Goal: Task Accomplishment & Management: Manage account settings

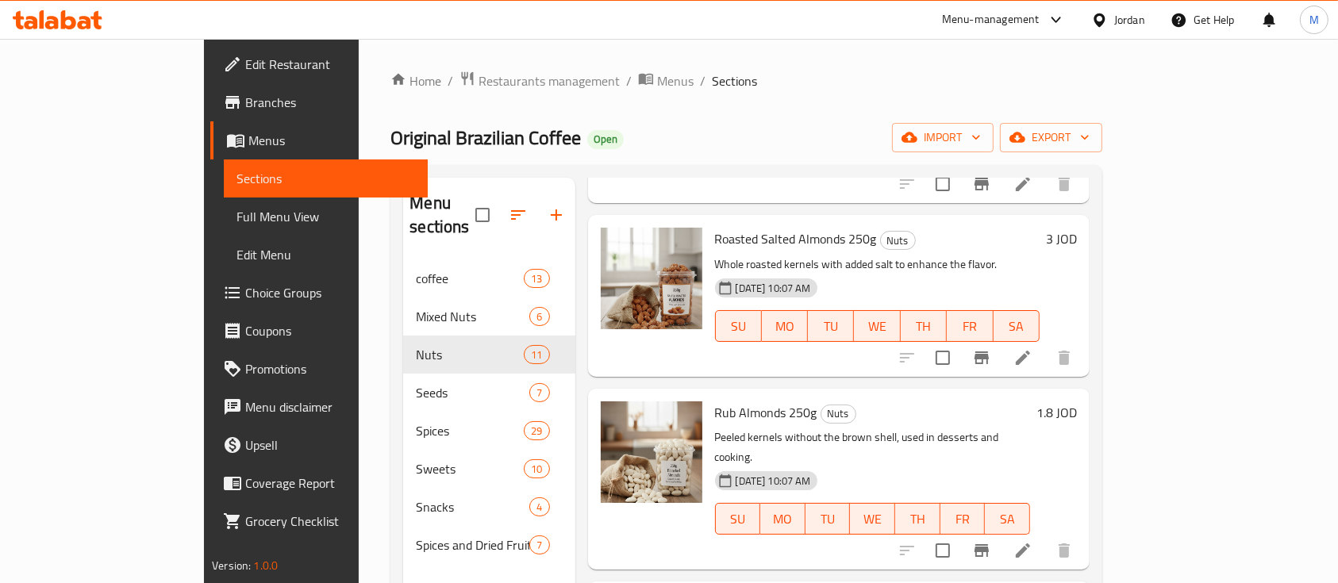
scroll to position [317, 0]
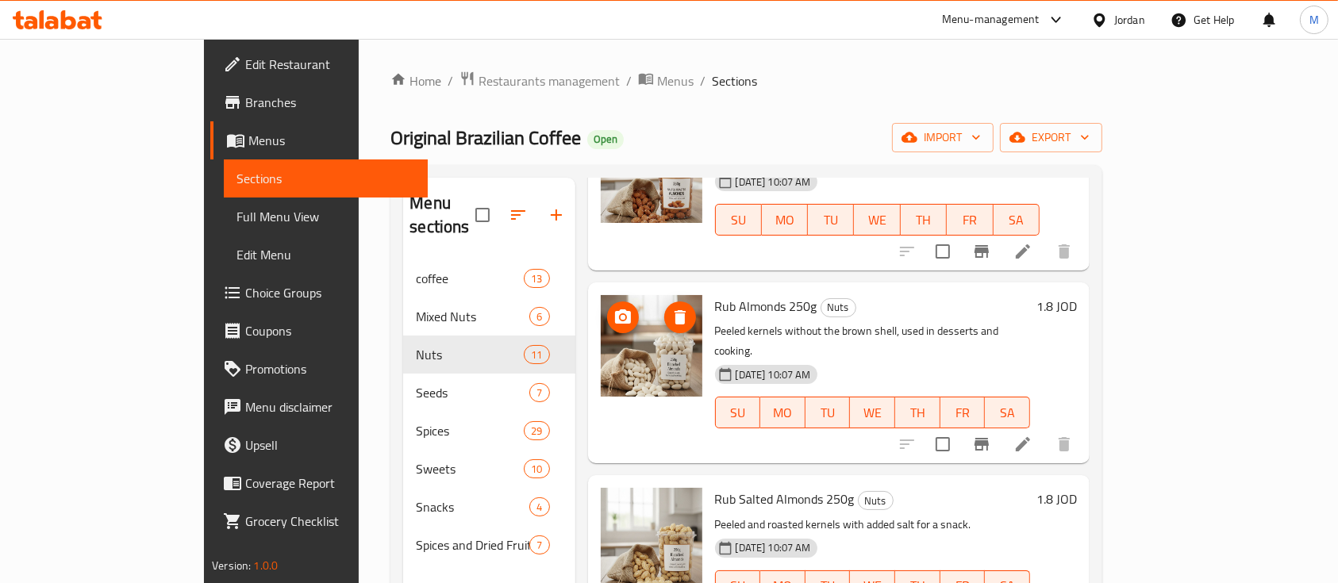
click at [615, 310] on icon "upload picture" at bounding box center [623, 317] width 16 height 14
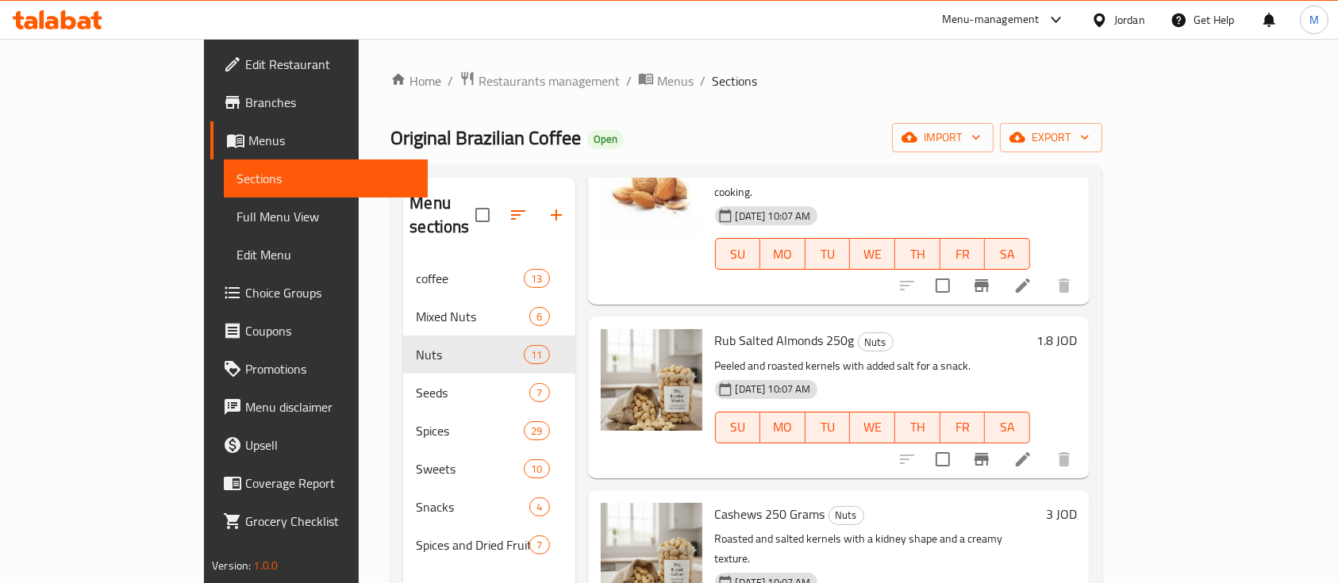
scroll to position [423, 0]
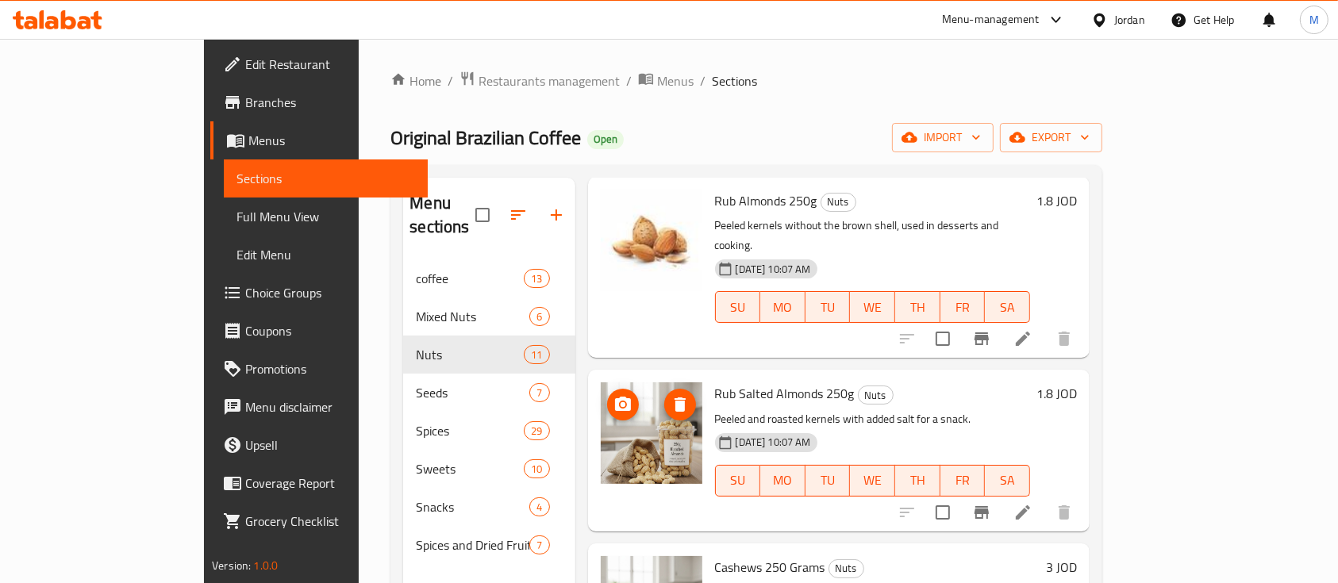
click at [615, 397] on icon "upload picture" at bounding box center [623, 404] width 16 height 14
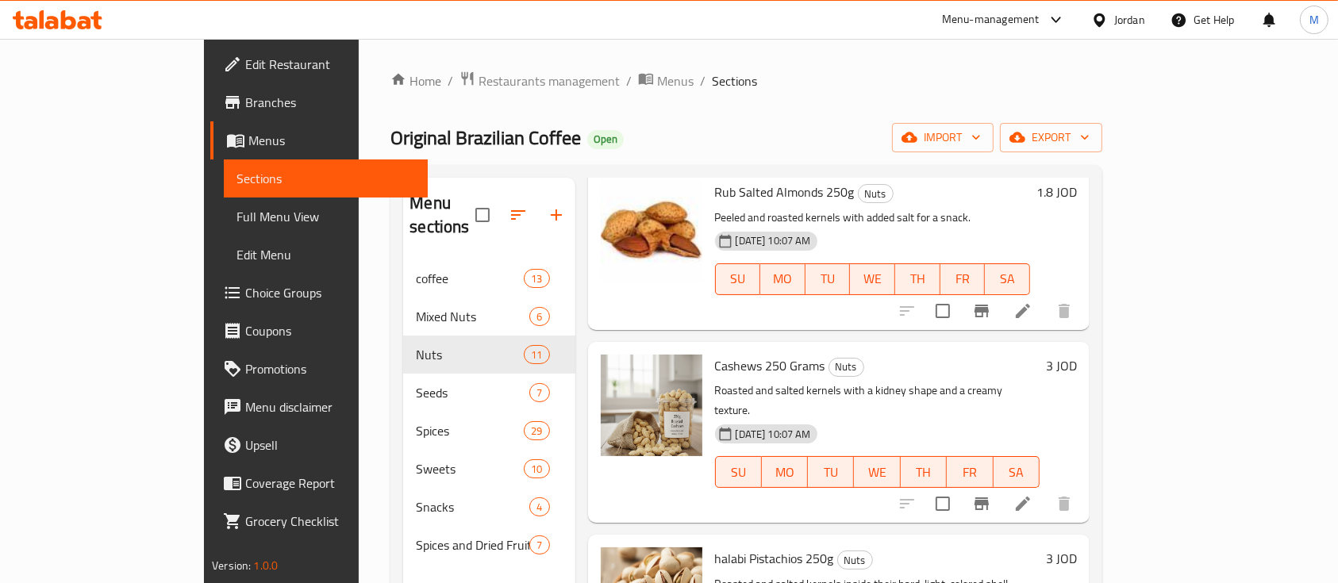
scroll to position [635, 0]
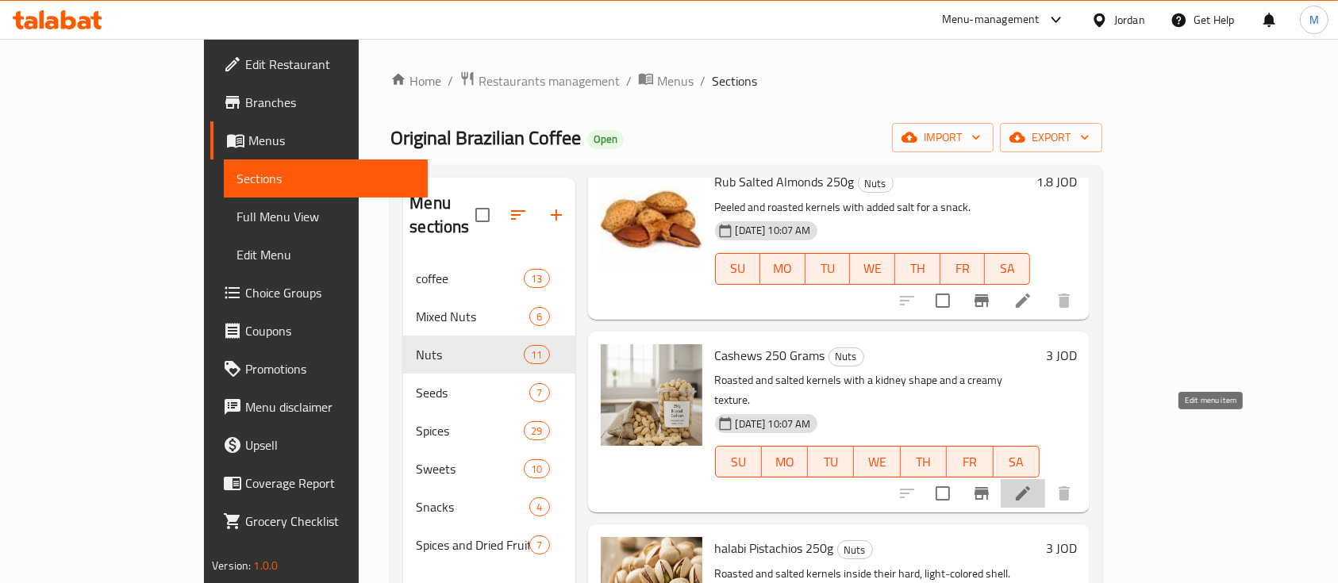
click at [1033, 484] on icon at bounding box center [1023, 493] width 19 height 19
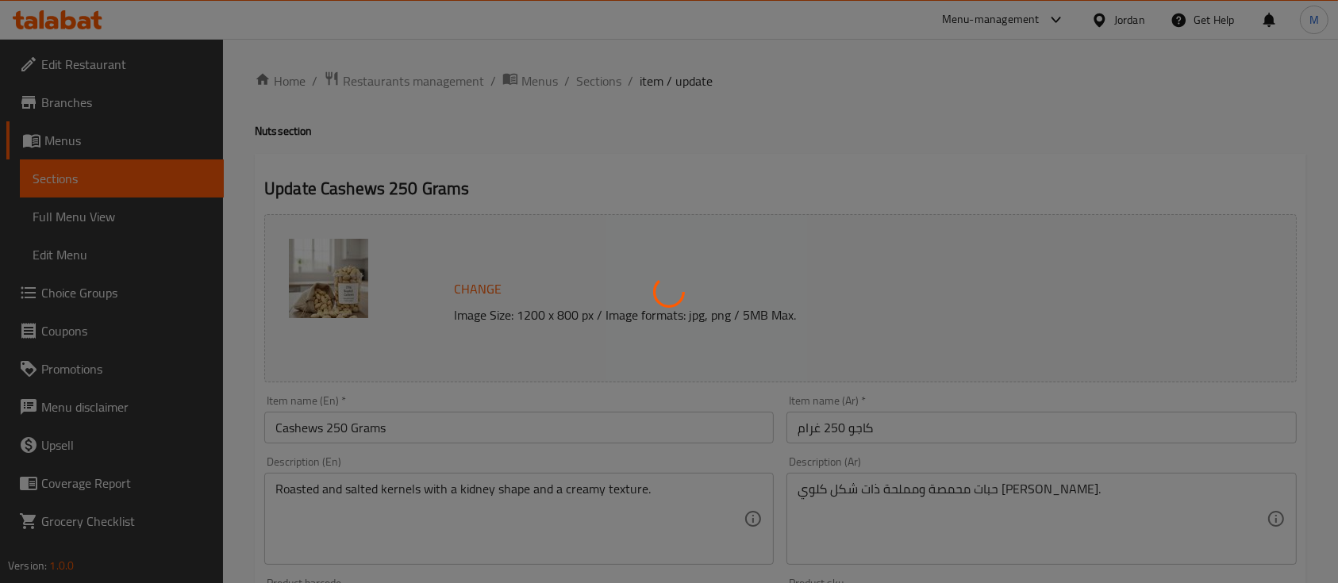
click at [591, 85] on div at bounding box center [669, 291] width 1338 height 583
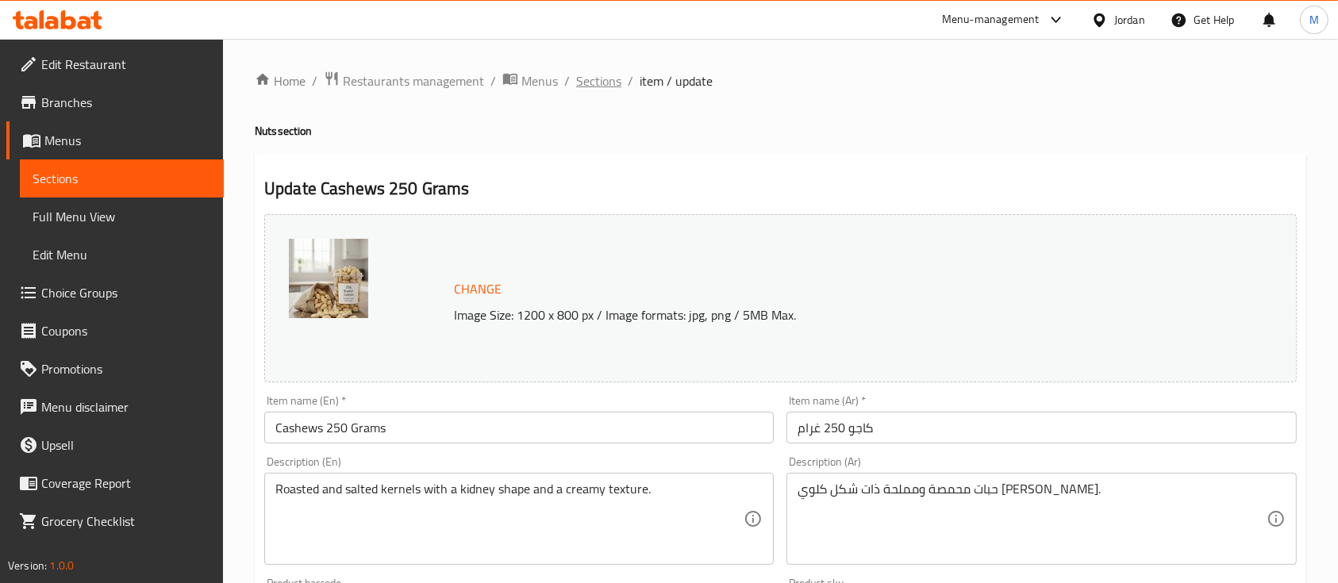
click at [584, 79] on span "Sections" at bounding box center [598, 80] width 45 height 19
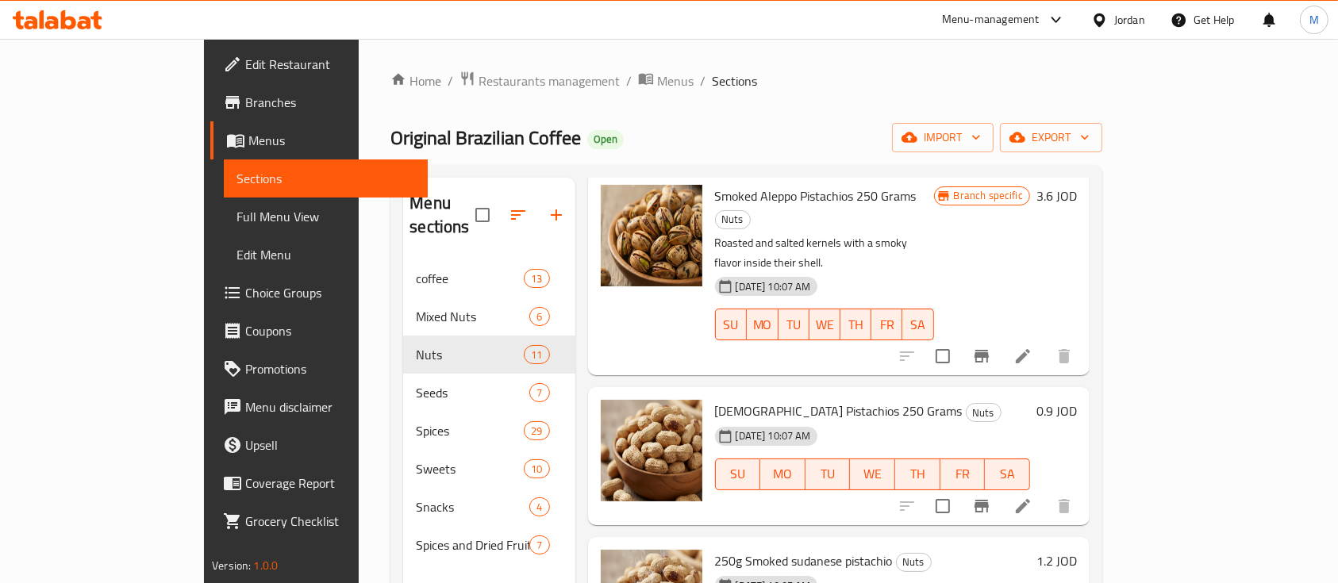
scroll to position [1270, 0]
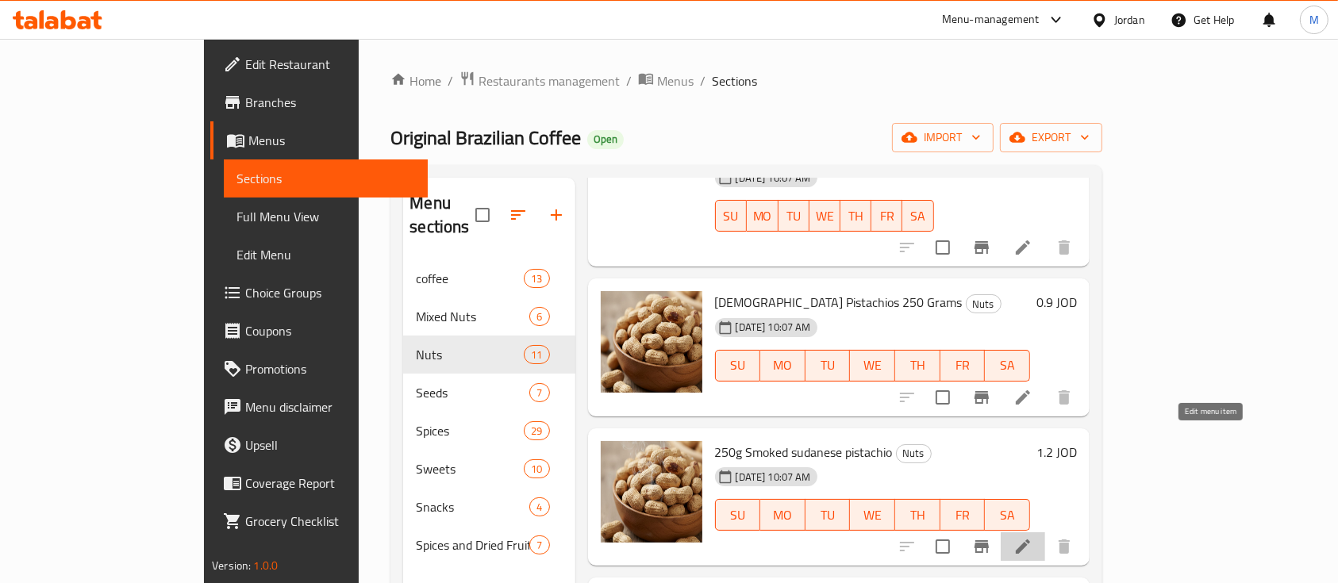
click at [1030, 540] on icon at bounding box center [1023, 547] width 14 height 14
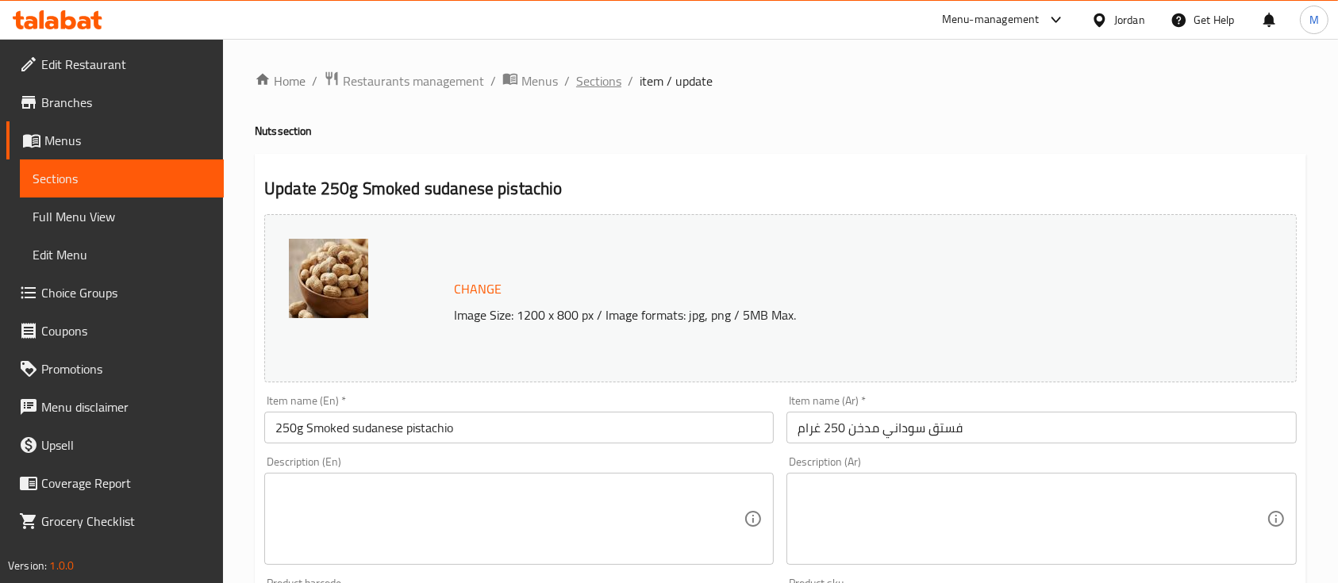
click at [611, 81] on span "Sections" at bounding box center [598, 80] width 45 height 19
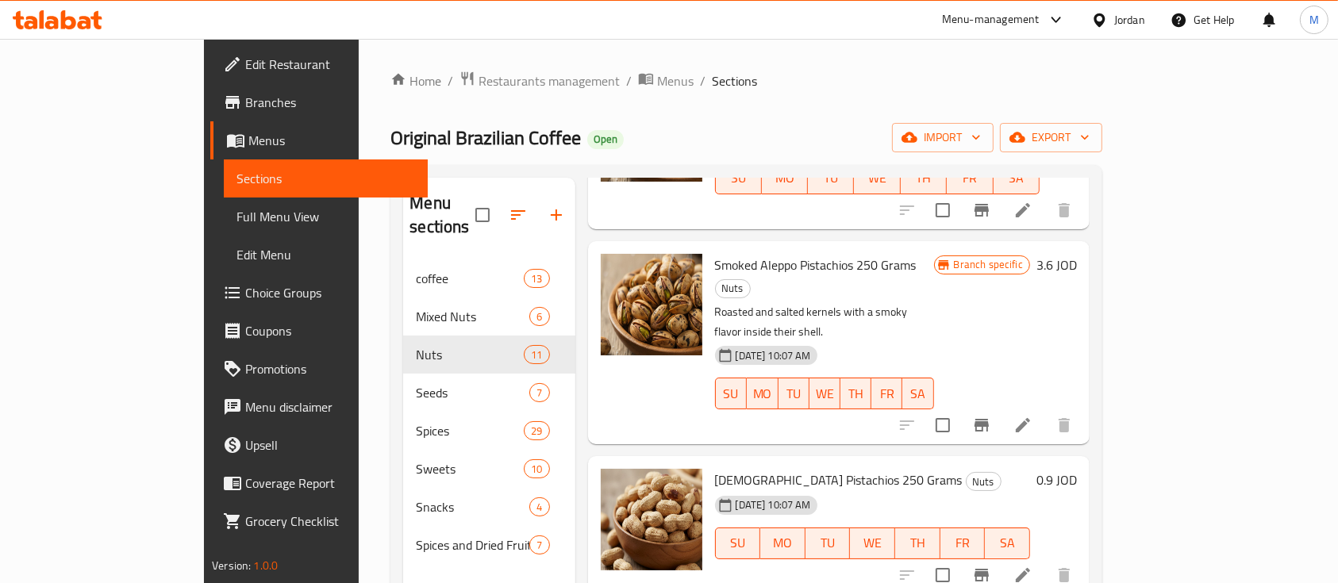
scroll to position [1058, 0]
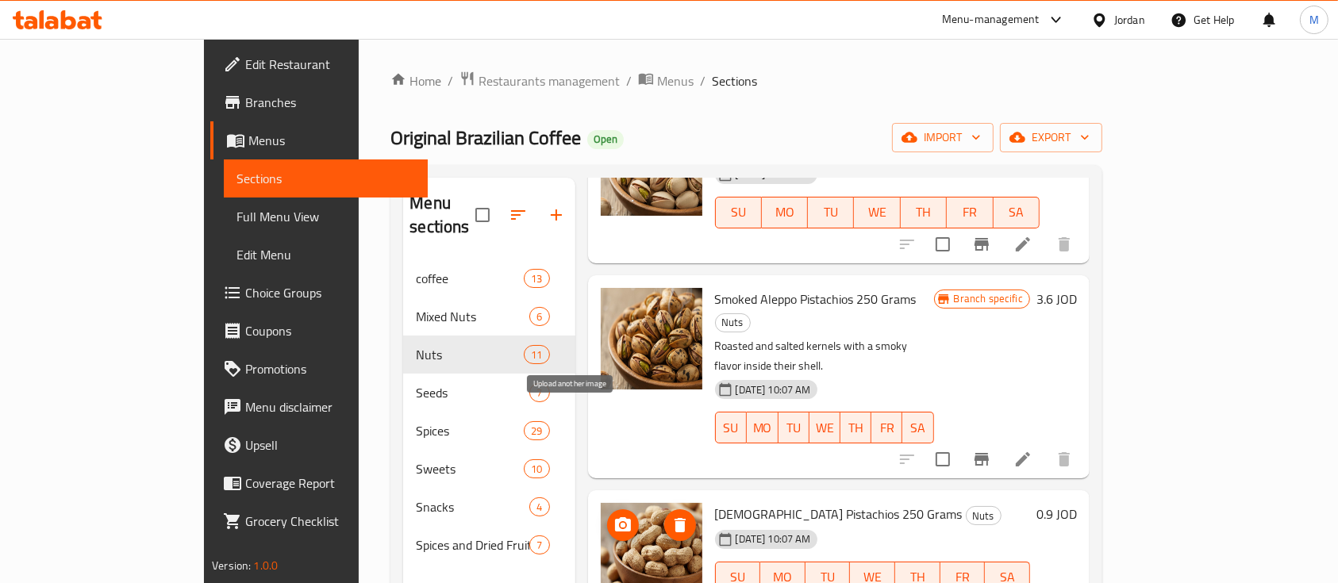
click at [614, 516] on icon "upload picture" at bounding box center [623, 525] width 19 height 19
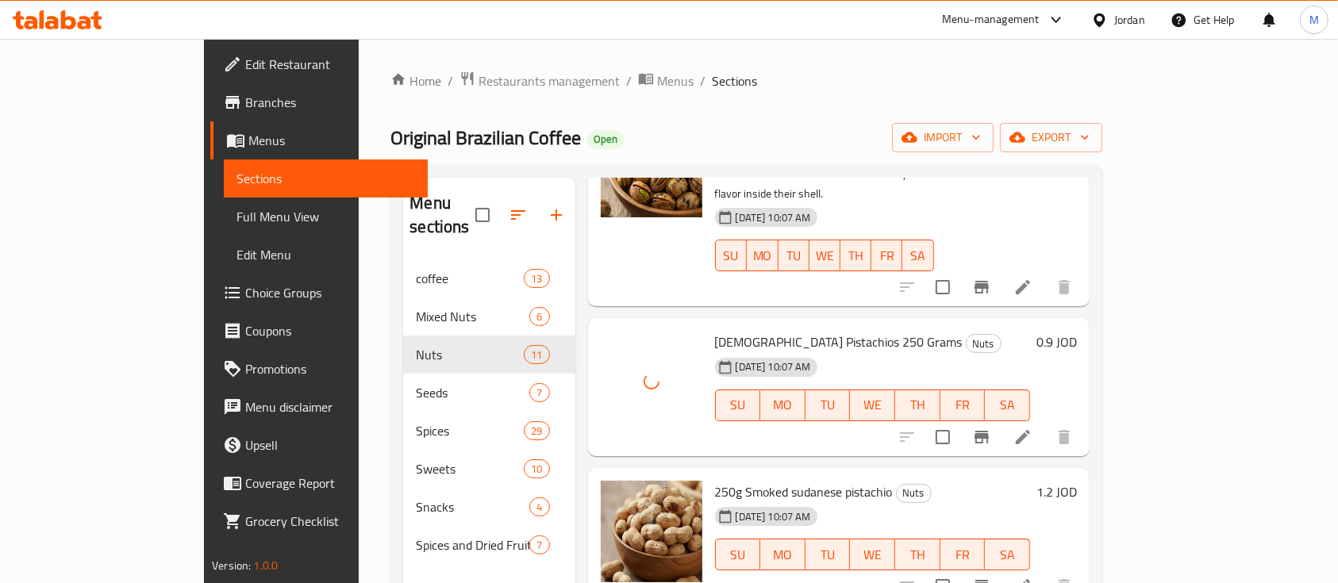
scroll to position [1270, 0]
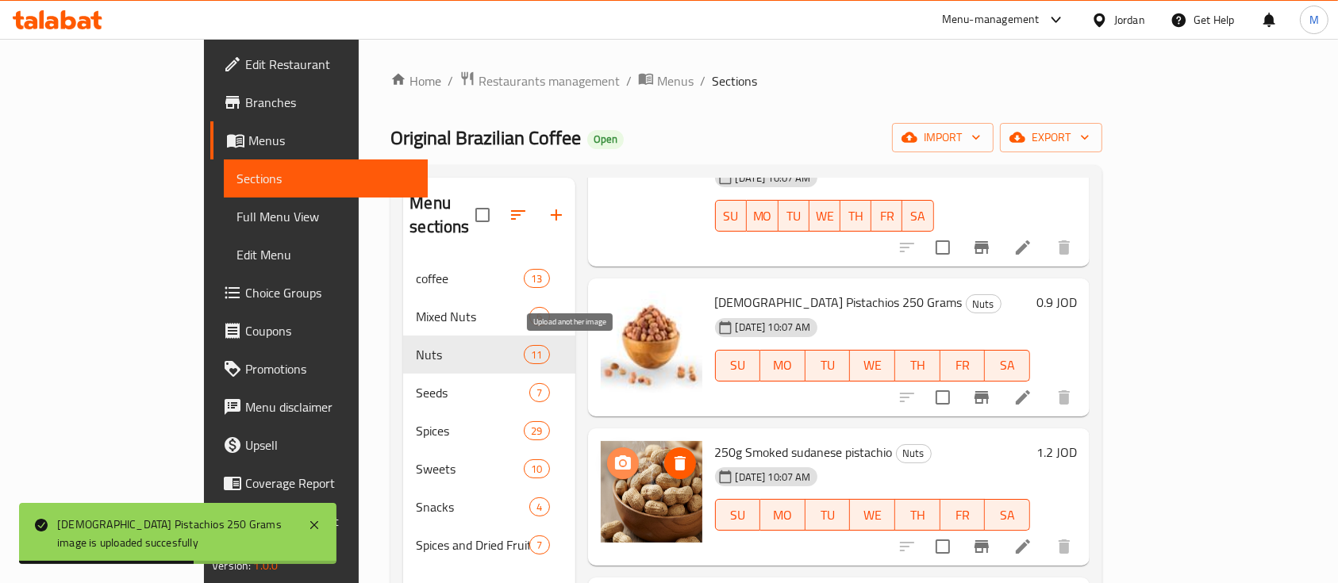
click at [614, 454] on icon "upload picture" at bounding box center [623, 463] width 19 height 19
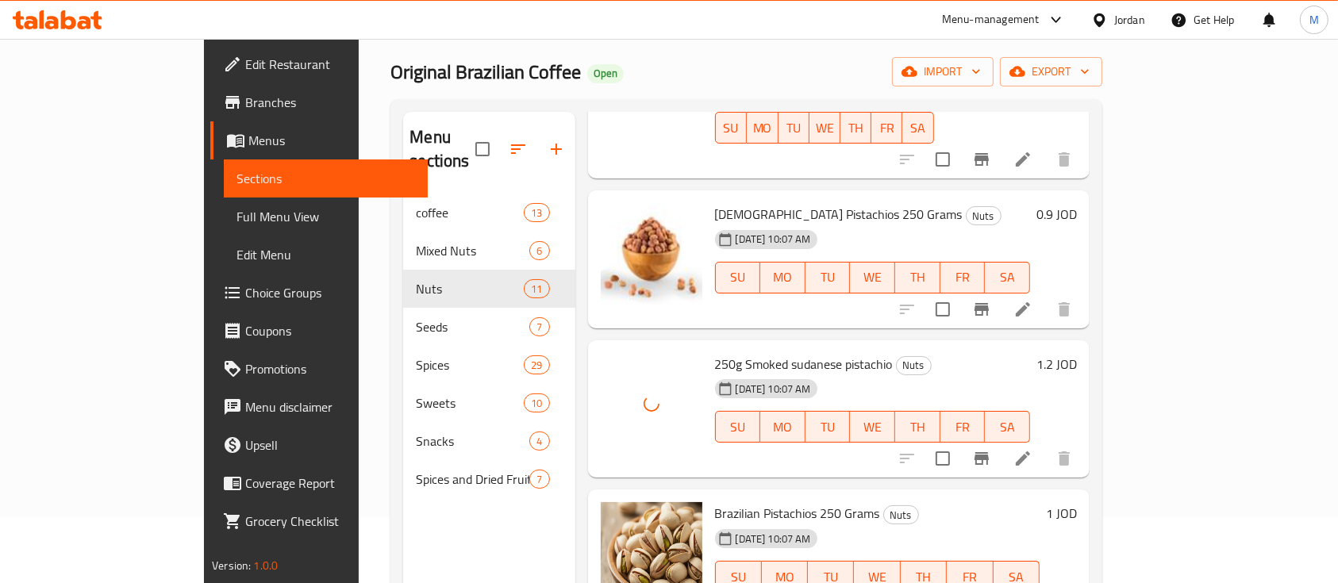
scroll to position [106, 0]
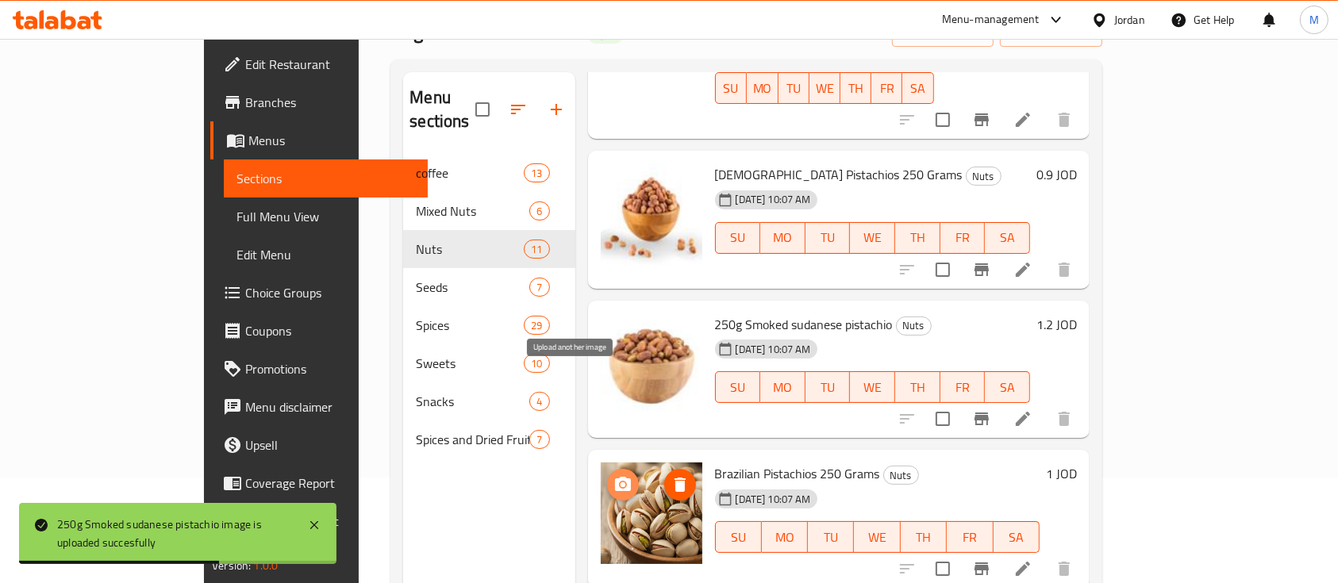
click at [615, 477] on icon "upload picture" at bounding box center [623, 484] width 16 height 14
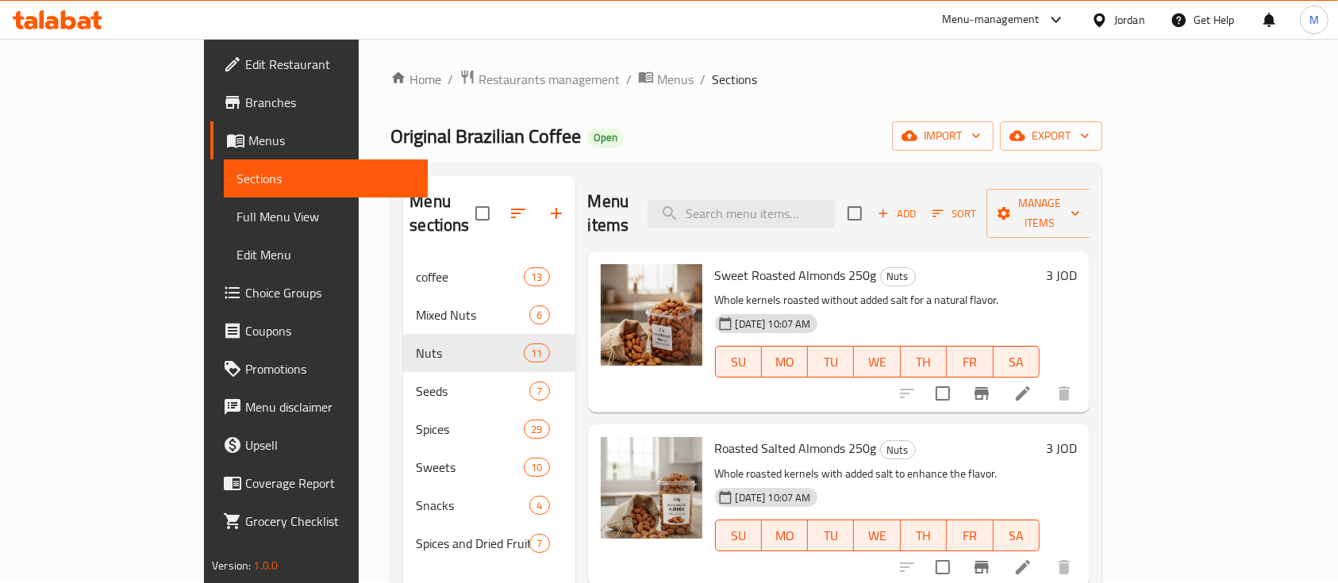
scroll to position [0, 0]
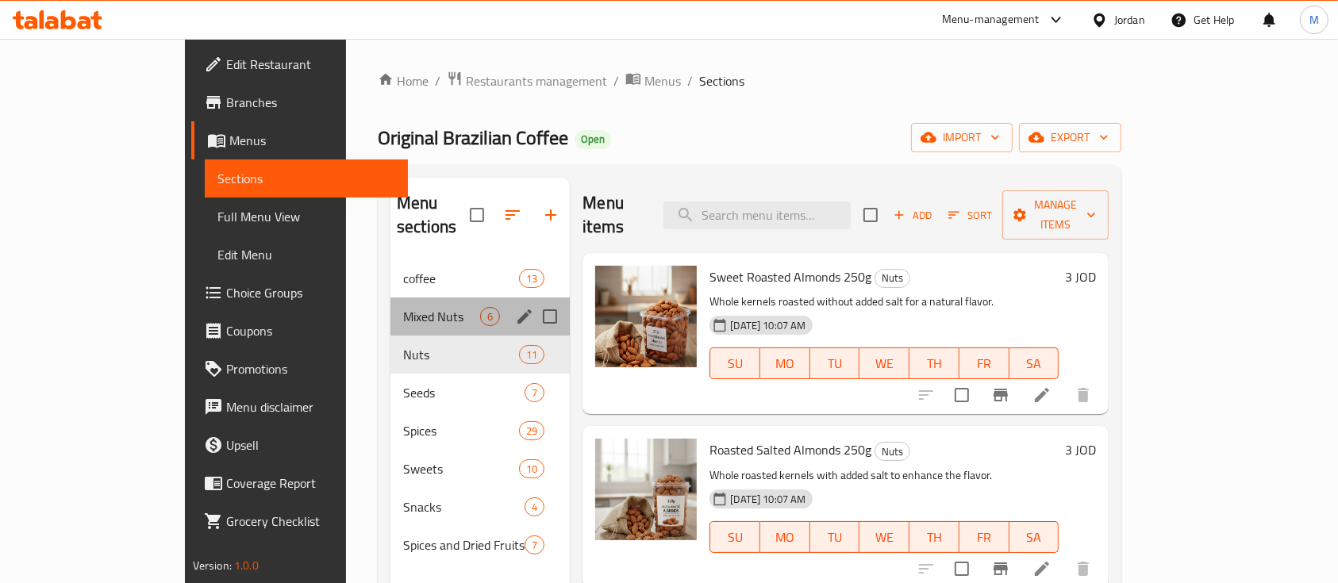
click at [391, 302] on div "Mixed Nuts 6" at bounding box center [480, 317] width 179 height 38
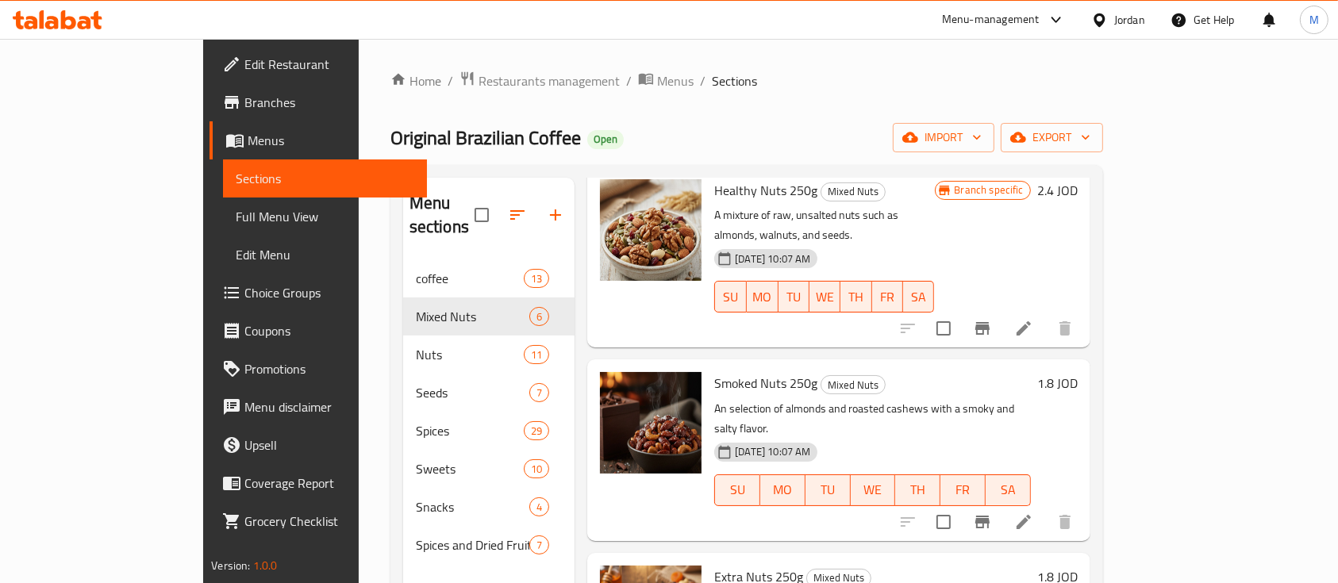
scroll to position [496, 0]
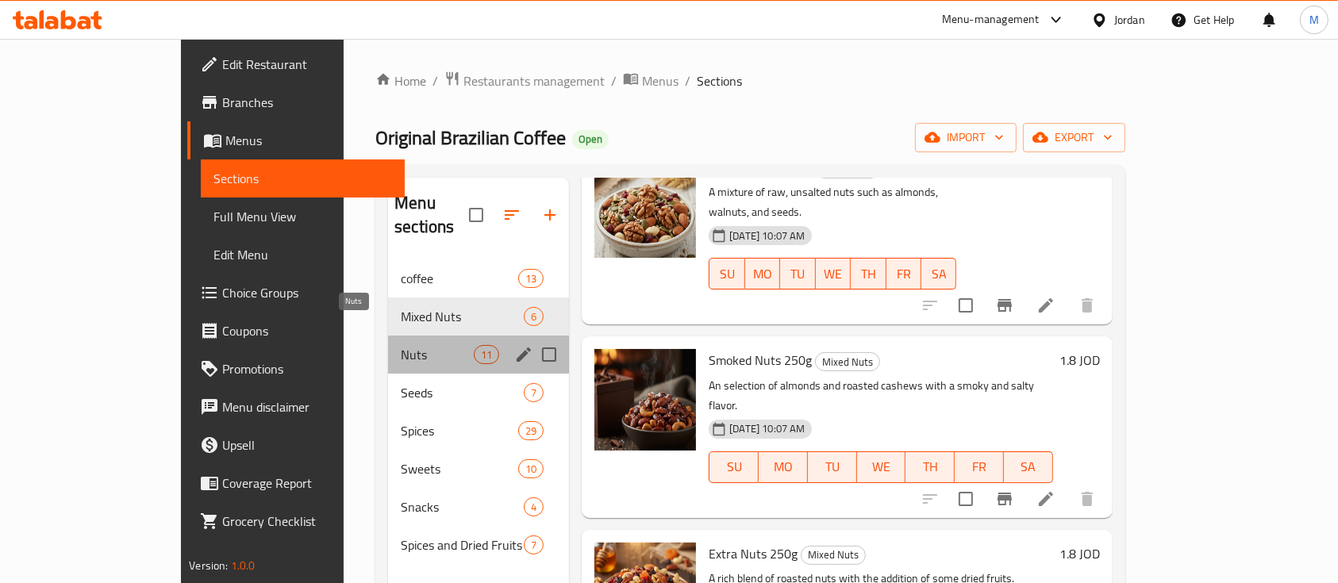
click at [401, 345] on span "Nuts" at bounding box center [437, 354] width 73 height 19
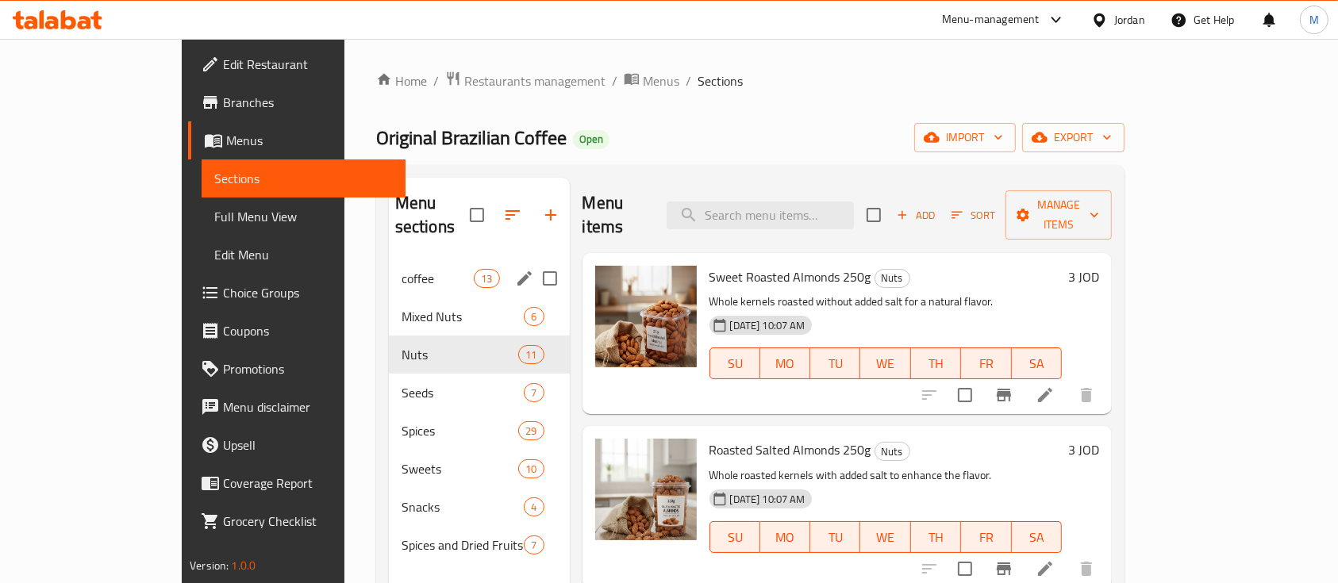
click at [389, 267] on div "coffee 13" at bounding box center [479, 279] width 181 height 38
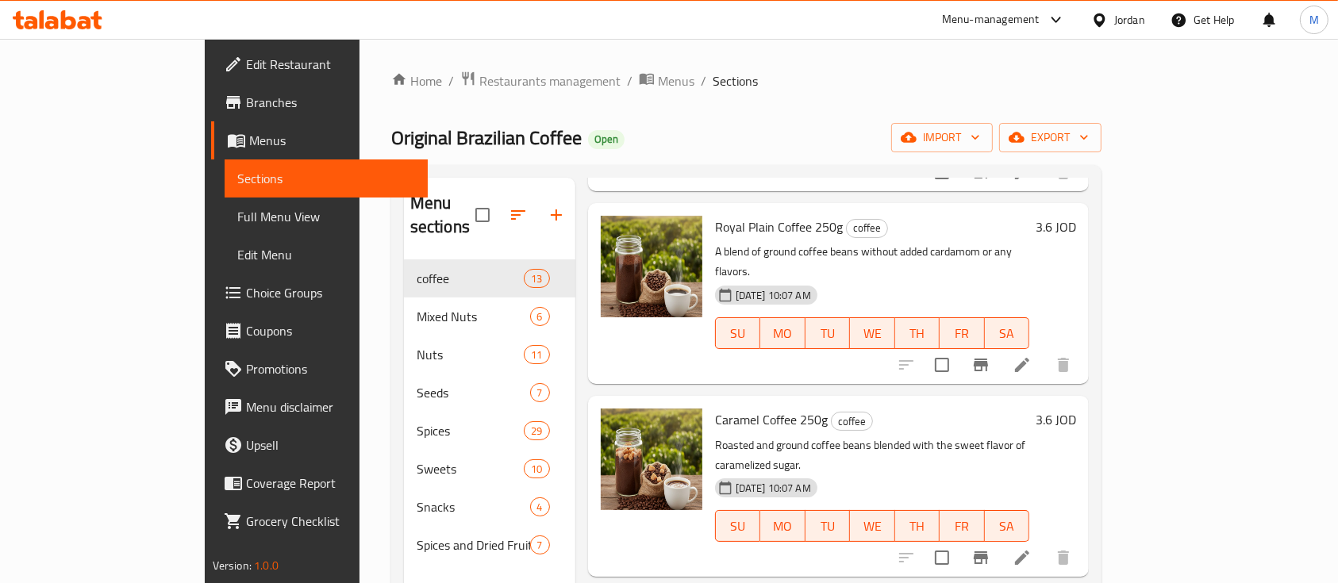
scroll to position [1270, 0]
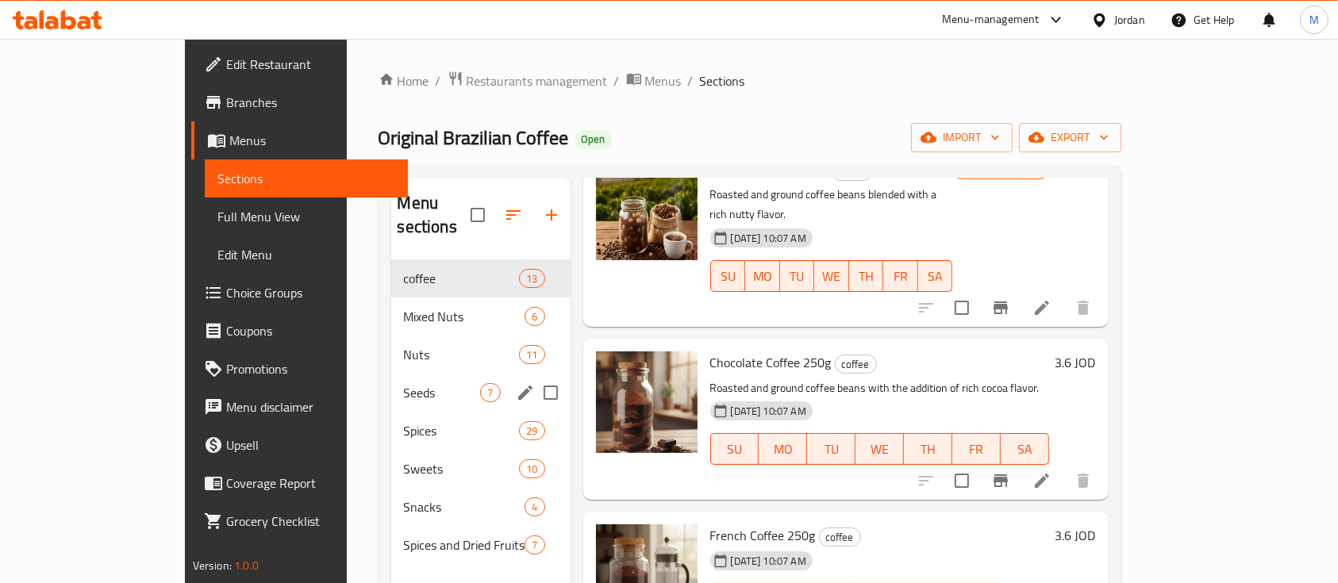
click at [404, 383] on span "Seeds" at bounding box center [442, 392] width 77 height 19
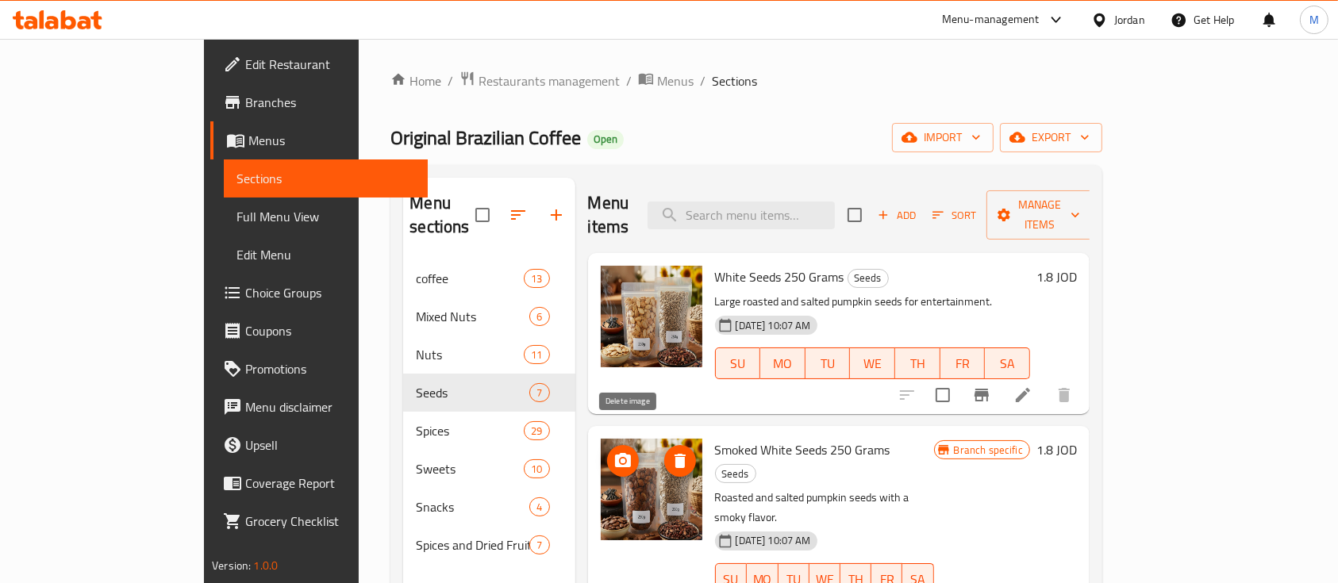
drag, startPoint x: 627, startPoint y: 452, endPoint x: 591, endPoint y: 493, distance: 54.6
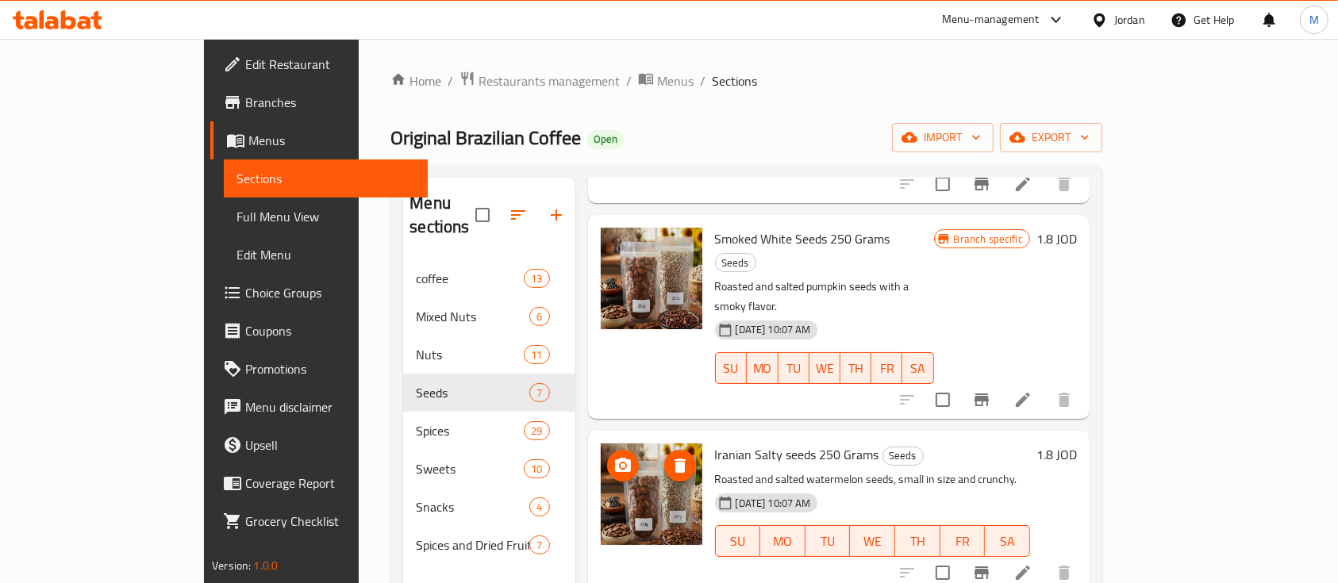
scroll to position [317, 0]
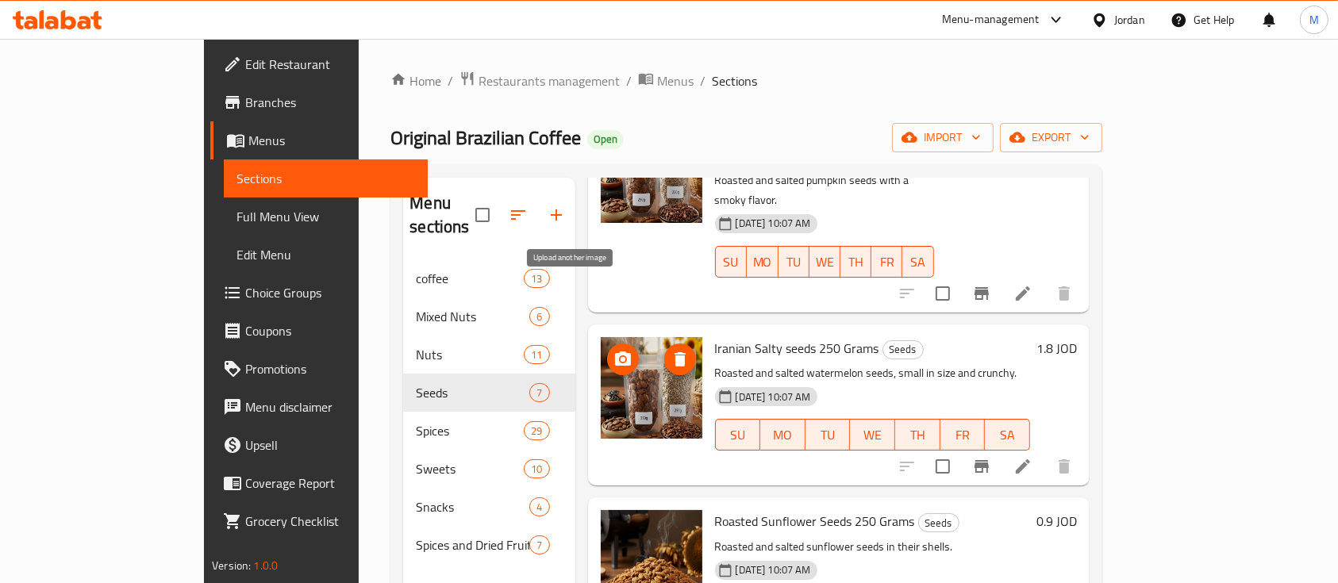
click at [607, 350] on span "upload picture" at bounding box center [623, 359] width 32 height 19
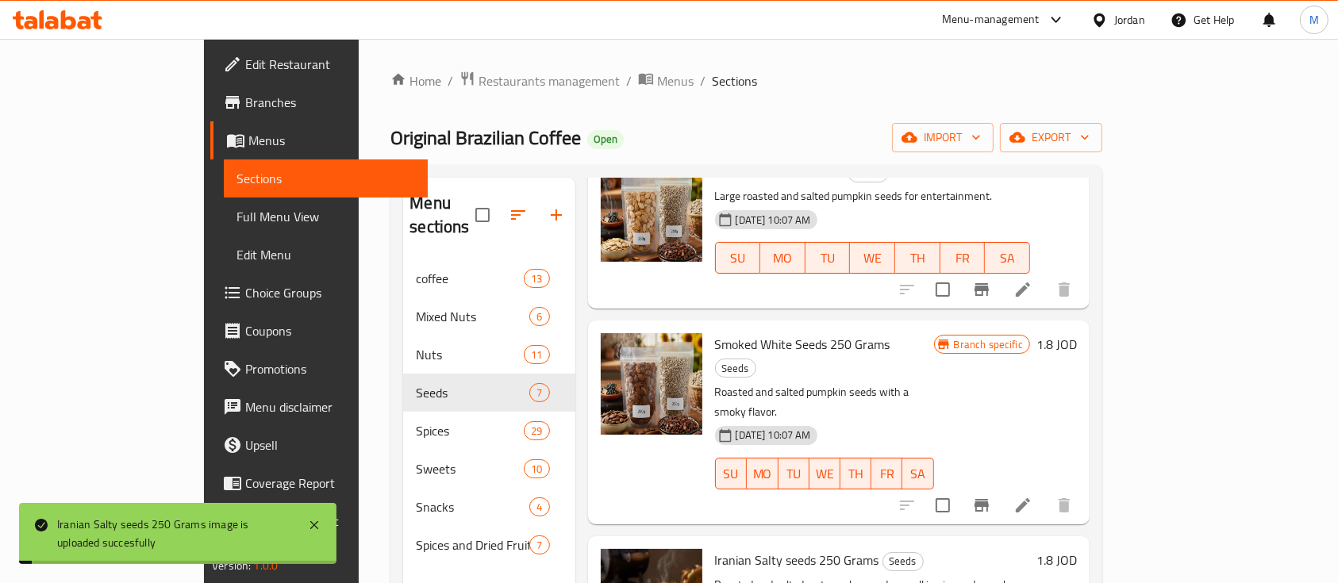
scroll to position [0, 0]
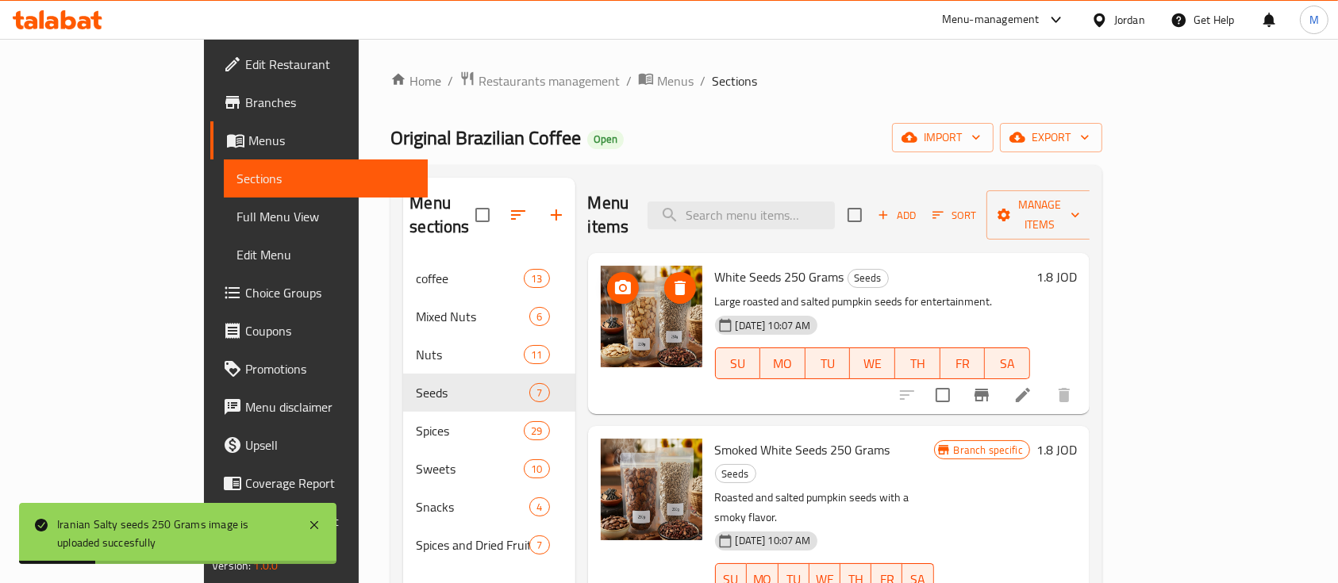
click at [614, 279] on icon "upload picture" at bounding box center [623, 288] width 19 height 19
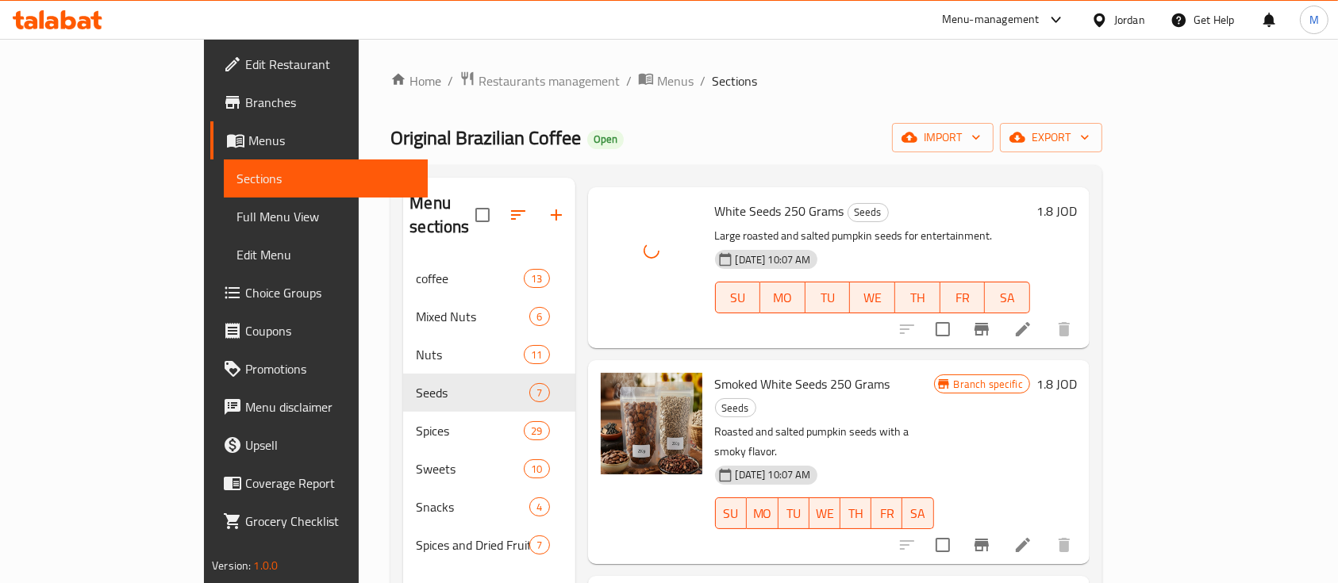
scroll to position [106, 0]
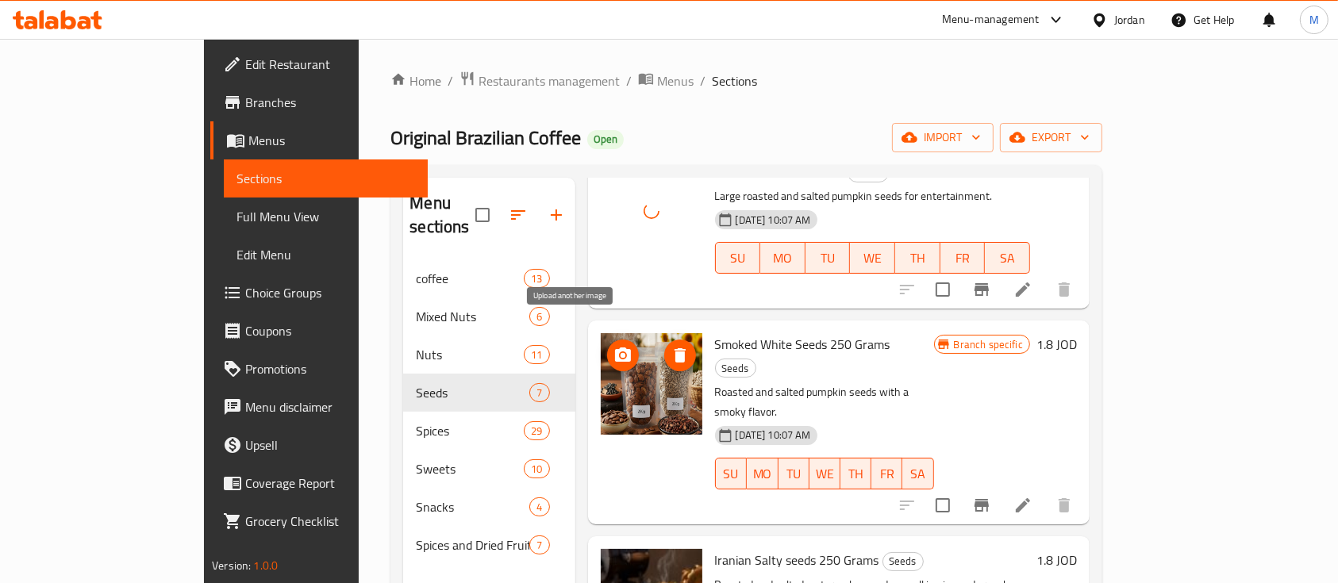
click at [607, 346] on span "upload picture" at bounding box center [623, 355] width 32 height 19
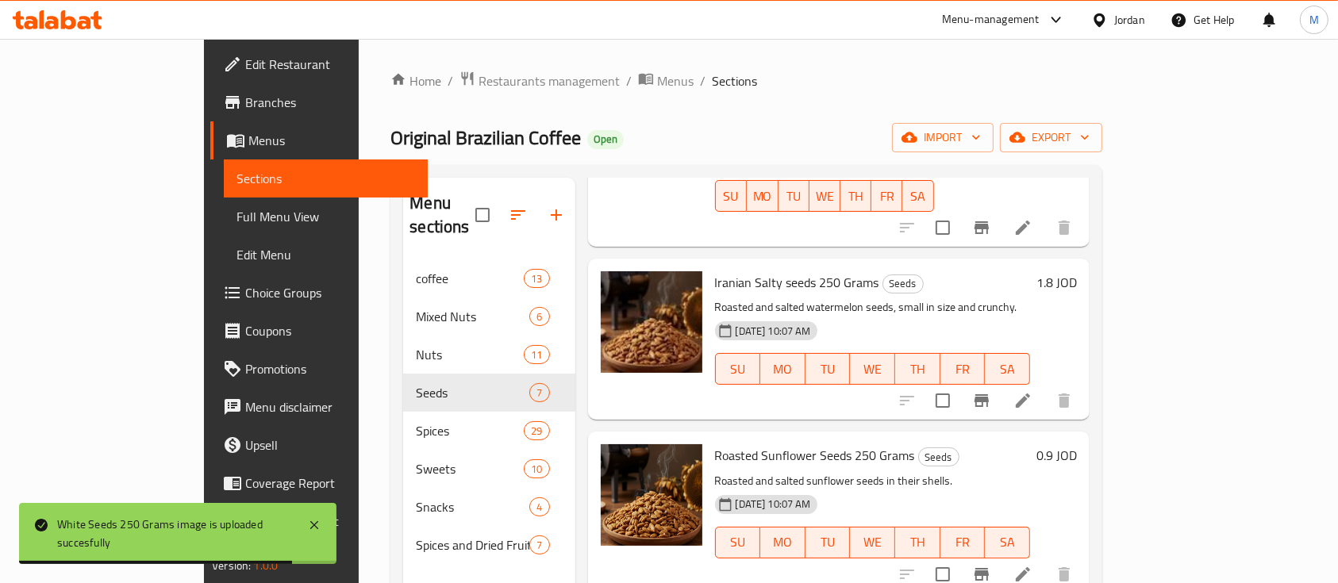
scroll to position [423, 0]
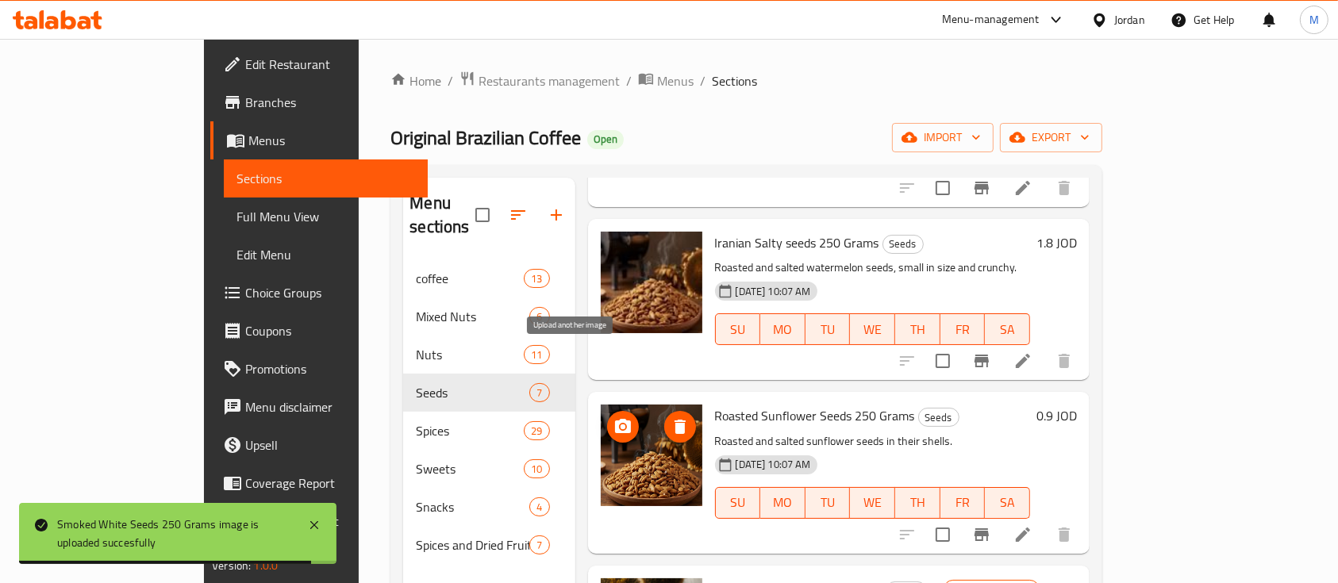
click at [615, 419] on icon "upload picture" at bounding box center [623, 426] width 16 height 14
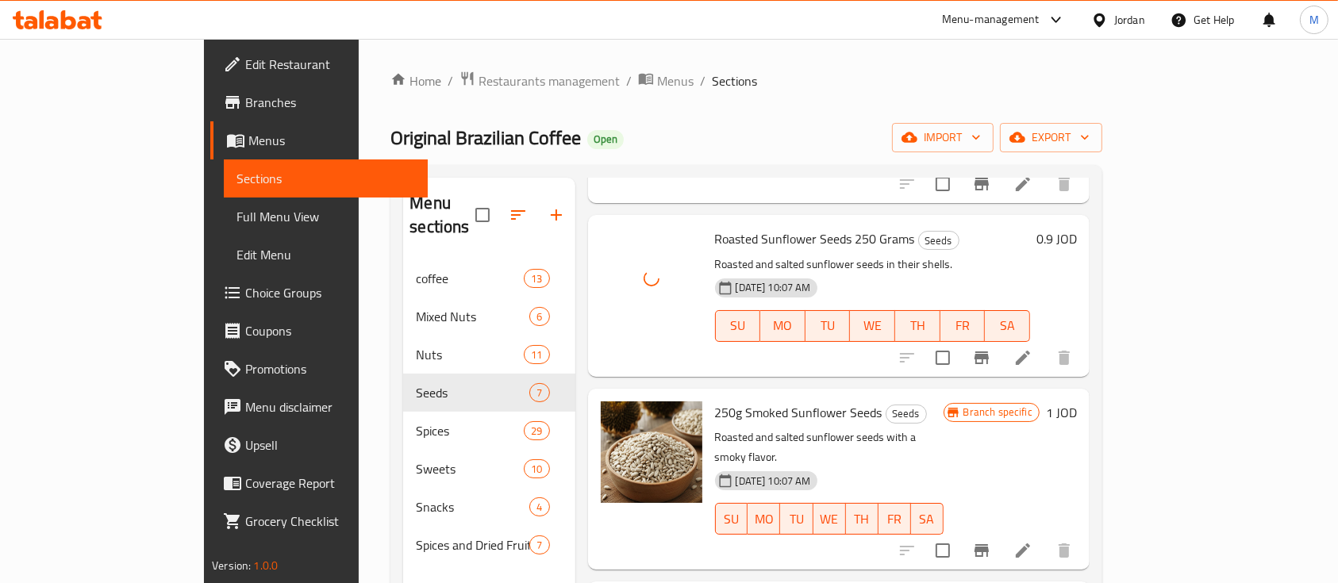
scroll to position [635, 0]
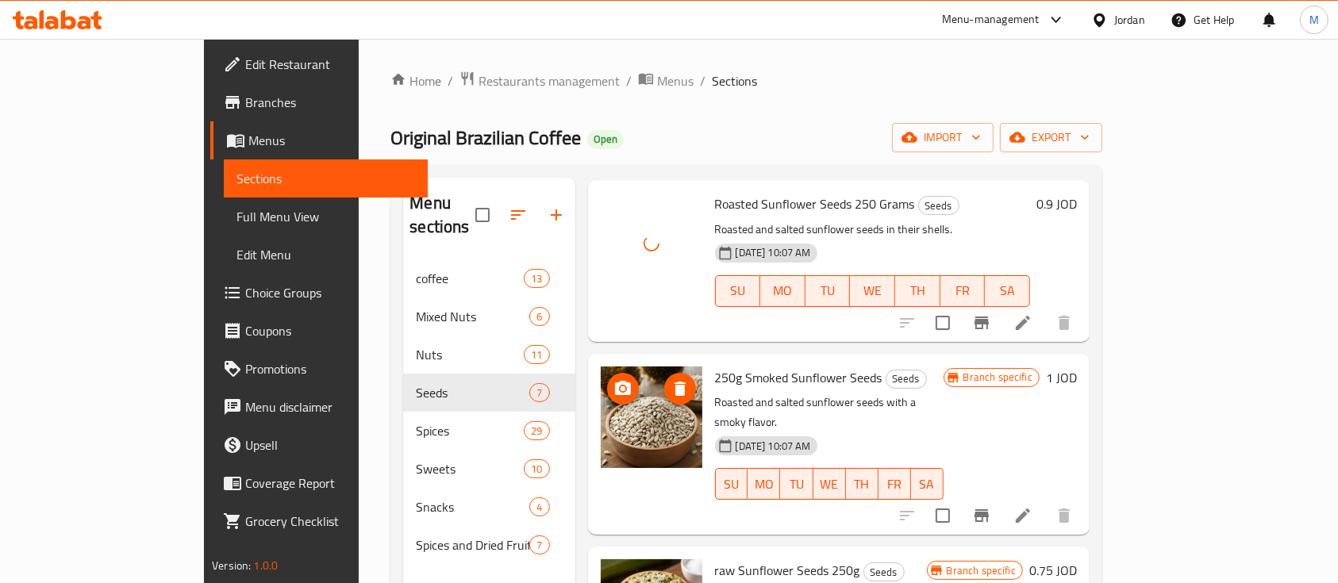
click at [615, 381] on icon "upload picture" at bounding box center [623, 388] width 16 height 14
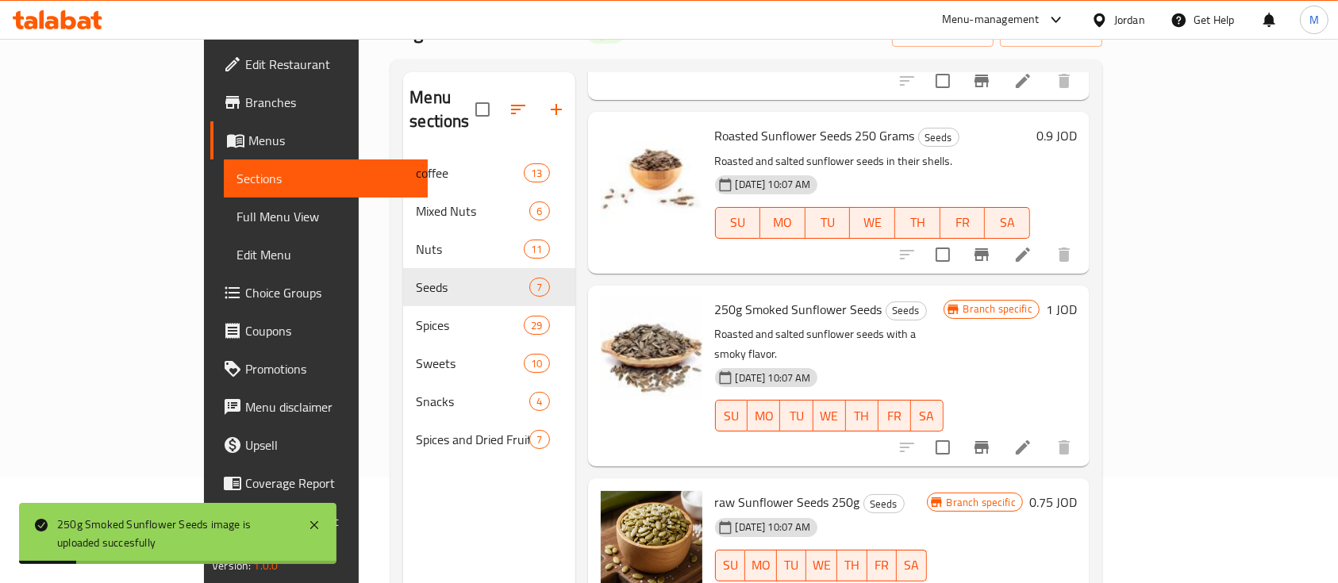
scroll to position [646, 0]
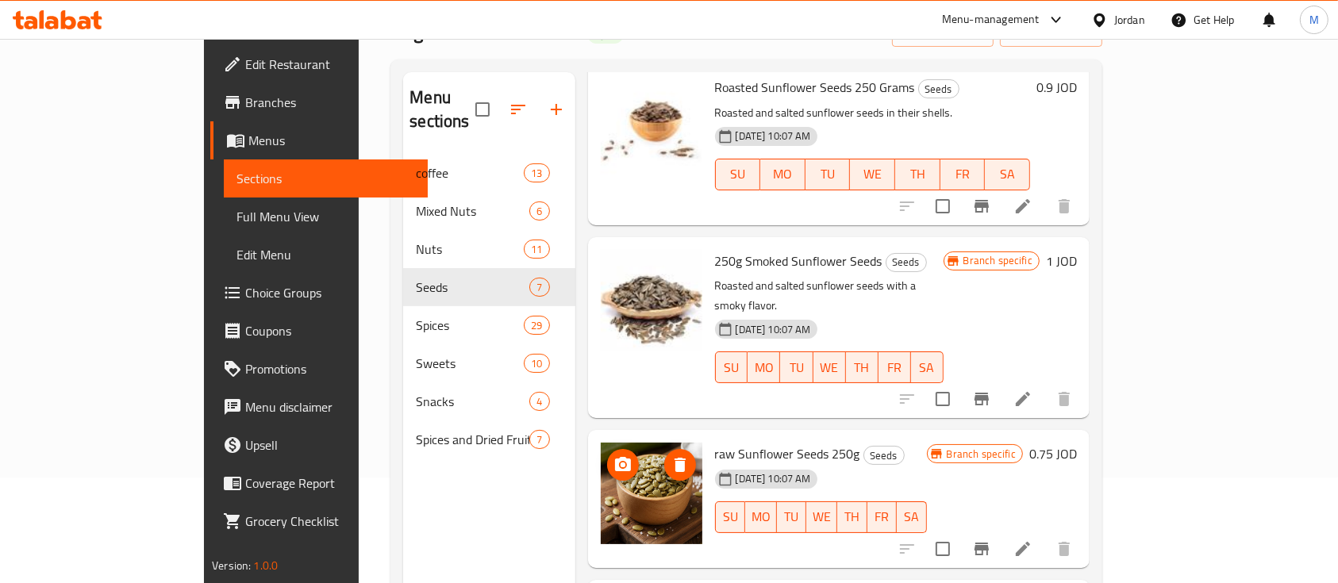
click at [615, 457] on icon "upload picture" at bounding box center [623, 464] width 16 height 14
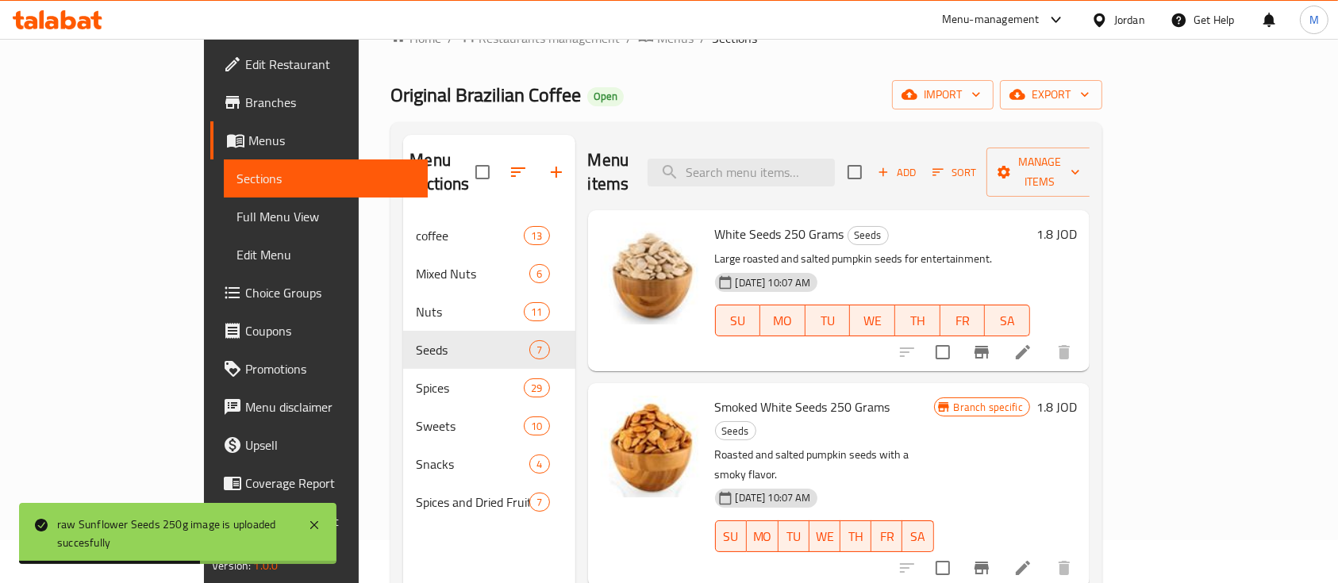
scroll to position [0, 0]
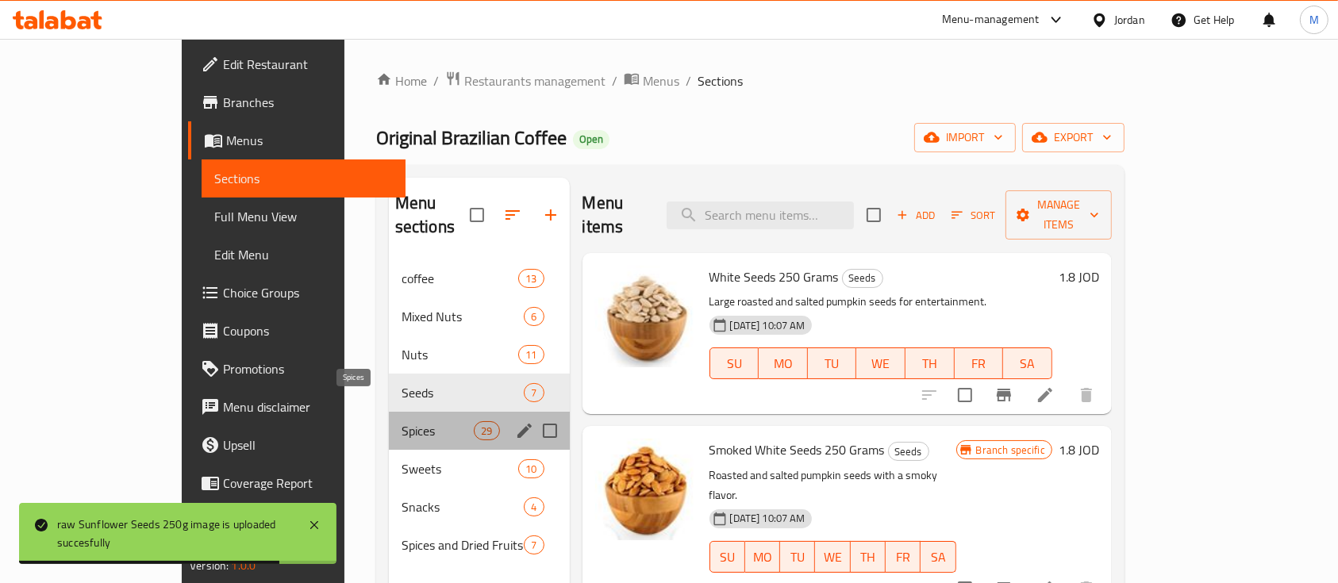
click at [402, 421] on span "Spices" at bounding box center [438, 430] width 72 height 19
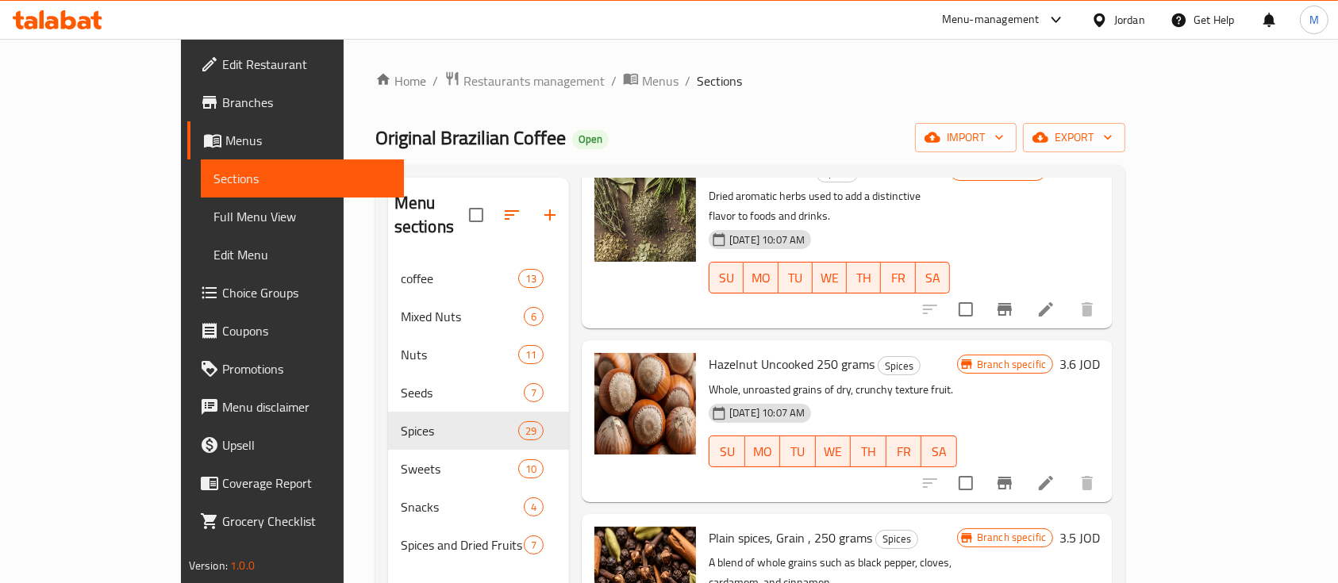
scroll to position [211, 0]
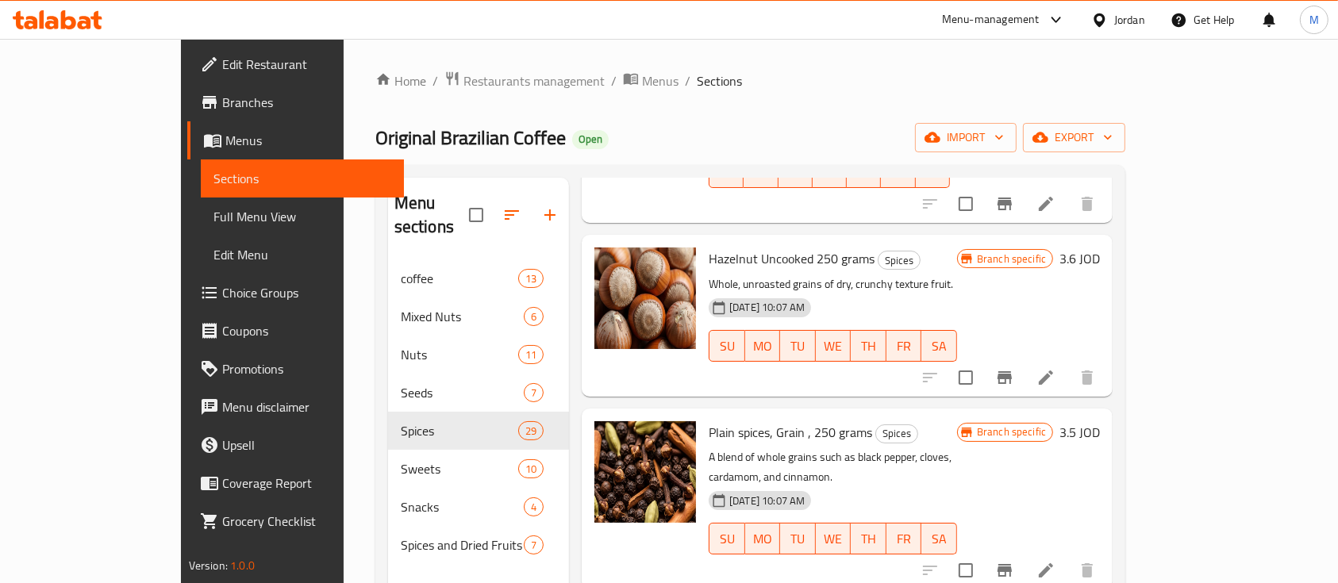
click at [1056, 561] on icon at bounding box center [1046, 570] width 19 height 19
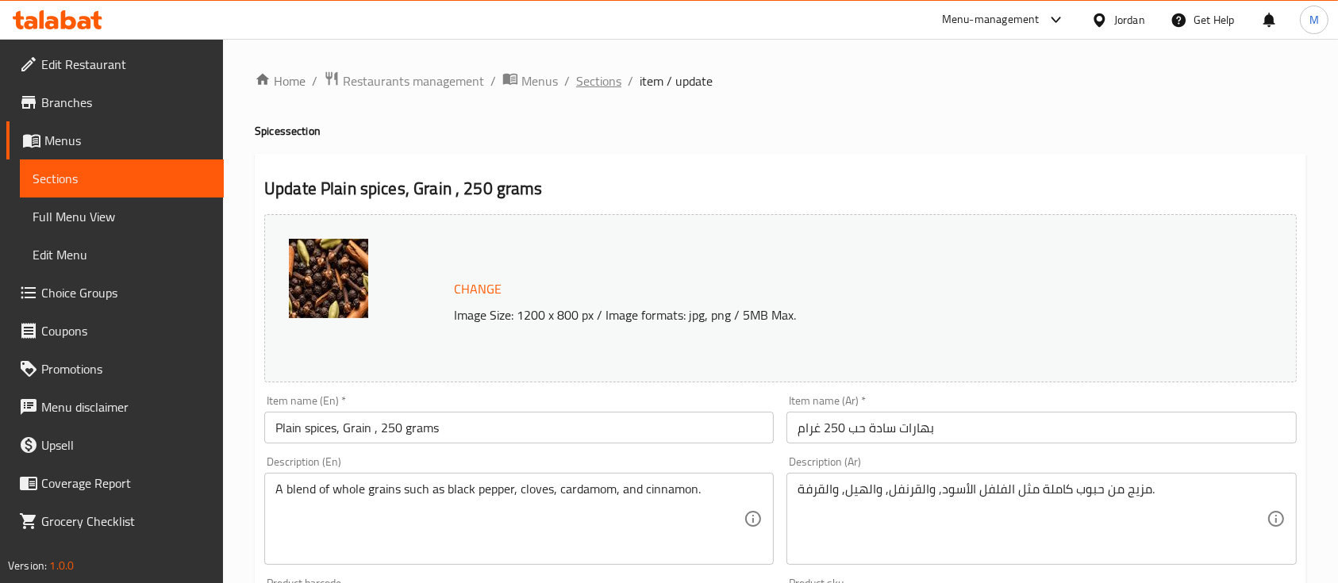
click at [605, 84] on span "Sections" at bounding box center [598, 80] width 45 height 19
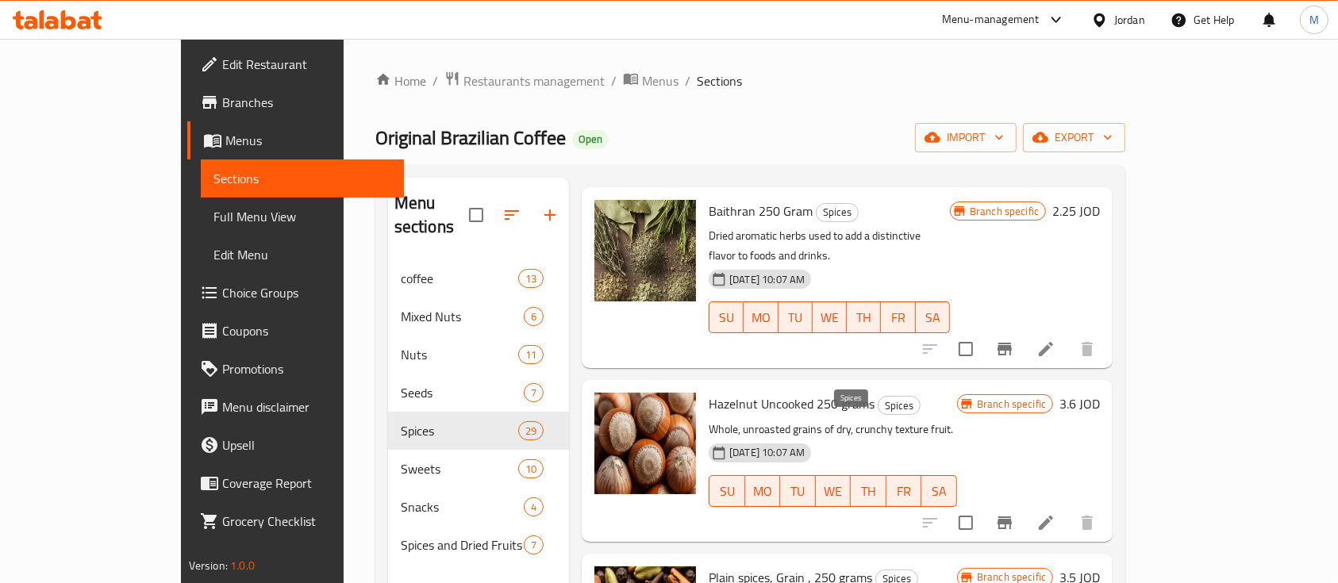
scroll to position [106, 0]
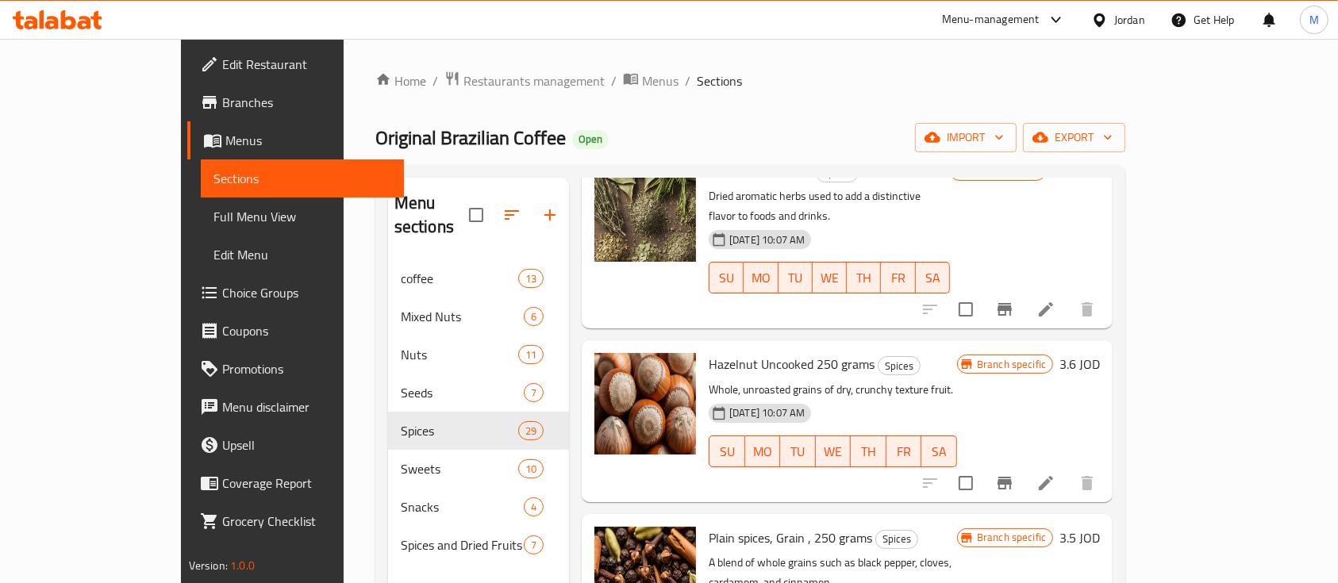
click at [1056, 474] on icon at bounding box center [1046, 483] width 19 height 19
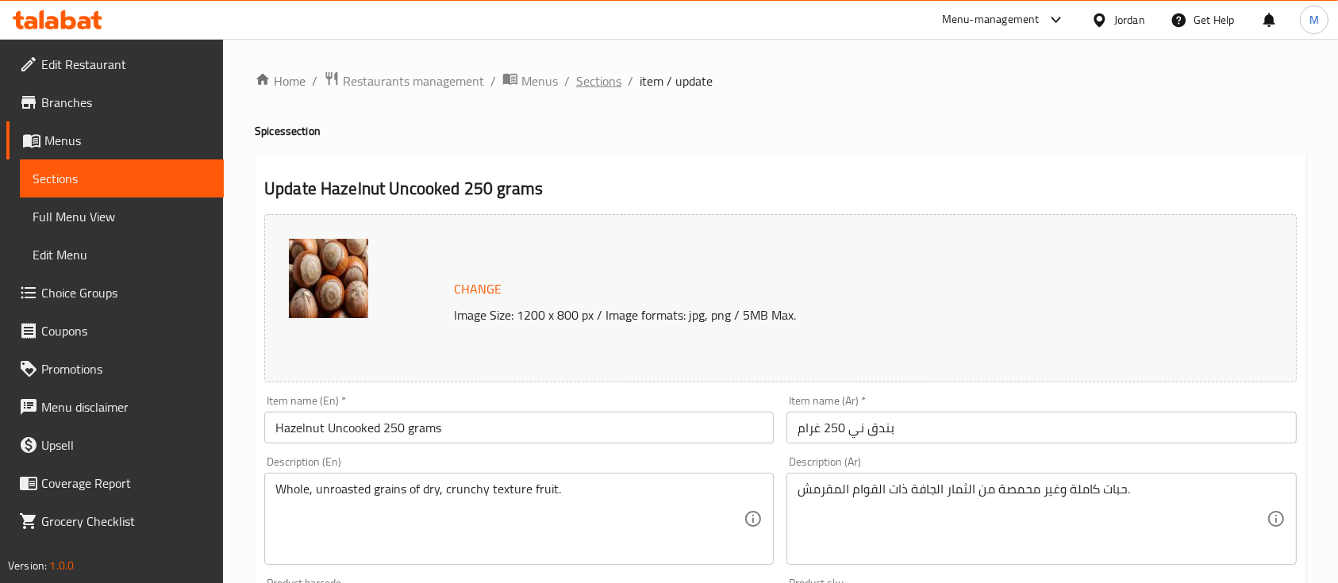
click at [603, 83] on span "Sections" at bounding box center [598, 80] width 45 height 19
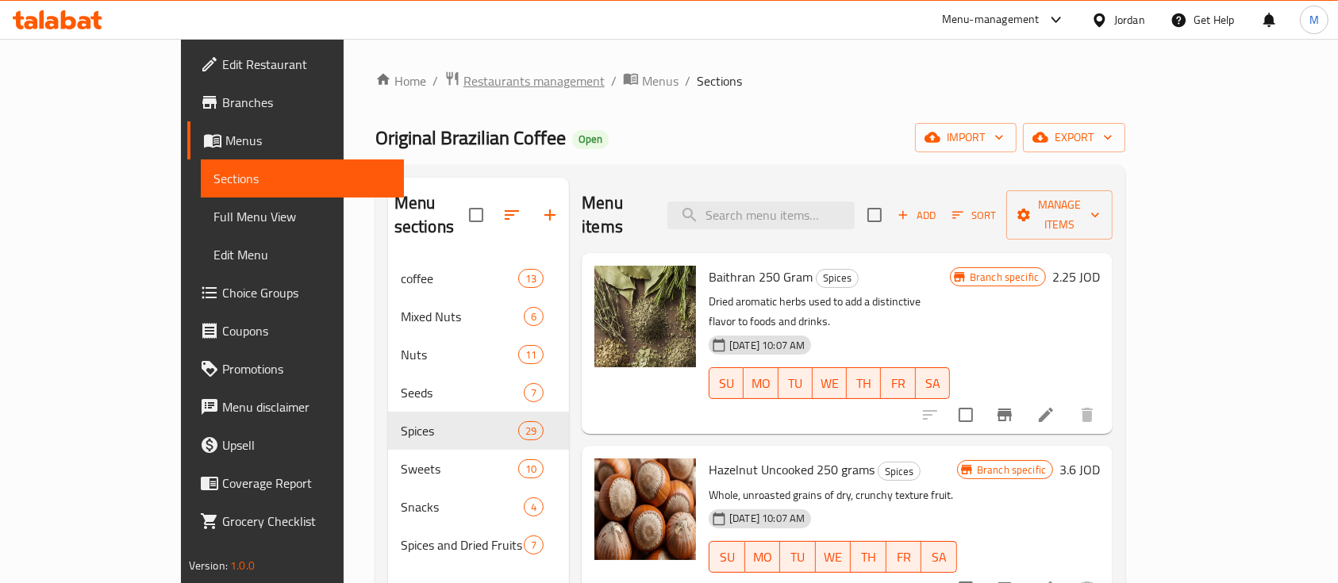
click at [464, 79] on span "Restaurants management" at bounding box center [534, 80] width 141 height 19
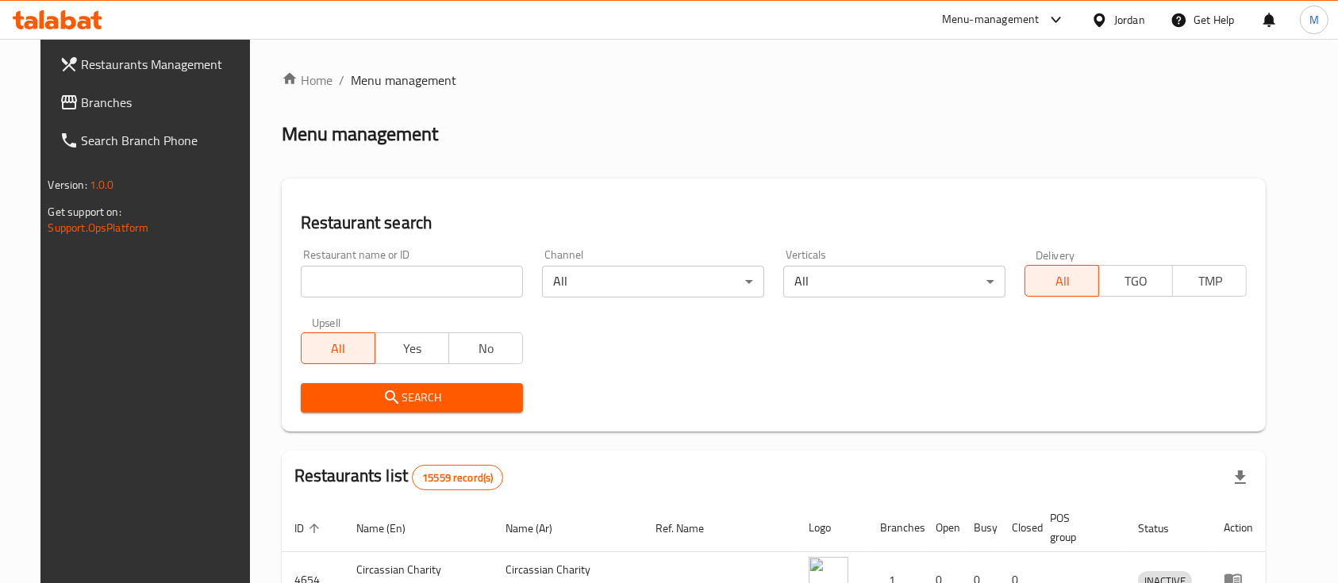
click at [422, 283] on input "search" at bounding box center [412, 282] width 222 height 32
type input "س"
type input "بوابة خلدا"
click button "Search" at bounding box center [412, 397] width 222 height 29
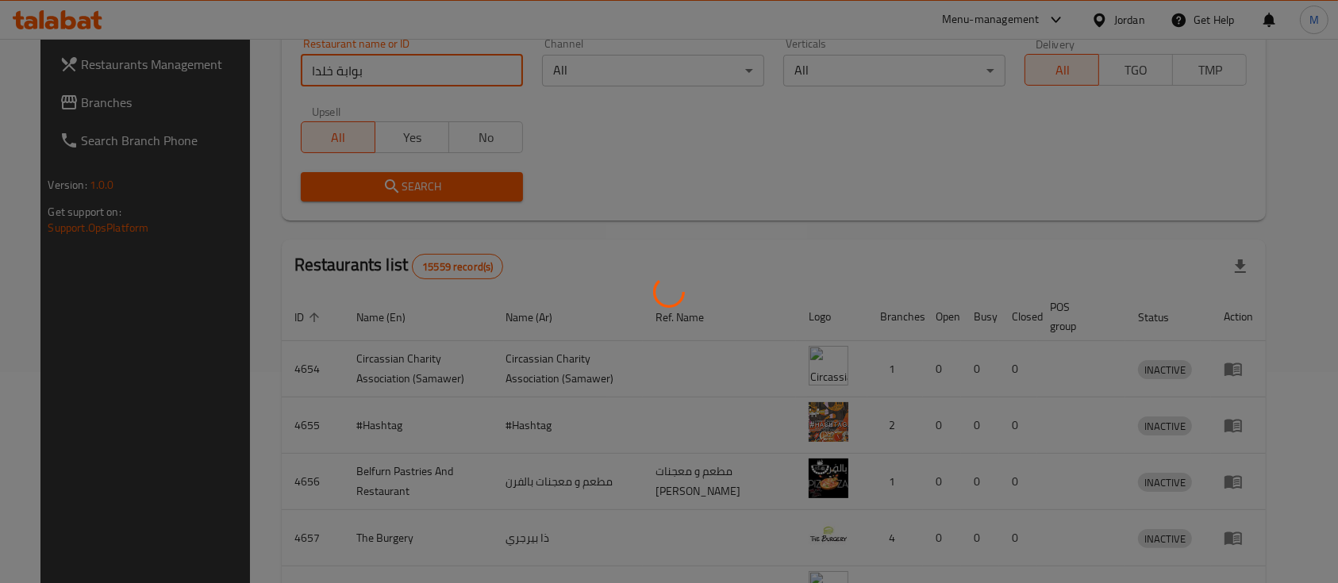
scroll to position [148, 0]
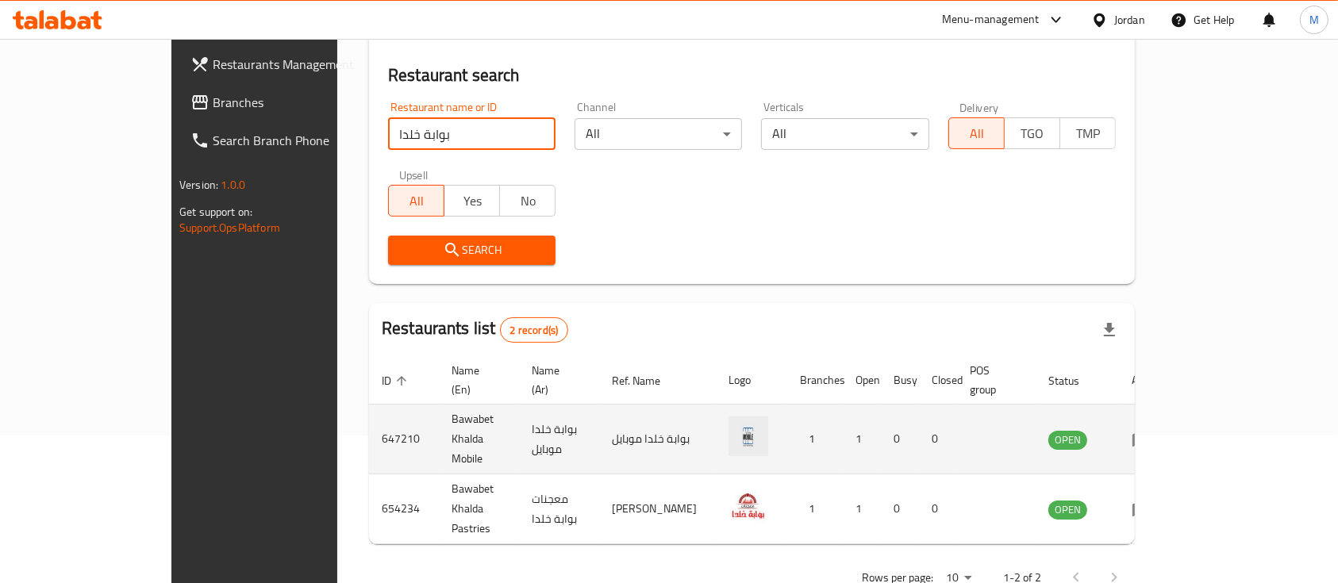
click at [369, 408] on td "647210" at bounding box center [404, 440] width 70 height 70
click at [1151, 430] on icon "enhanced table" at bounding box center [1141, 439] width 19 height 19
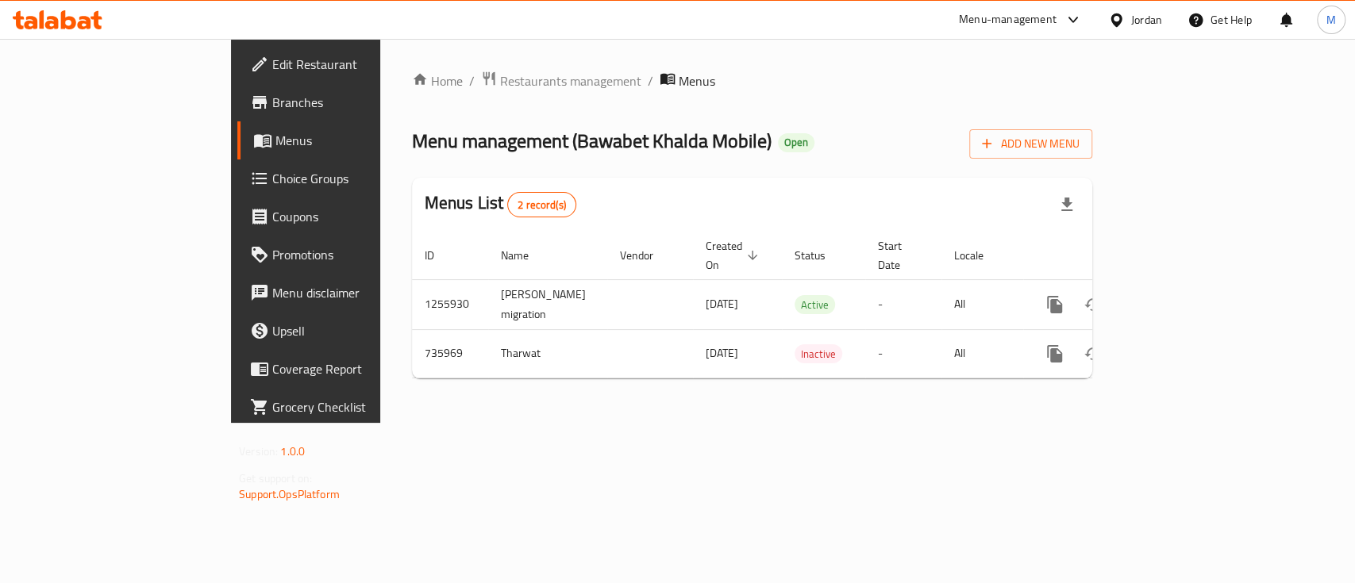
click at [237, 117] on link "Branches" at bounding box center [347, 102] width 220 height 38
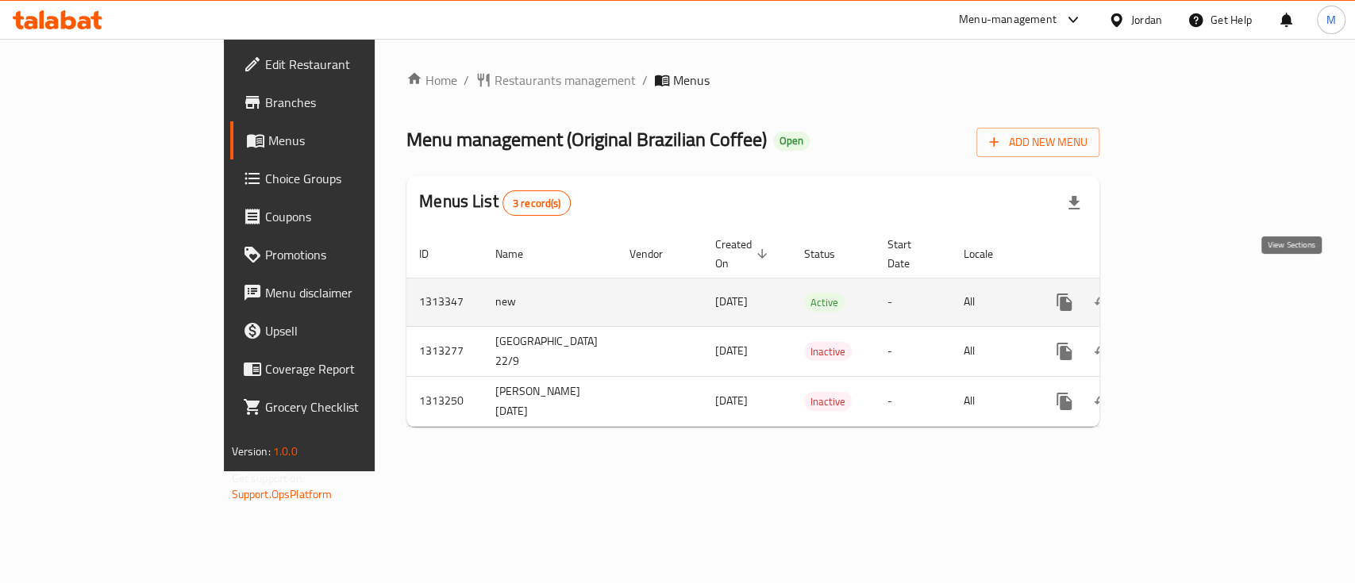
click at [1198, 283] on link "enhanced table" at bounding box center [1179, 302] width 38 height 38
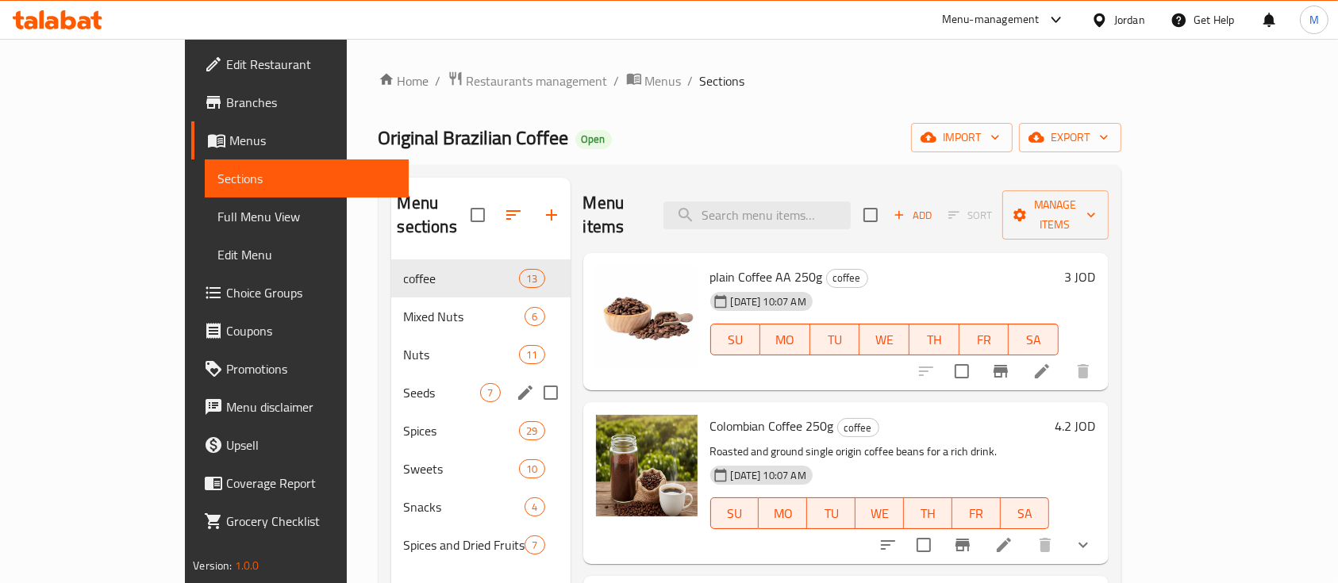
click at [404, 383] on span "Seeds" at bounding box center [442, 392] width 77 height 19
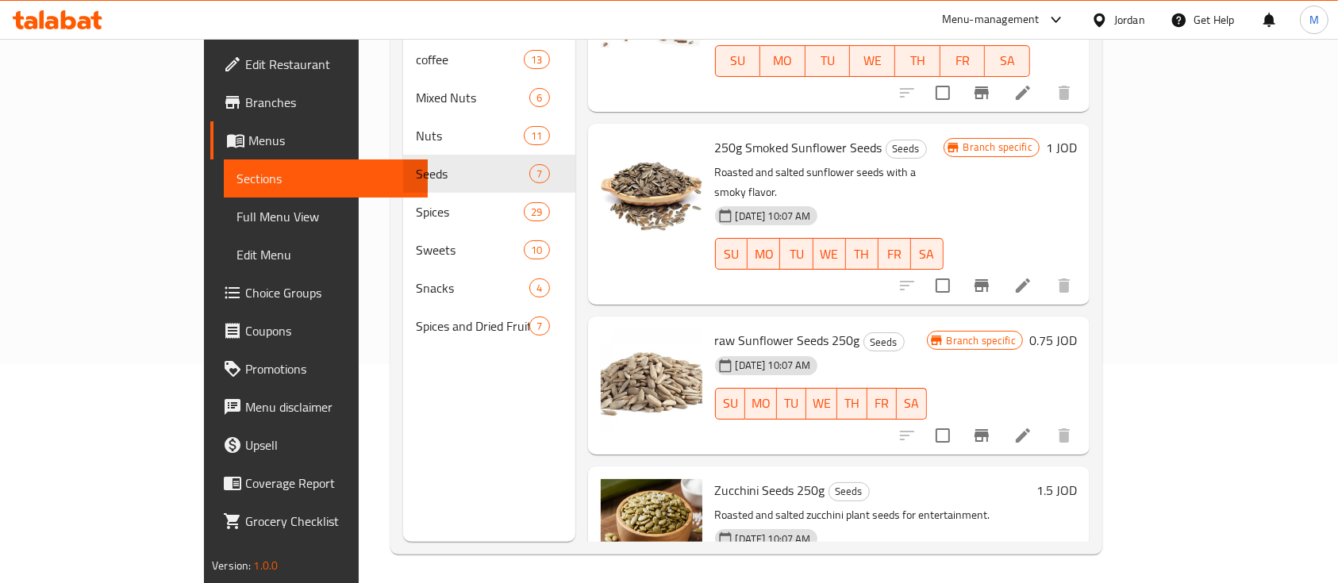
scroll to position [222, 0]
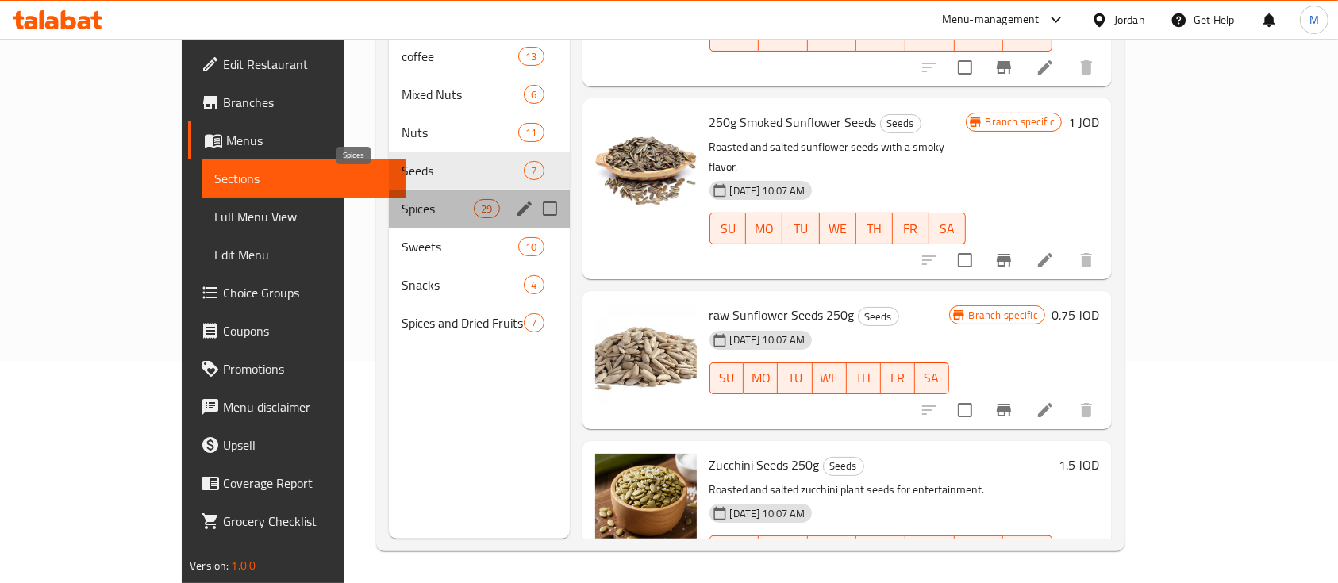
drag, startPoint x: 357, startPoint y: 186, endPoint x: 506, endPoint y: 206, distance: 149.9
click at [402, 199] on span "Spices" at bounding box center [438, 208] width 72 height 19
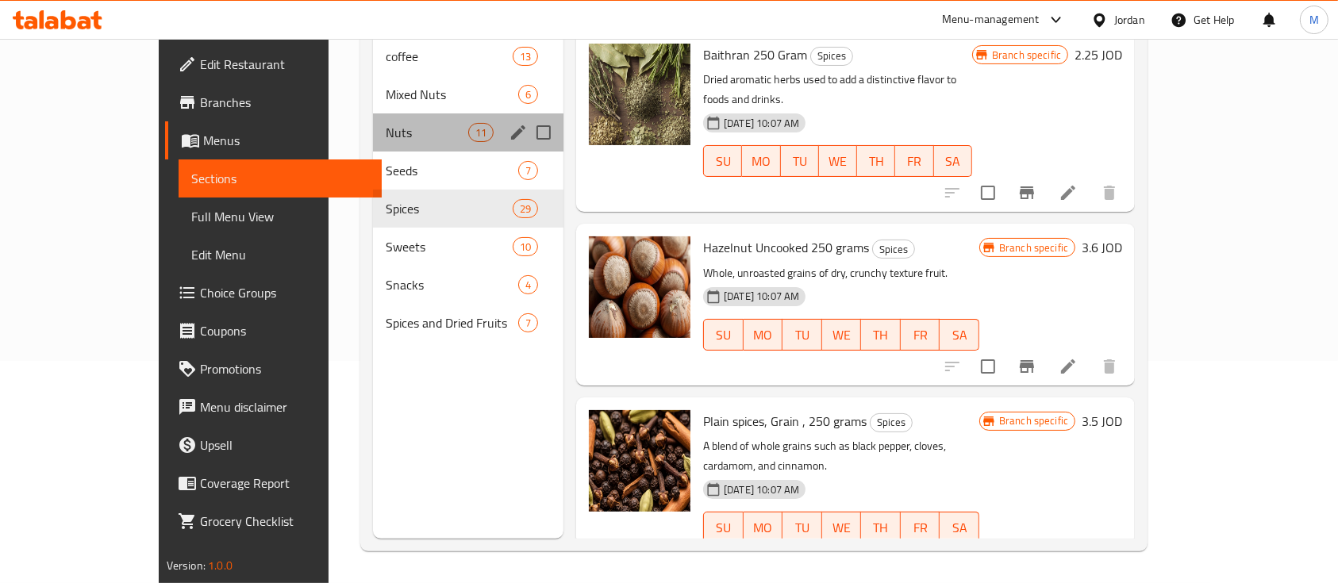
click at [373, 114] on div "Nuts 11" at bounding box center [468, 133] width 190 height 38
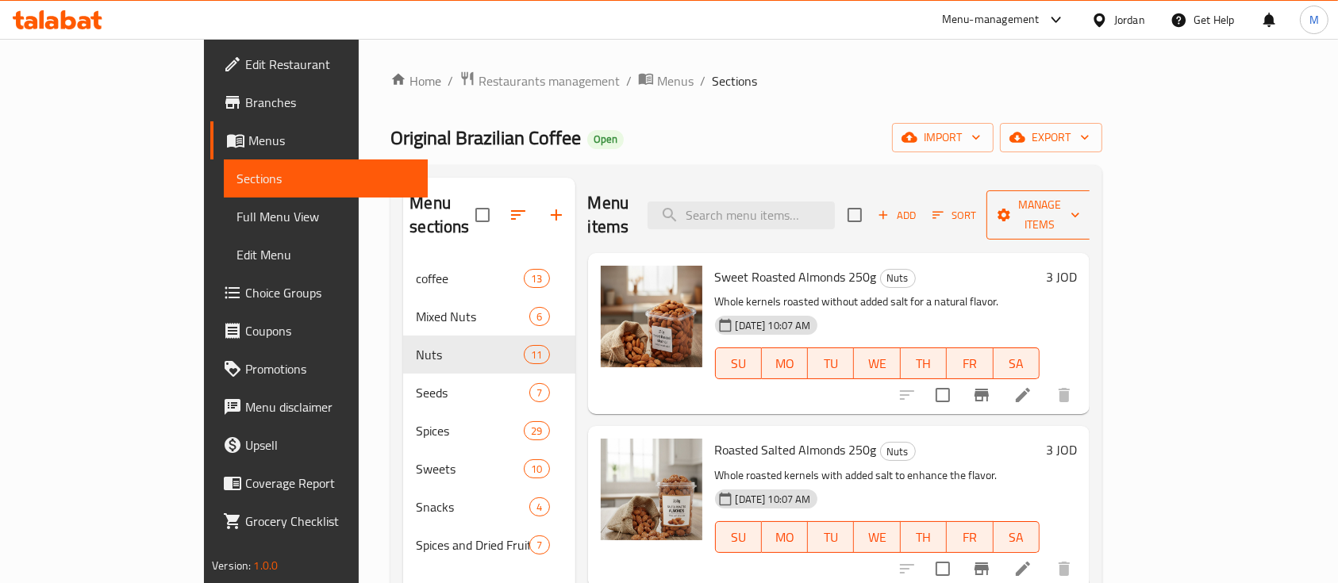
click at [1080, 210] on span "Manage items" at bounding box center [1039, 215] width 81 height 40
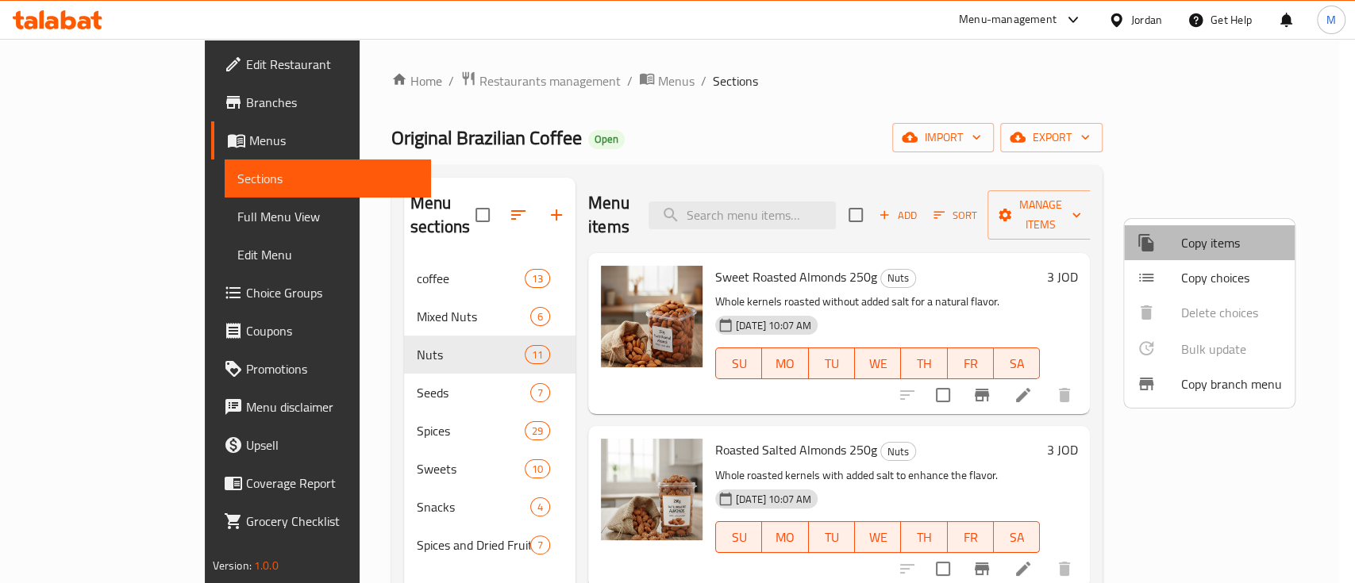
click at [1234, 244] on span "Copy items" at bounding box center [1231, 242] width 101 height 19
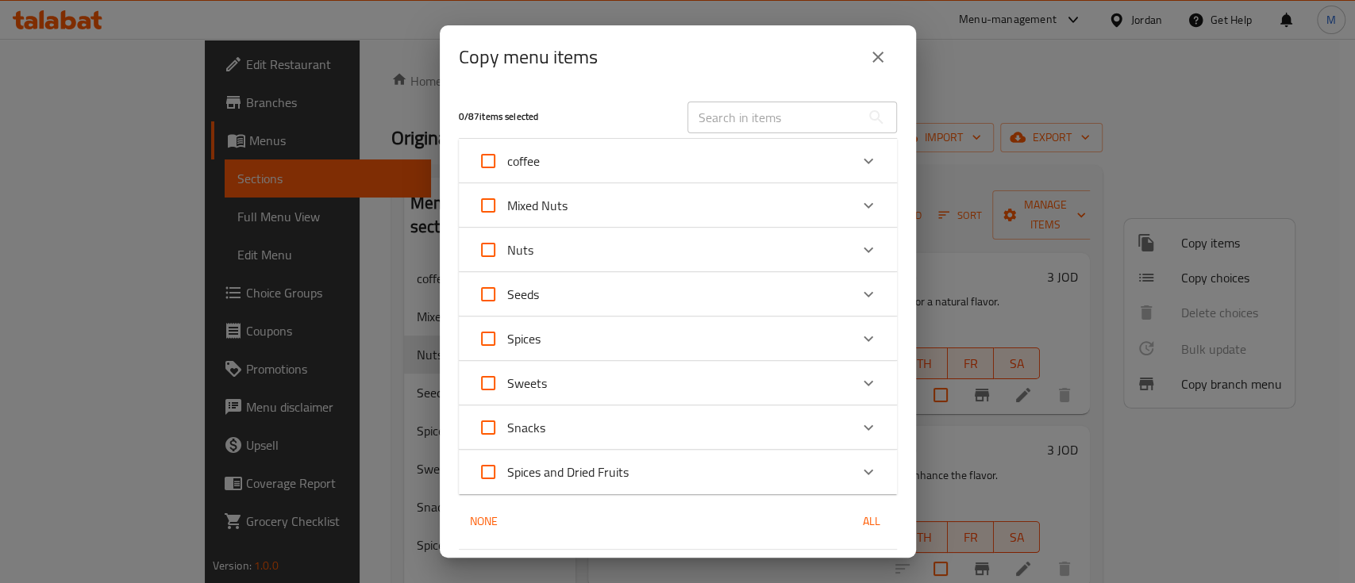
click at [859, 333] on icon "Expand" at bounding box center [868, 338] width 19 height 19
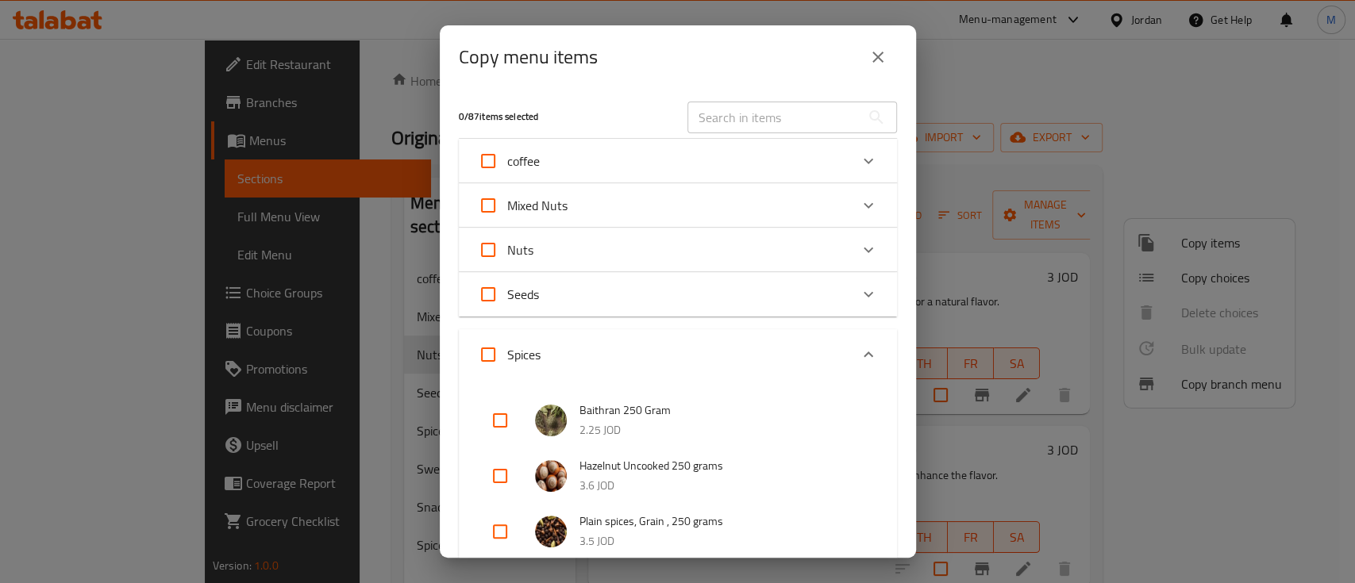
click at [494, 475] on input "checkbox" at bounding box center [500, 476] width 38 height 38
checkbox input "true"
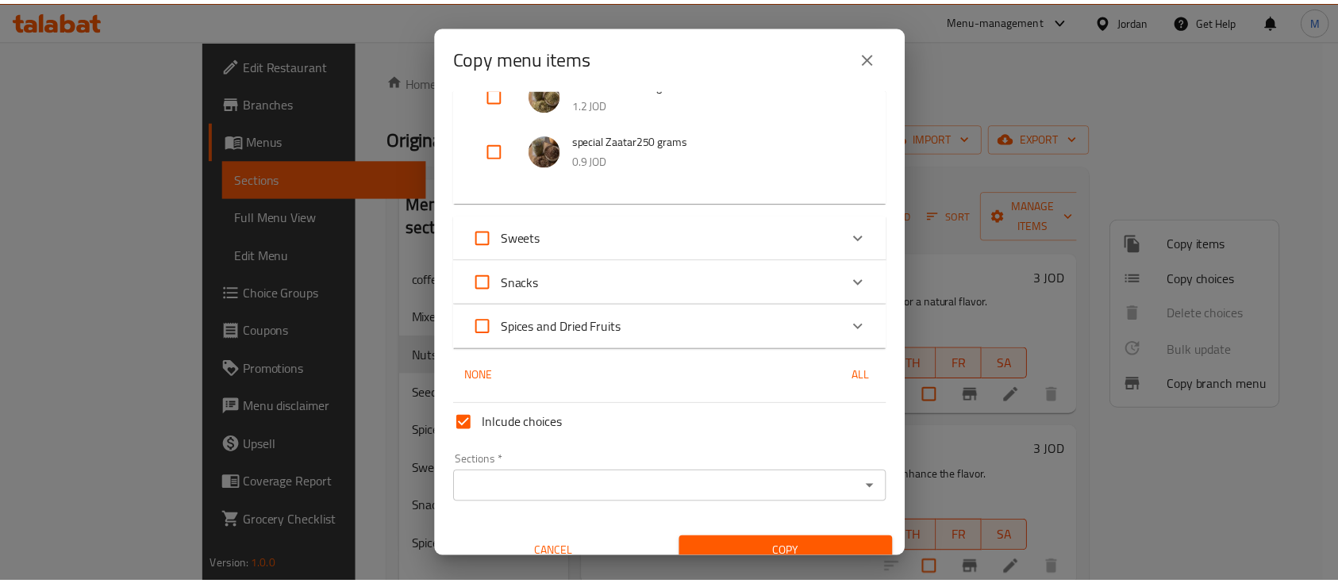
scroll to position [1845, 0]
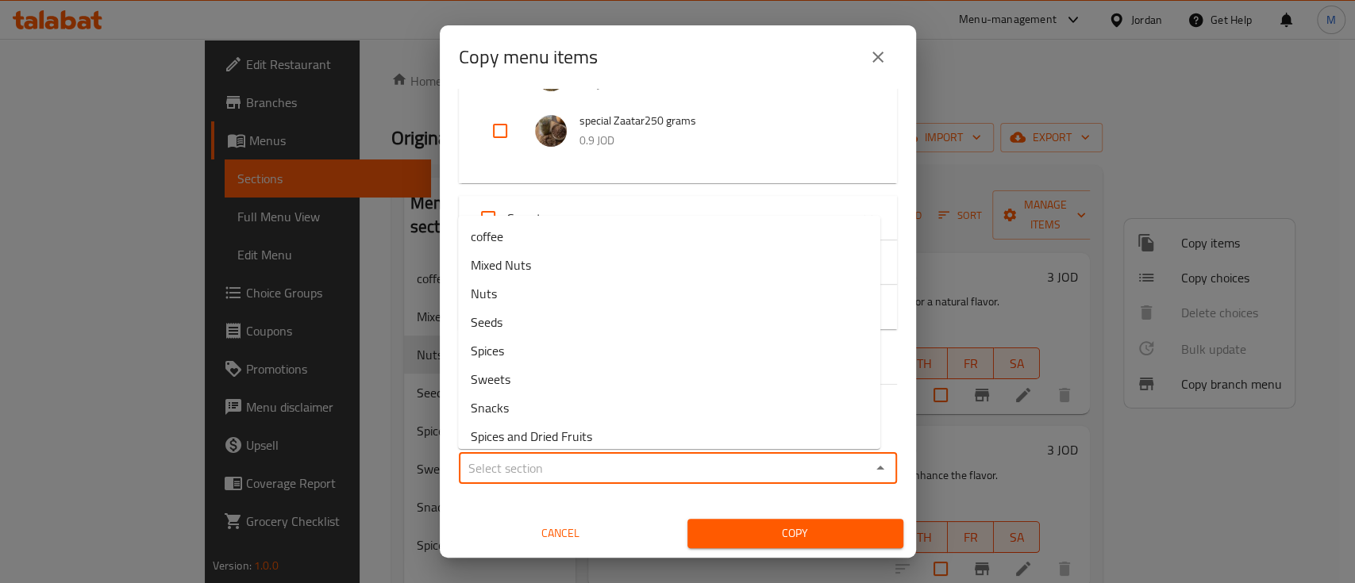
click at [526, 460] on input "Sections   *" at bounding box center [665, 468] width 402 height 22
click at [538, 293] on li "Nuts" at bounding box center [669, 293] width 422 height 29
type input "Nuts"
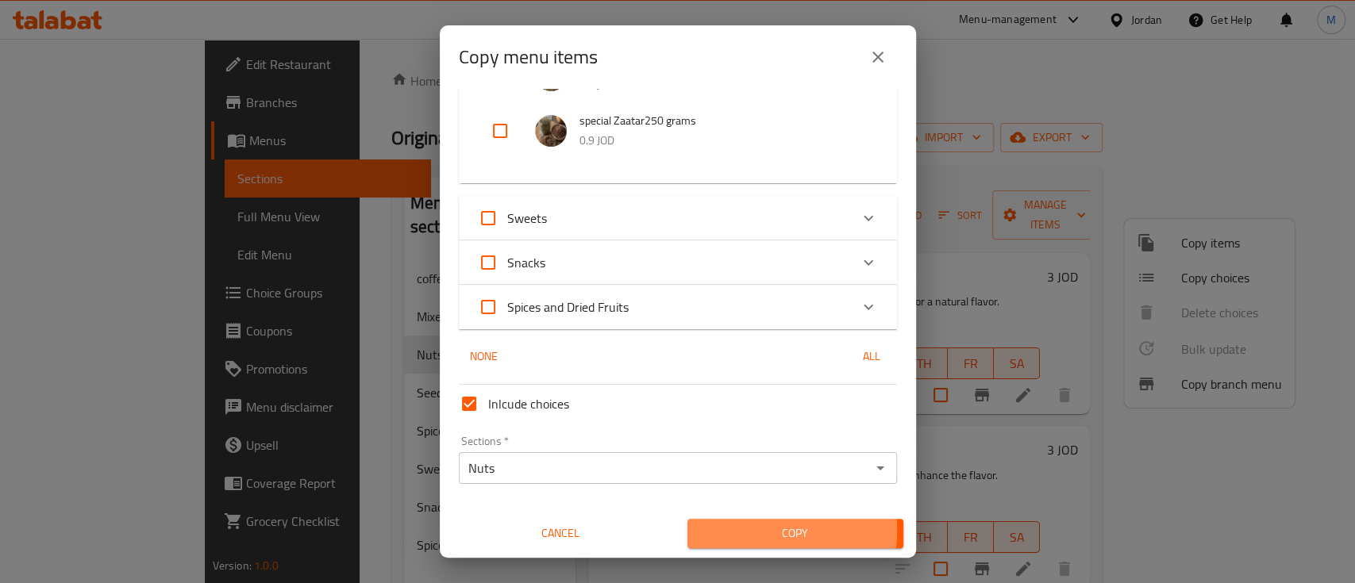
click at [739, 530] on span "Copy" at bounding box center [795, 534] width 190 height 20
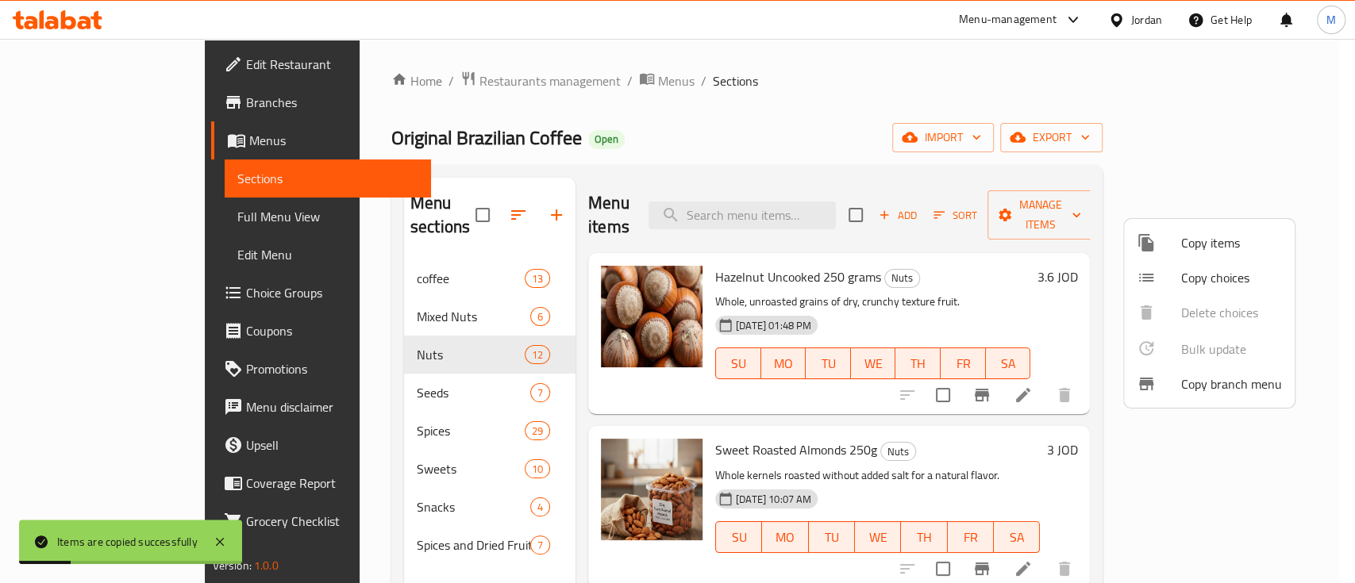
click at [949, 275] on div at bounding box center [677, 291] width 1355 height 583
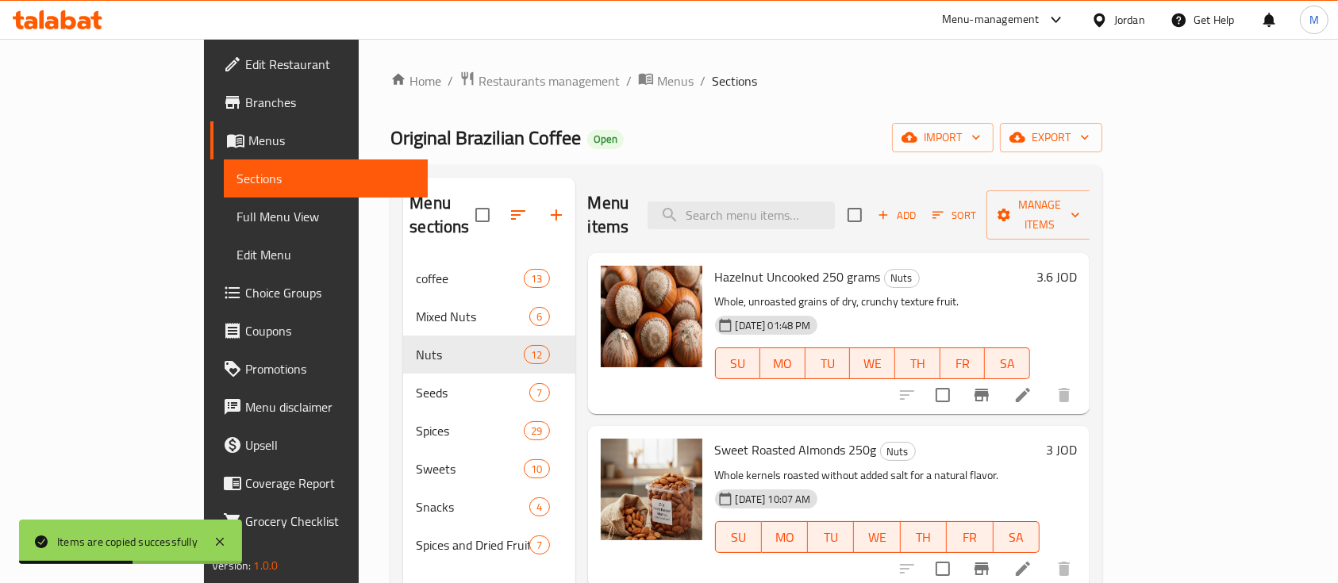
click at [1033, 386] on icon at bounding box center [1023, 395] width 19 height 19
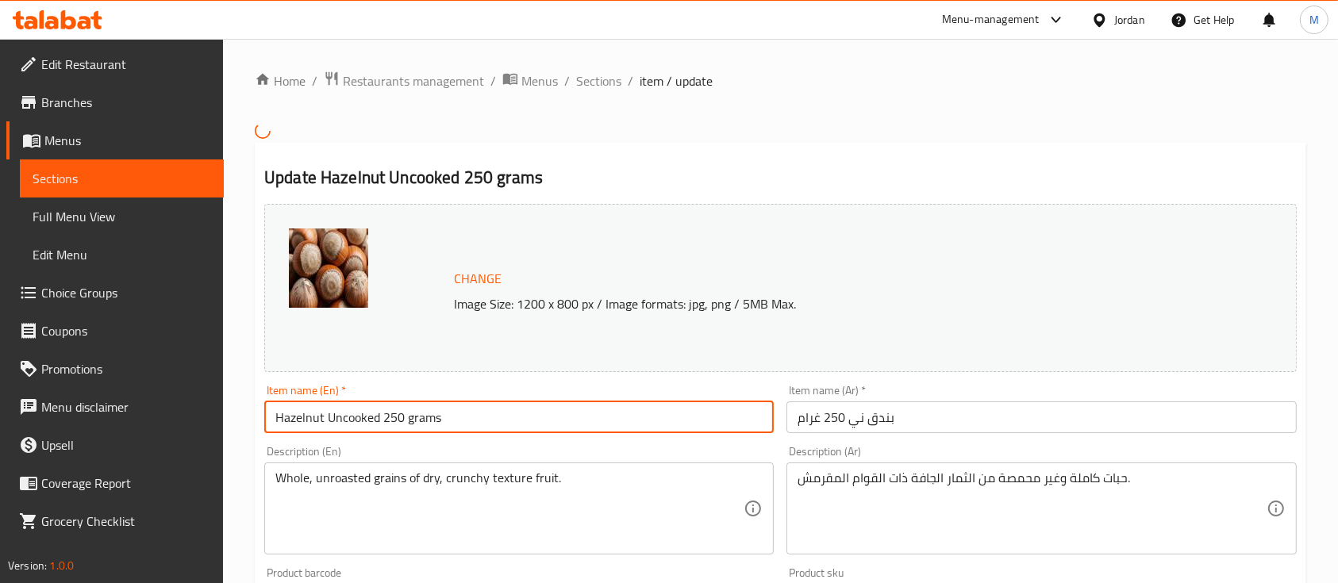
click at [325, 421] on input "Hazelnut Uncooked 250 grams" at bounding box center [519, 418] width 510 height 32
drag, startPoint x: 325, startPoint y: 421, endPoint x: 367, endPoint y: 421, distance: 42.1
click at [367, 421] on input "Hazelnut Uncooked 250 grams" at bounding box center [519, 418] width 510 height 32
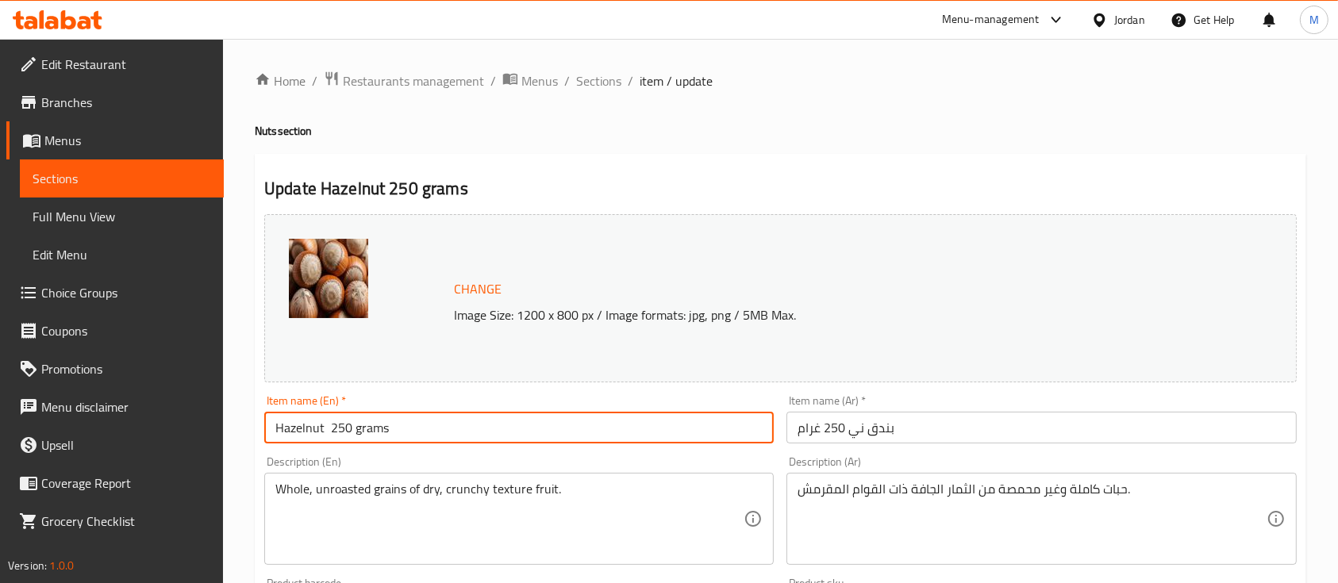
click at [272, 429] on input "Hazelnut 250 grams" at bounding box center [519, 428] width 510 height 32
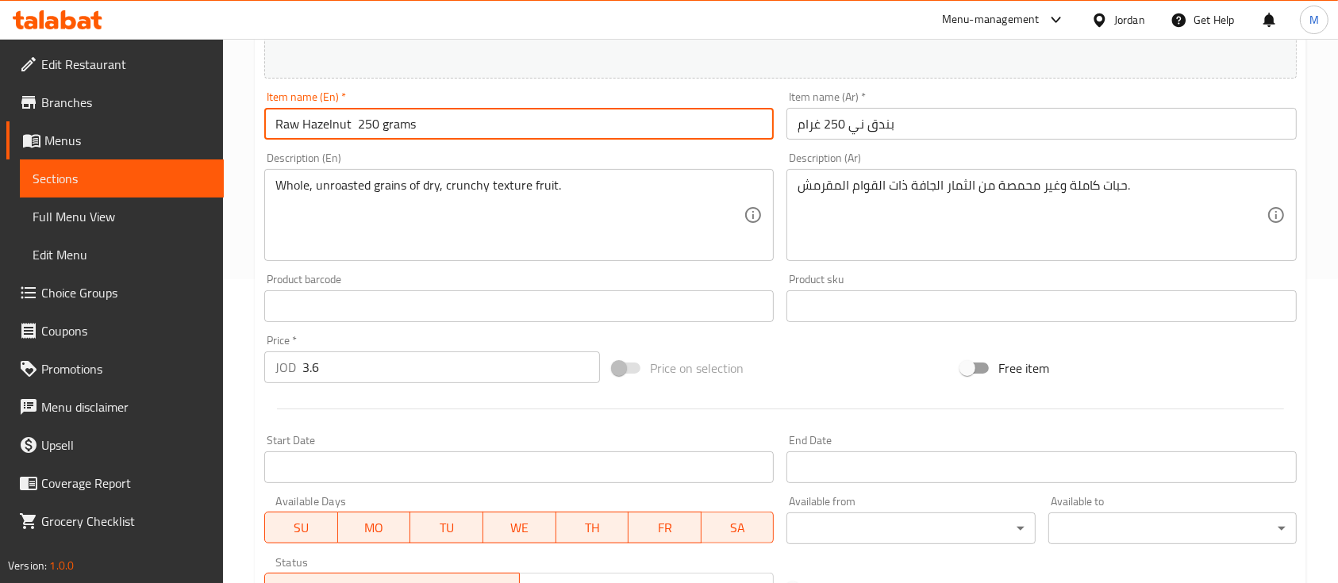
scroll to position [560, 0]
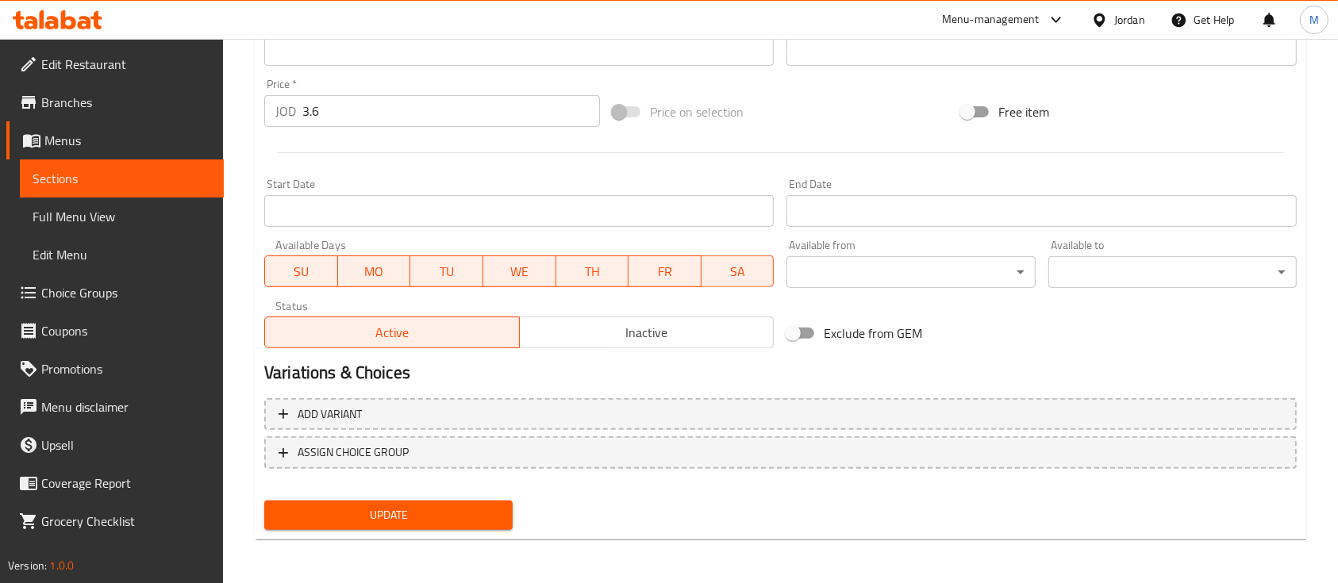
type input "Raw Hazelnut 250 grams"
click at [472, 510] on span "Update" at bounding box center [388, 516] width 223 height 20
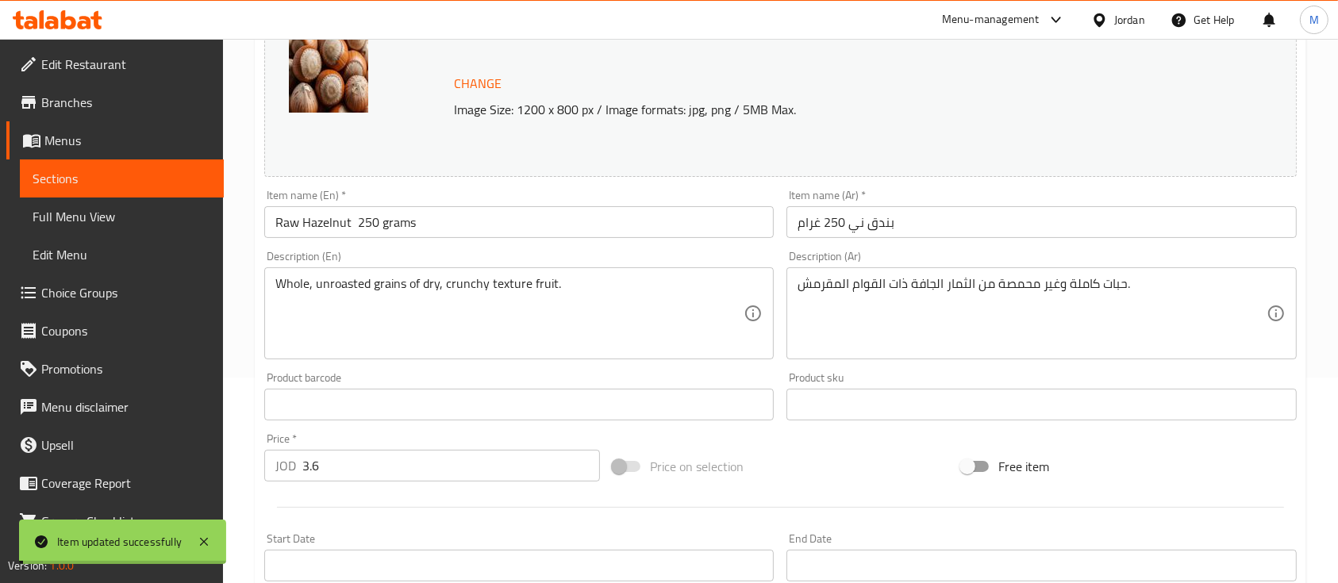
scroll to position [0, 0]
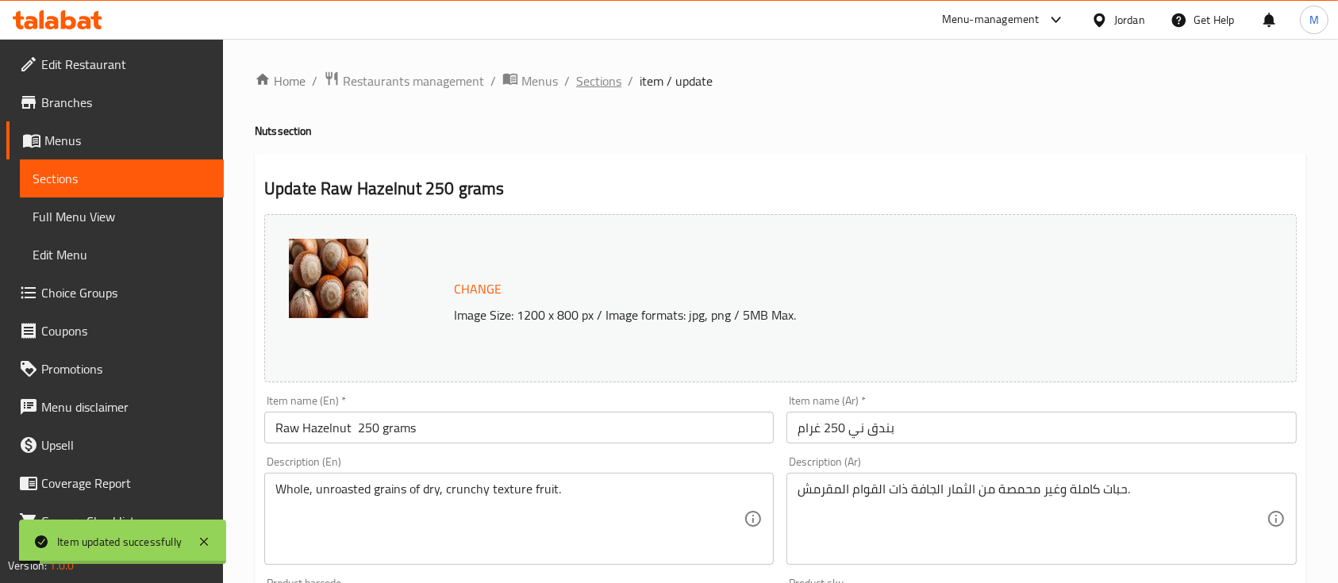
click at [597, 77] on span "Sections" at bounding box center [598, 80] width 45 height 19
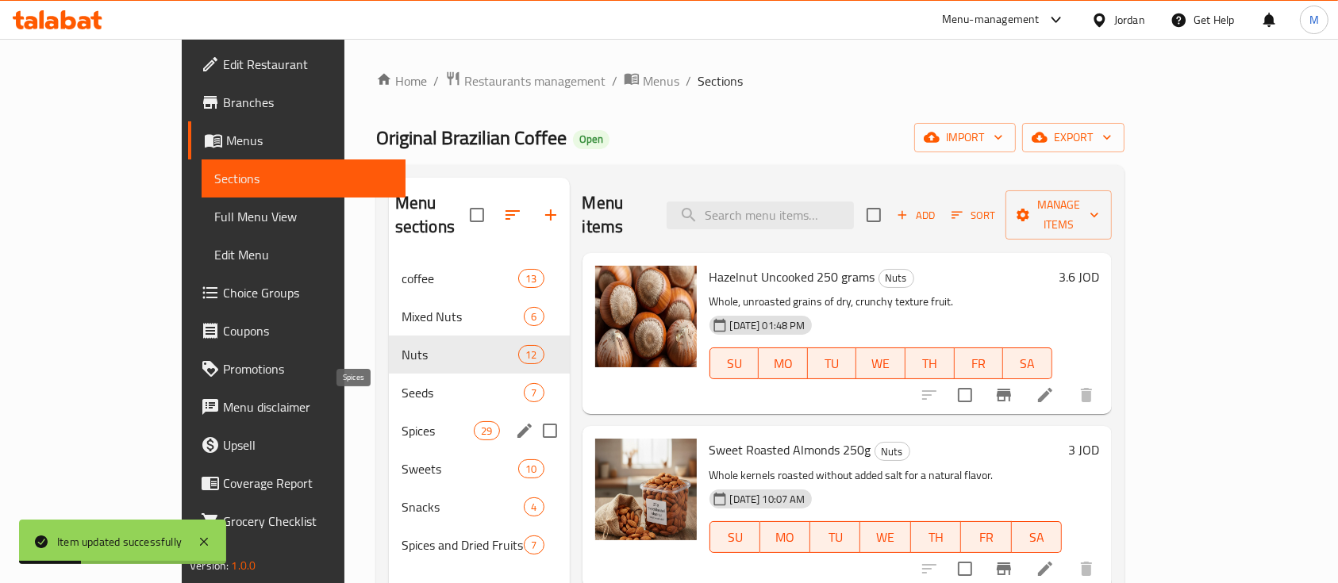
click at [402, 421] on span "Spices" at bounding box center [438, 430] width 72 height 19
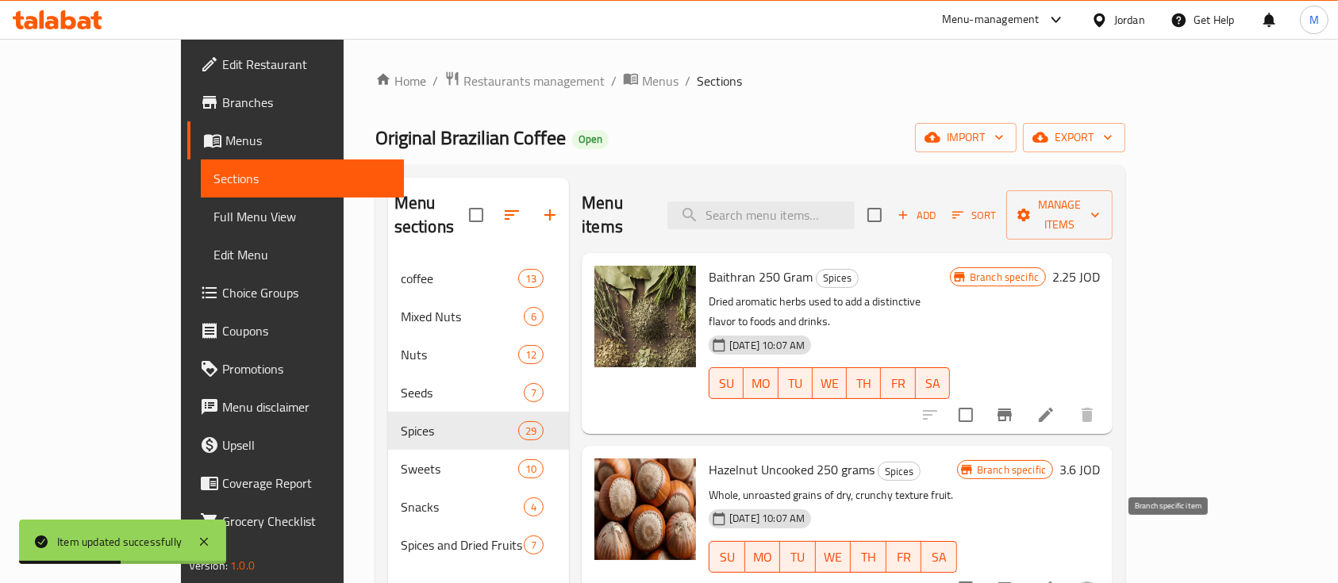
click at [1014, 579] on icon "Branch-specific-item" at bounding box center [1004, 588] width 19 height 19
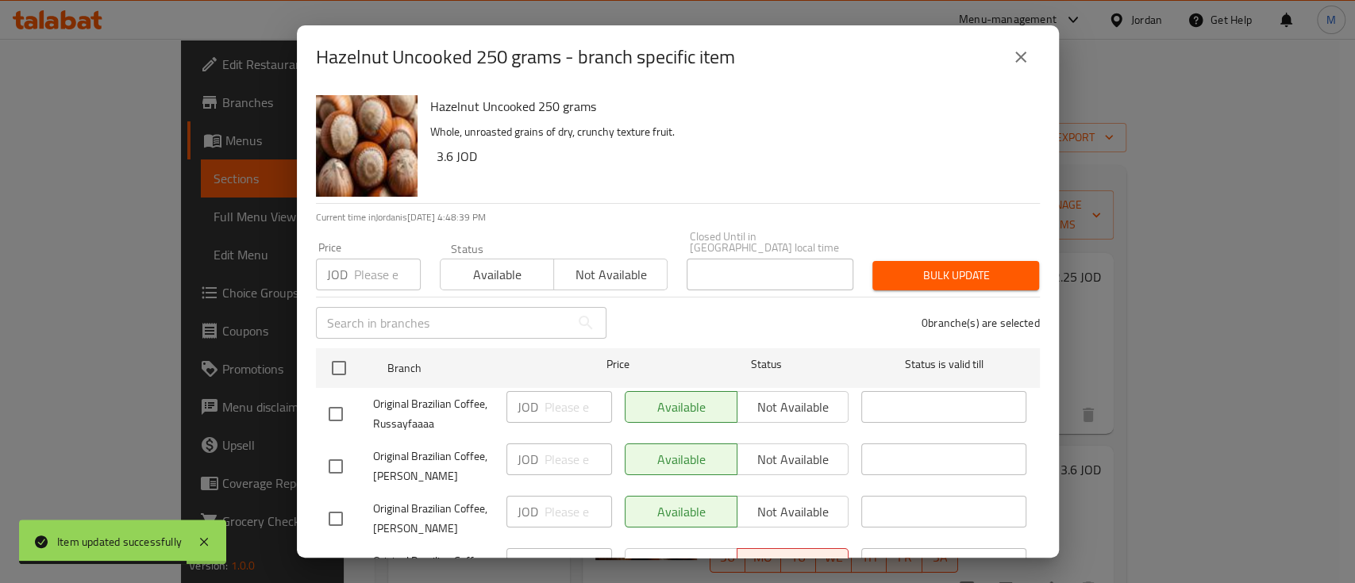
click at [595, 276] on button "Not available" at bounding box center [610, 275] width 114 height 32
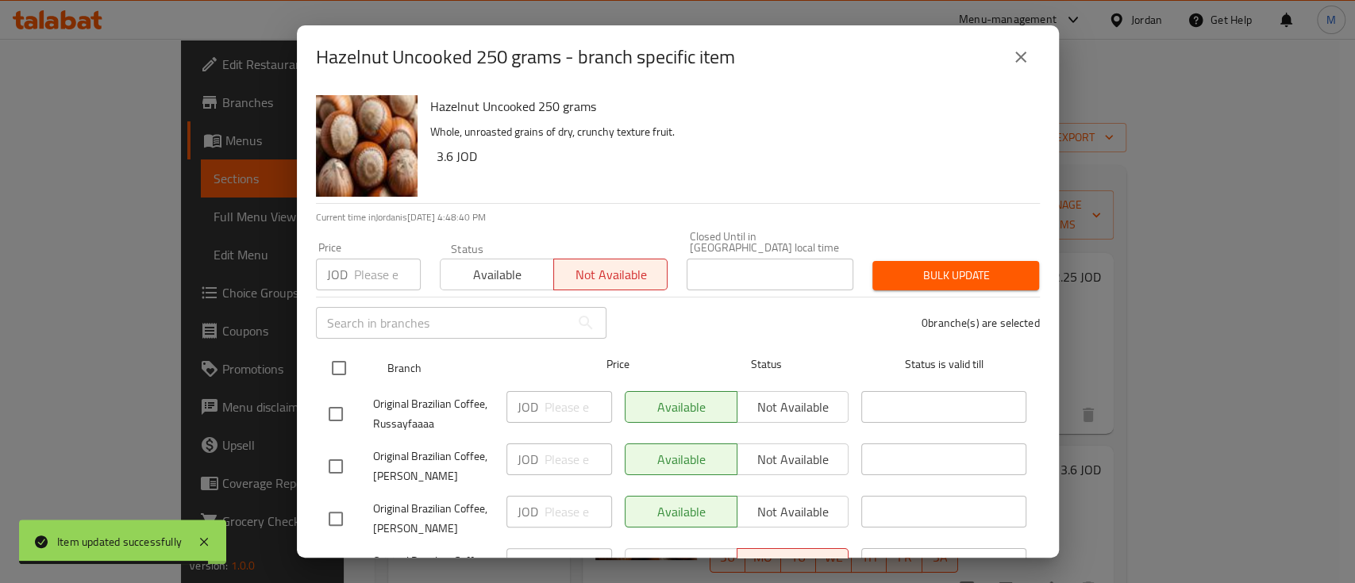
click at [336, 353] on input "checkbox" at bounding box center [338, 368] width 33 height 33
checkbox input "true"
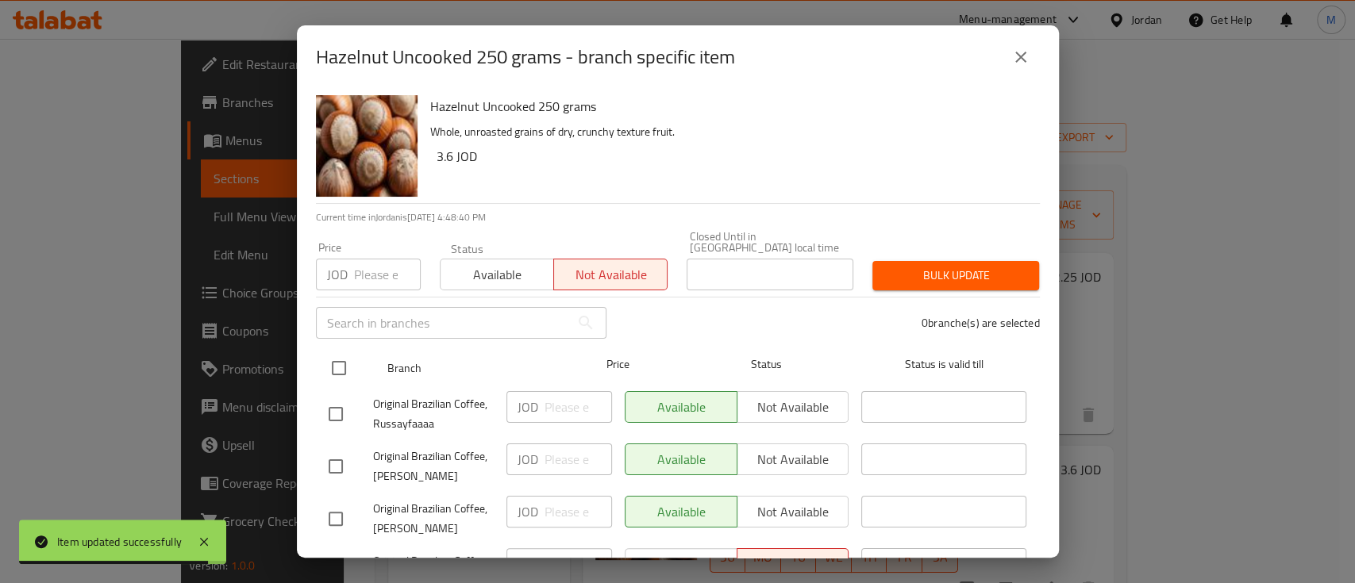
checkbox input "true"
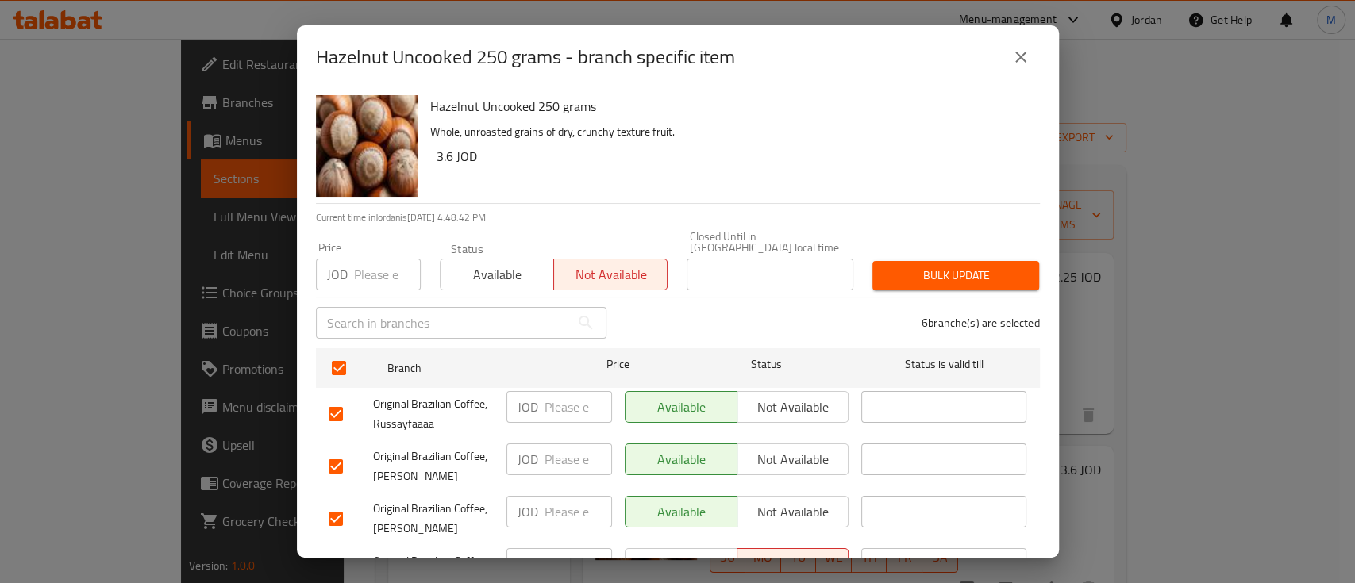
click at [1021, 60] on icon "close" at bounding box center [1020, 57] width 19 height 19
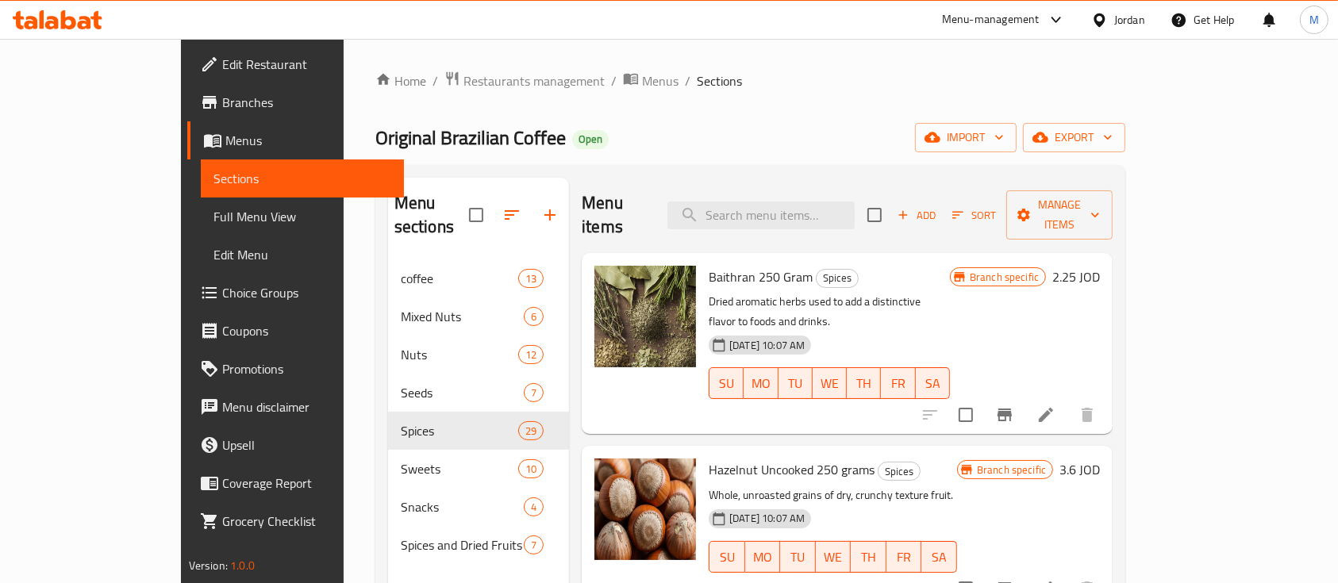
click at [1056, 579] on icon at bounding box center [1046, 588] width 19 height 19
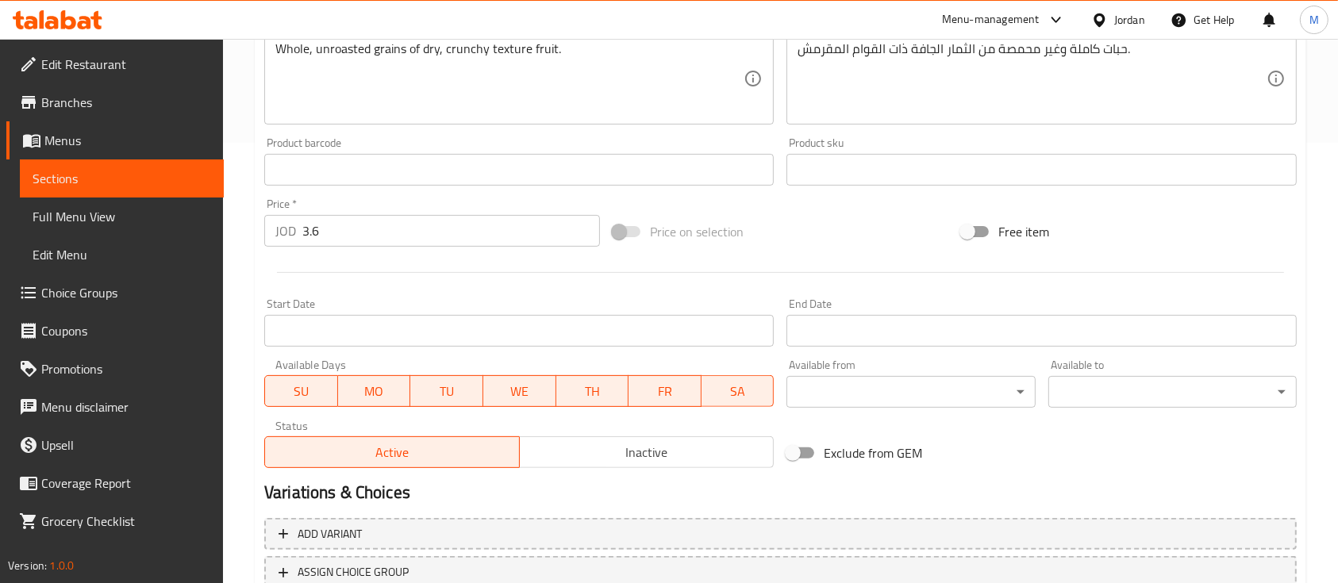
scroll to position [560, 0]
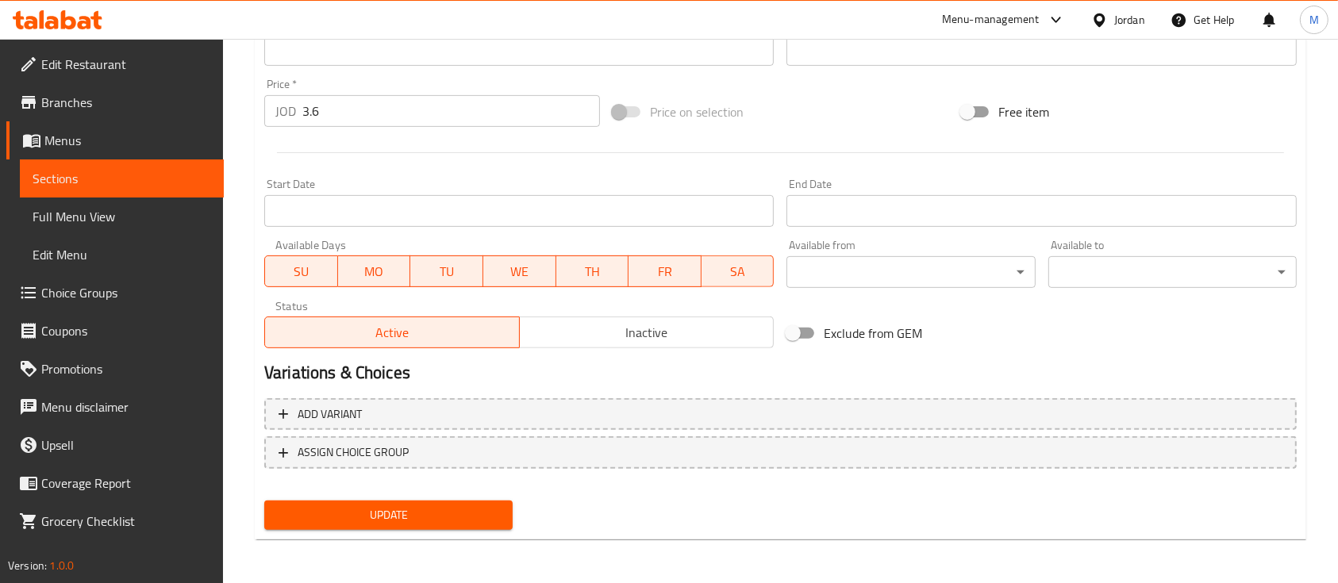
click at [695, 345] on button "Inactive" at bounding box center [647, 333] width 256 height 32
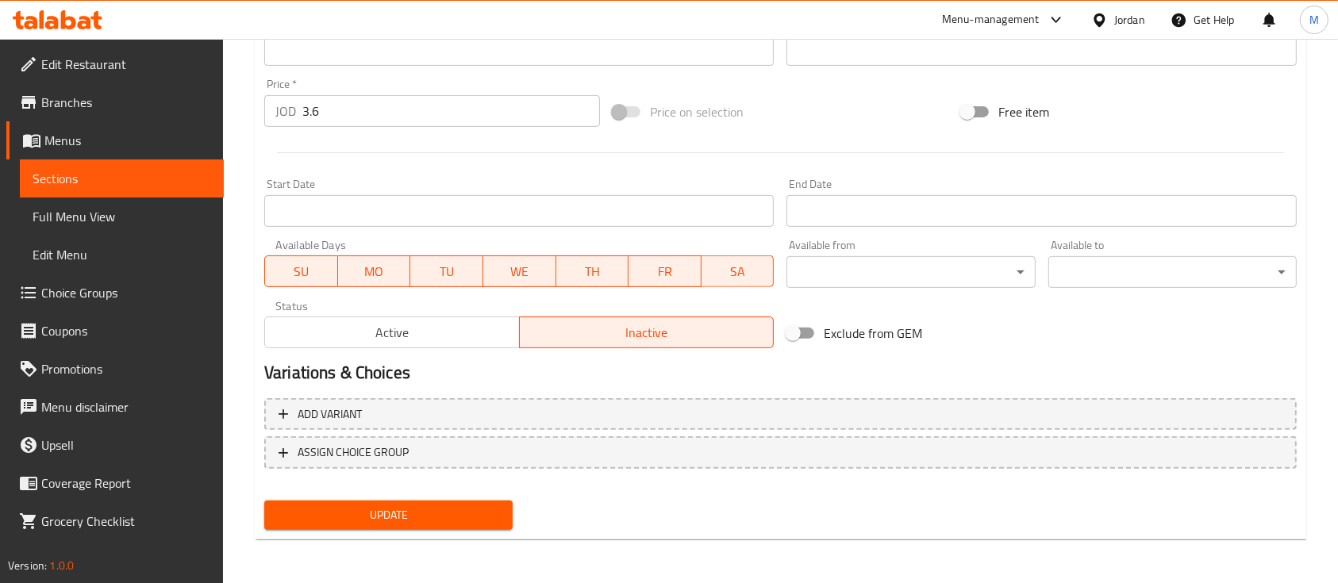
click at [456, 510] on span "Update" at bounding box center [388, 516] width 223 height 20
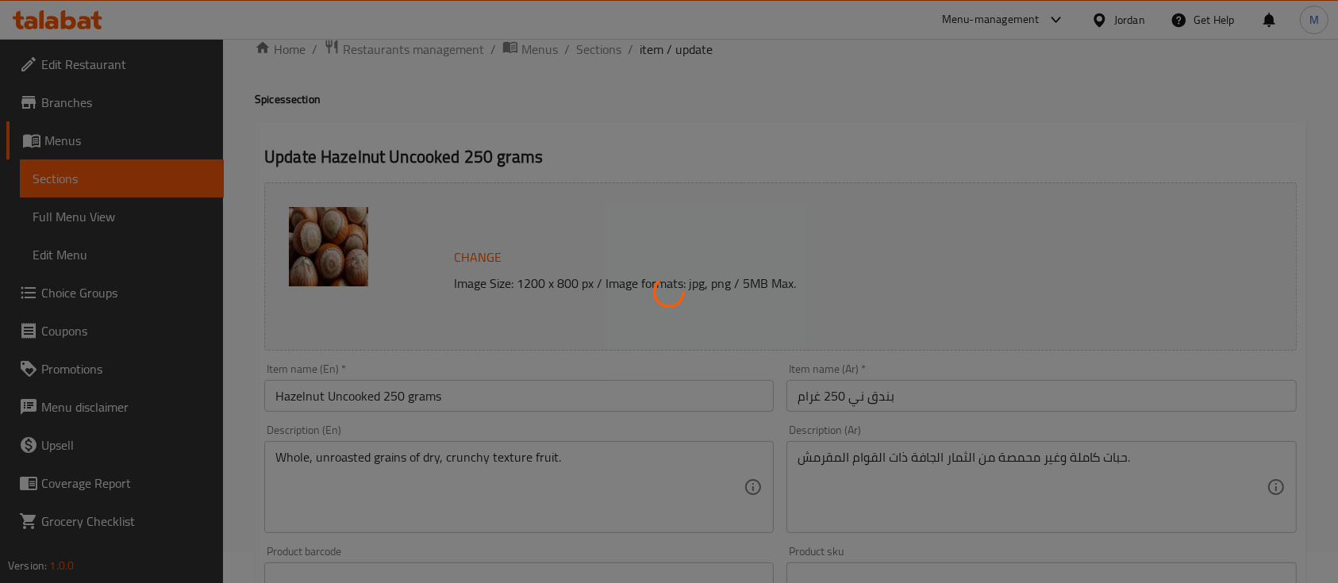
scroll to position [0, 0]
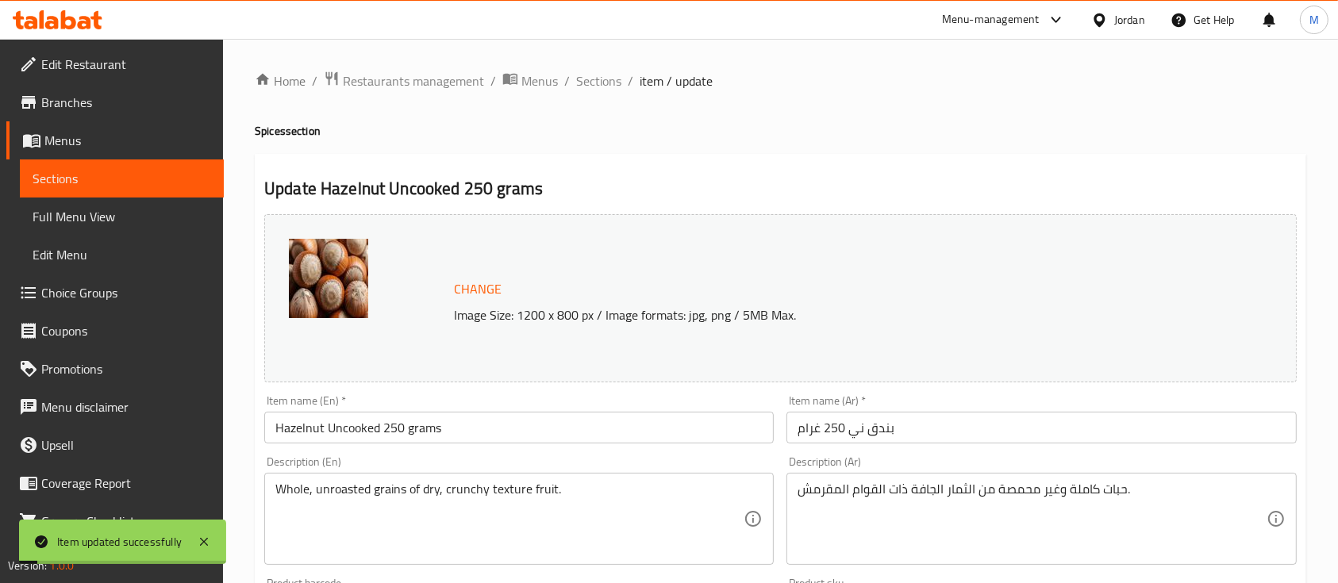
drag, startPoint x: 598, startPoint y: 80, endPoint x: 603, endPoint y: 97, distance: 17.6
click at [598, 80] on span "Sections" at bounding box center [598, 80] width 45 height 19
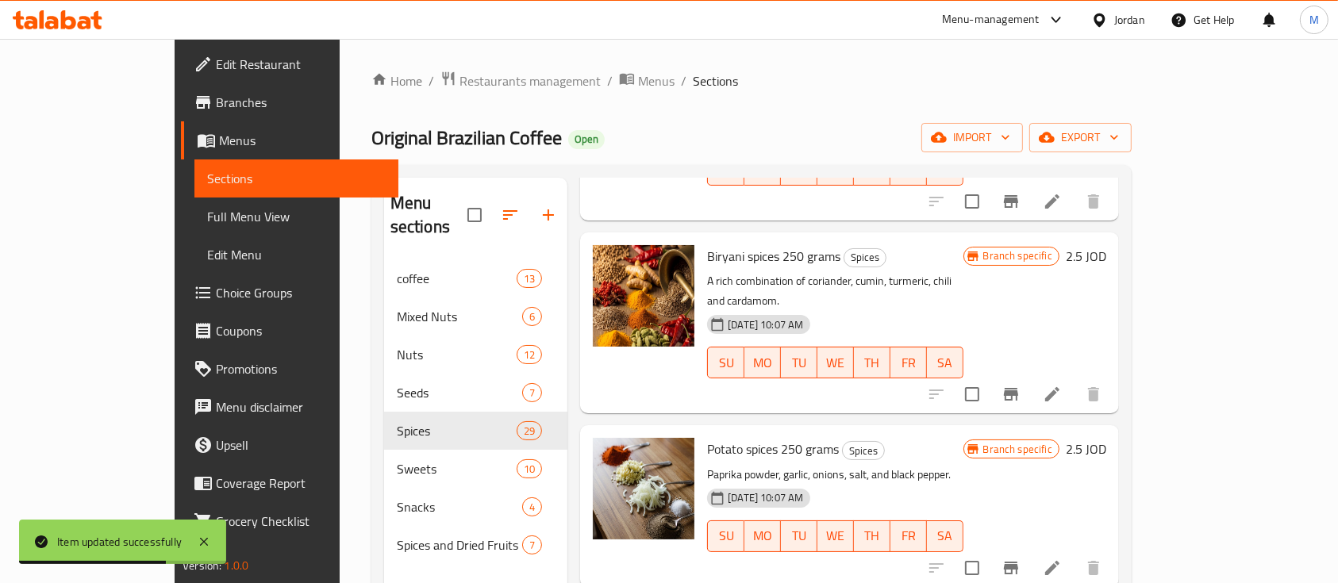
scroll to position [1164, 0]
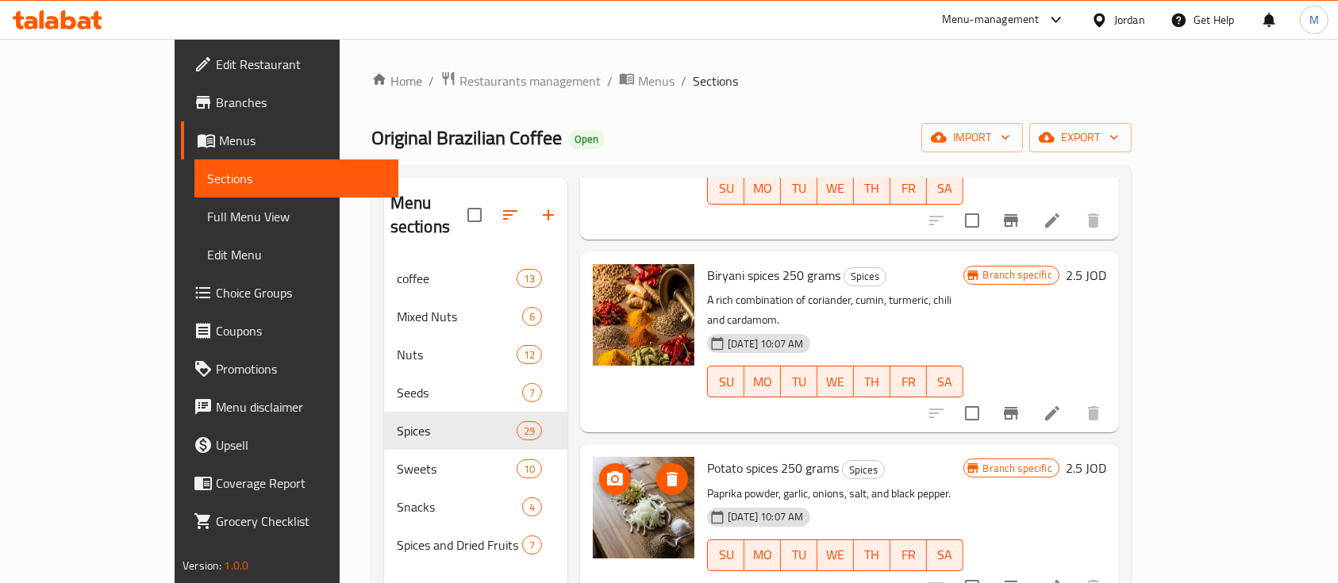
click at [599, 470] on span "upload picture" at bounding box center [615, 479] width 32 height 19
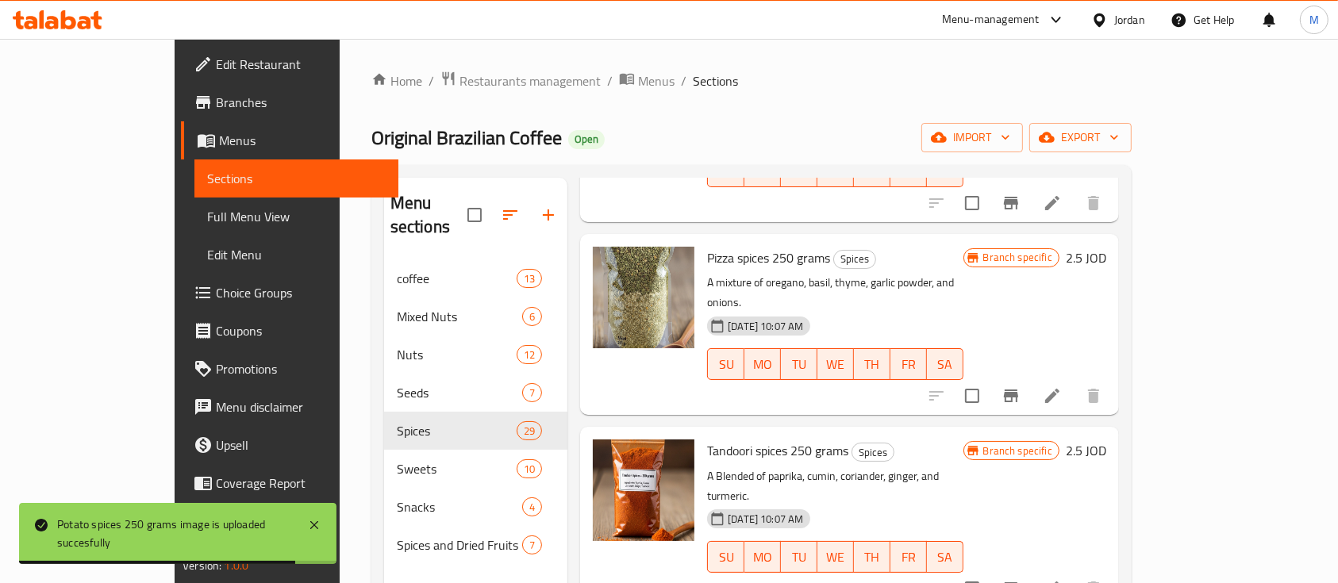
scroll to position [1587, 0]
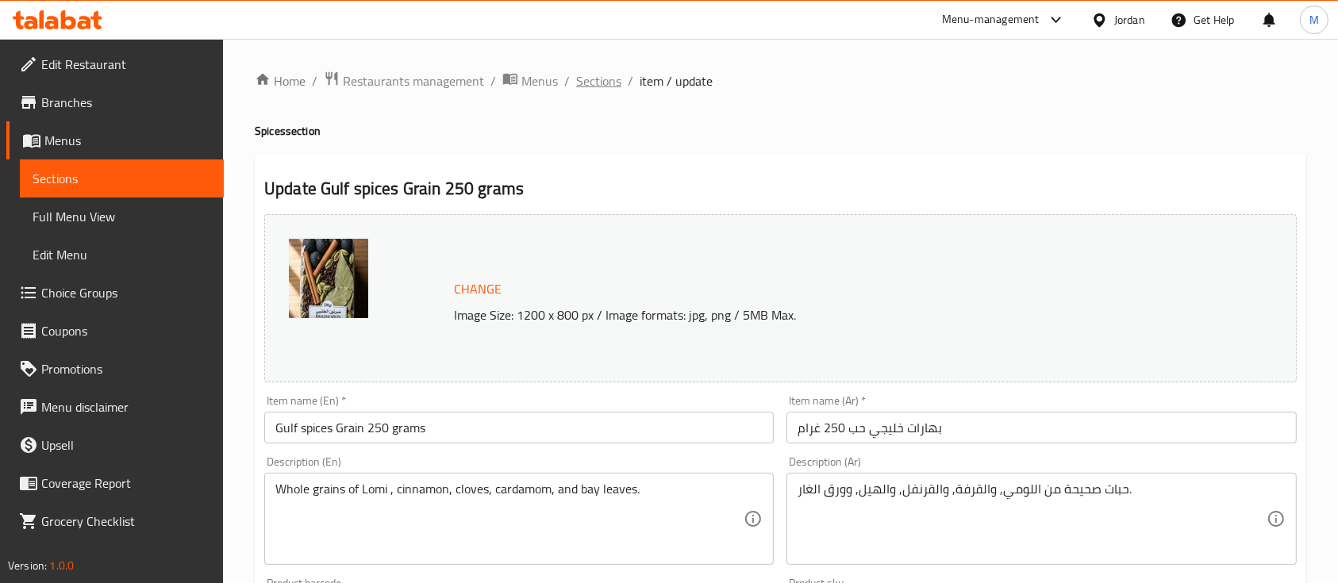
click at [586, 86] on span "Sections" at bounding box center [598, 80] width 45 height 19
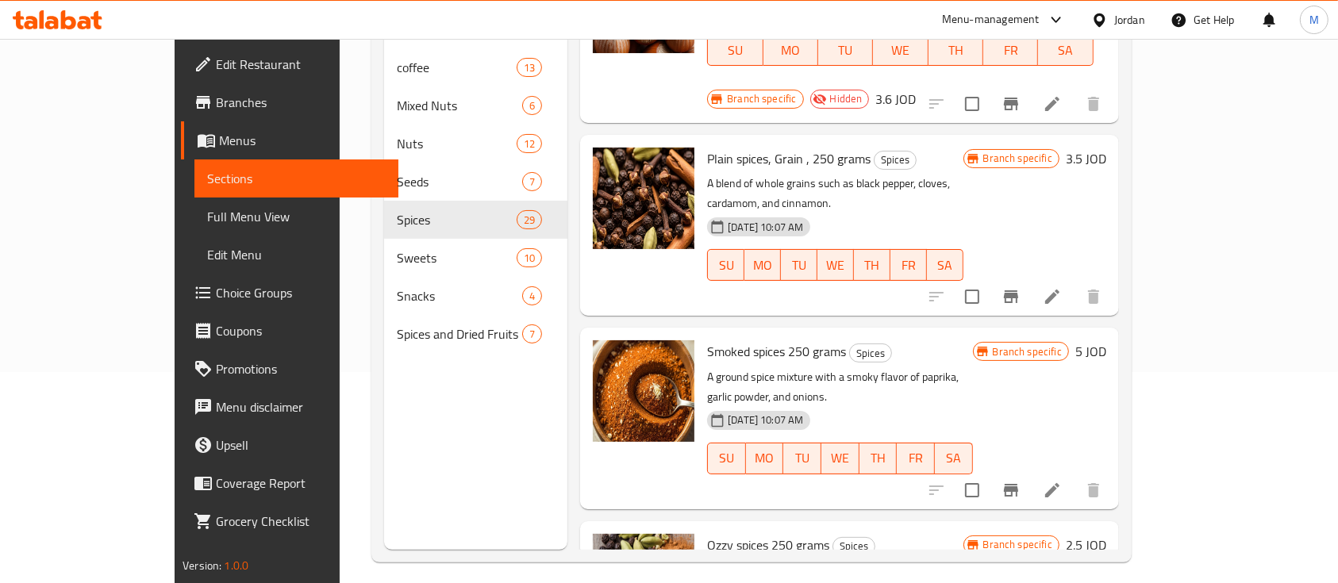
scroll to position [67, 0]
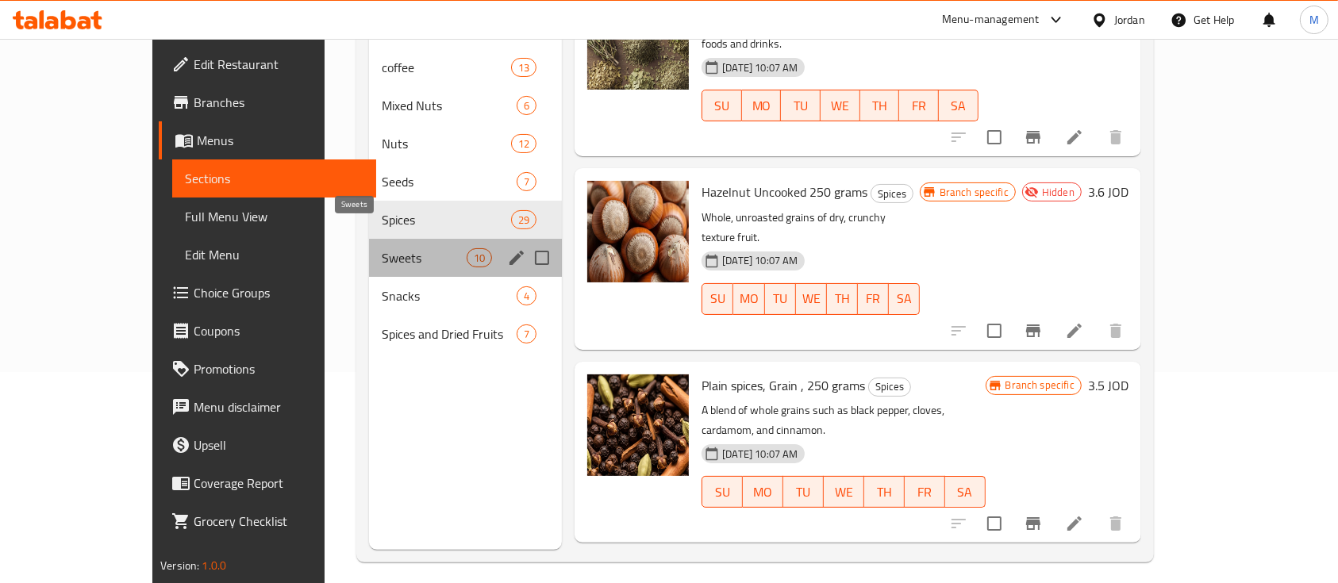
click at [391, 248] on span "Sweets" at bounding box center [424, 257] width 85 height 19
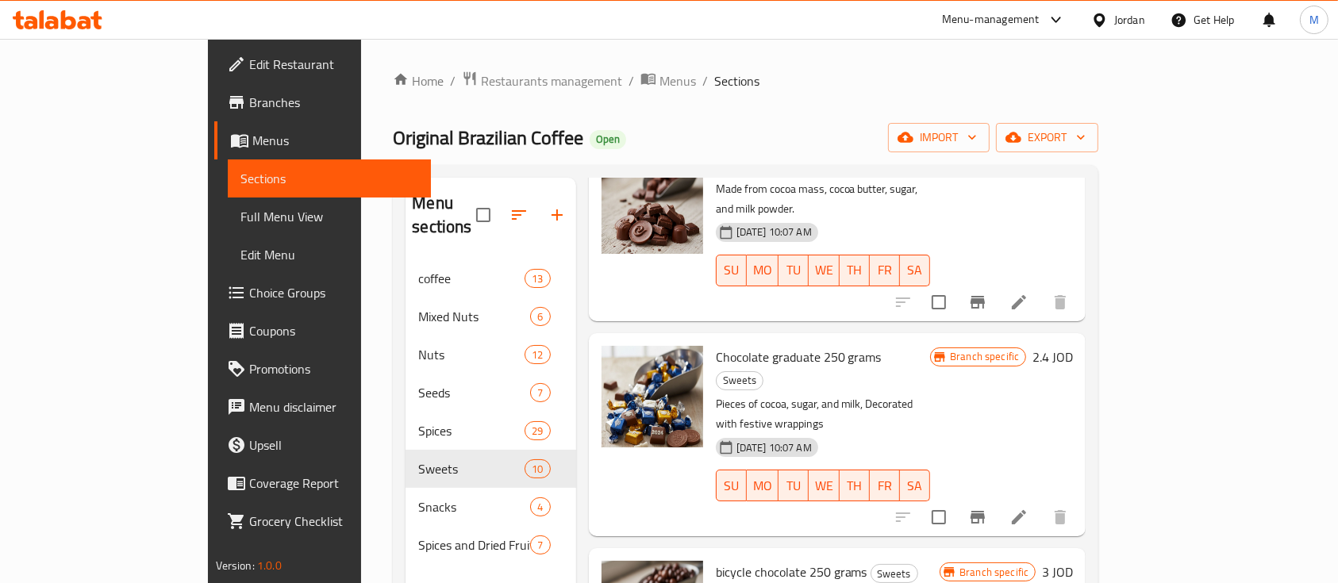
scroll to position [423, 0]
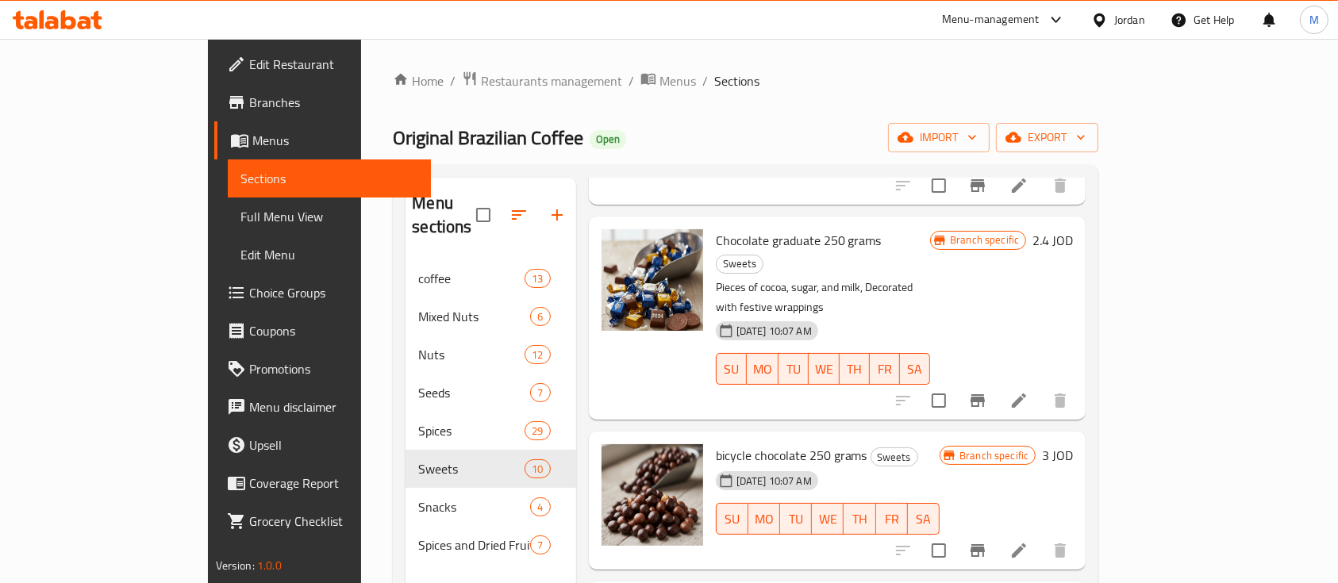
click at [1029, 541] on icon at bounding box center [1019, 550] width 19 height 19
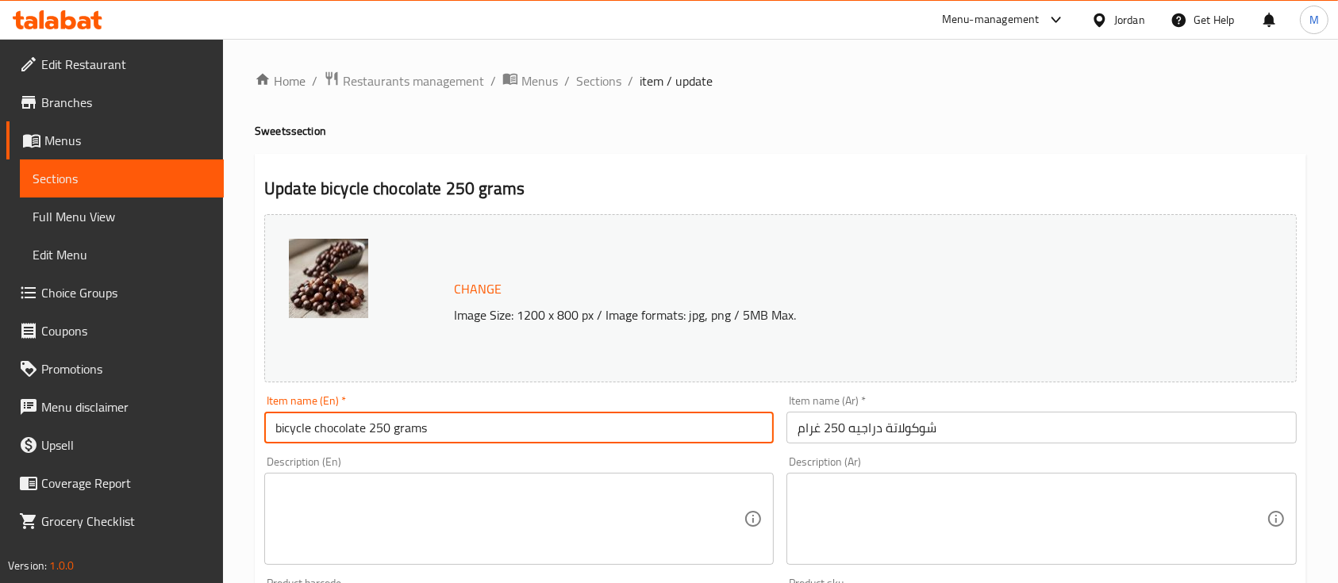
drag, startPoint x: 267, startPoint y: 429, endPoint x: 311, endPoint y: 429, distance: 44.4
click at [311, 429] on input "bicycle chocolate 250 grams" at bounding box center [519, 428] width 510 height 32
drag, startPoint x: 368, startPoint y: 429, endPoint x: 250, endPoint y: 433, distance: 118.3
click at [246, 433] on div "Home / Restaurants management / Menus / Sections / item / update Sweets section…" at bounding box center [780, 592] width 1115 height 1106
paste input "e C"
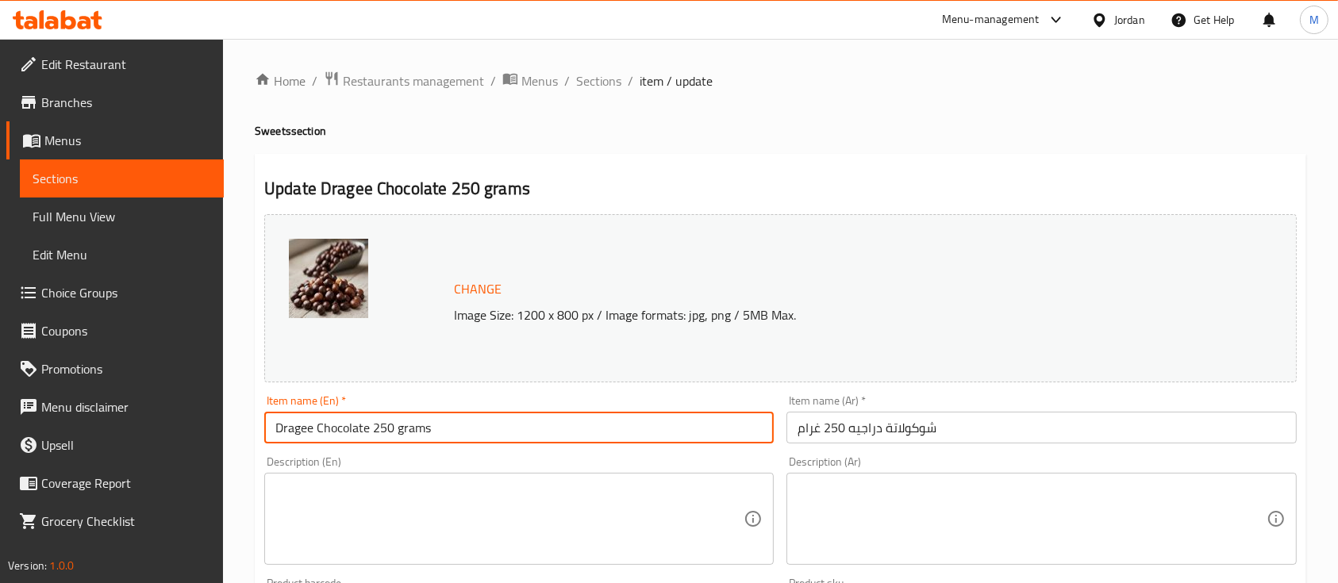
click at [508, 429] on input "Dragee Chocolate 250 grams" at bounding box center [519, 428] width 510 height 32
type input "Dragee Chocolate 250 grams"
click at [514, 451] on div "Description (En) Description (En)" at bounding box center [519, 510] width 522 height 121
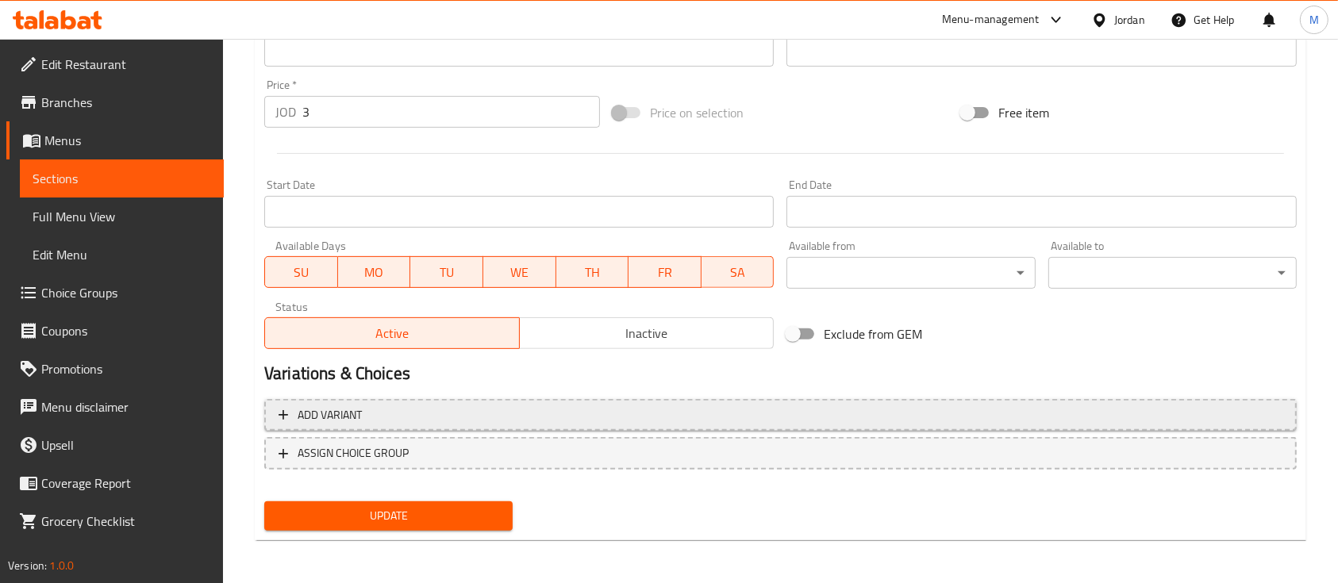
scroll to position [560, 0]
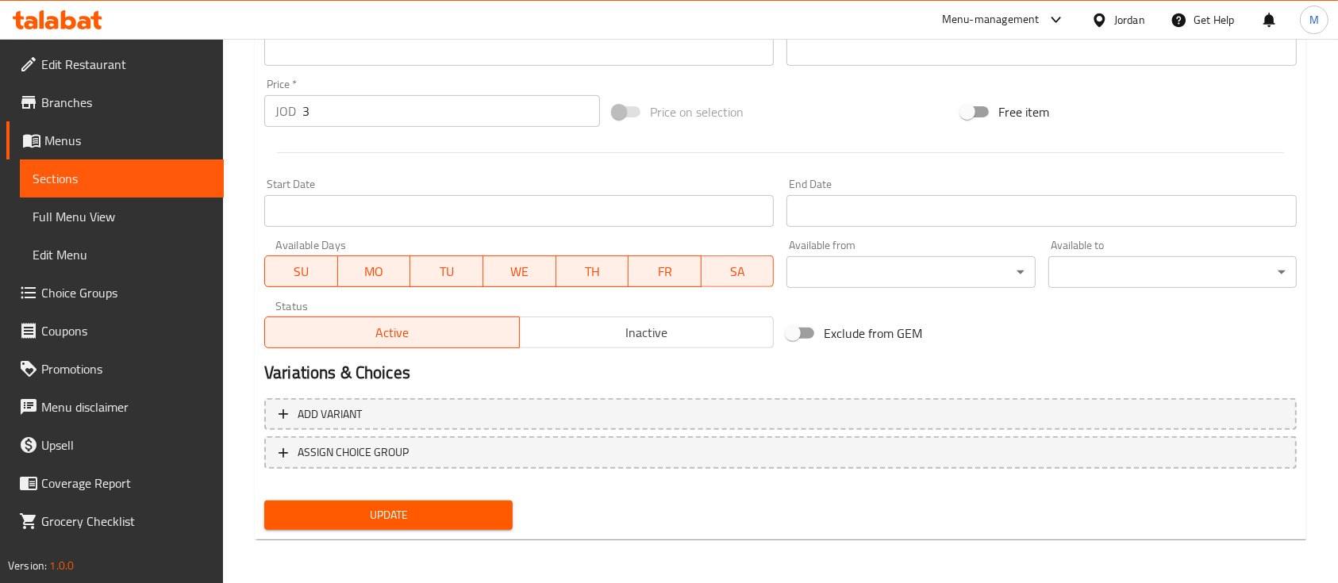
click at [465, 501] on button "Update" at bounding box center [388, 515] width 248 height 29
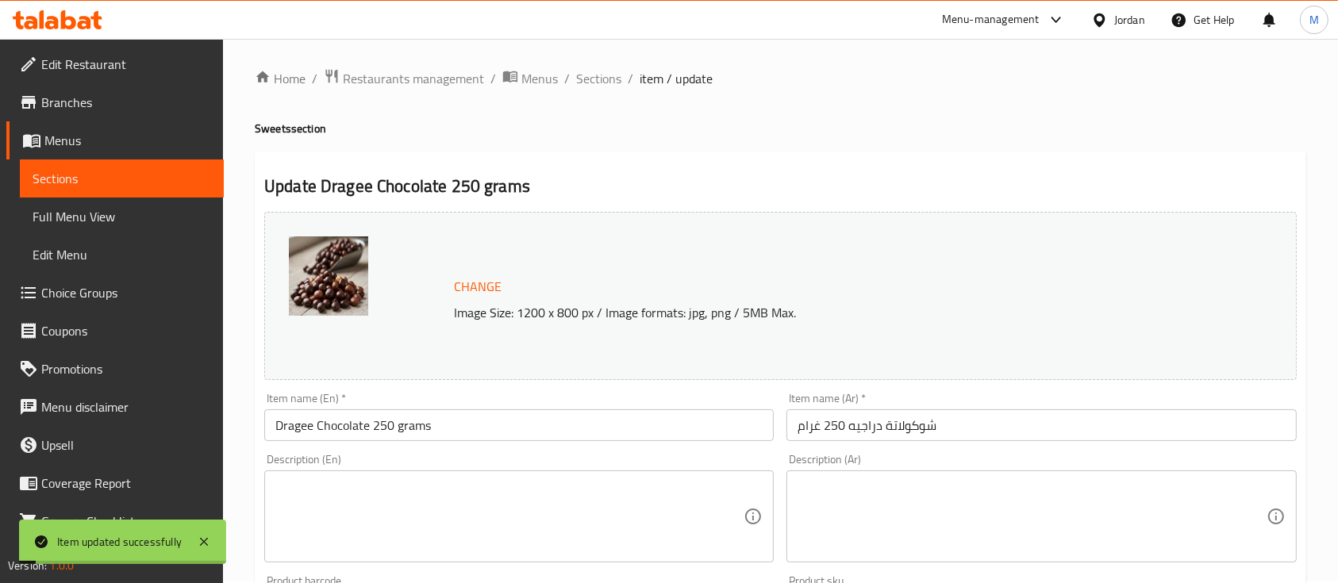
scroll to position [0, 0]
click at [605, 82] on span "Sections" at bounding box center [598, 80] width 45 height 19
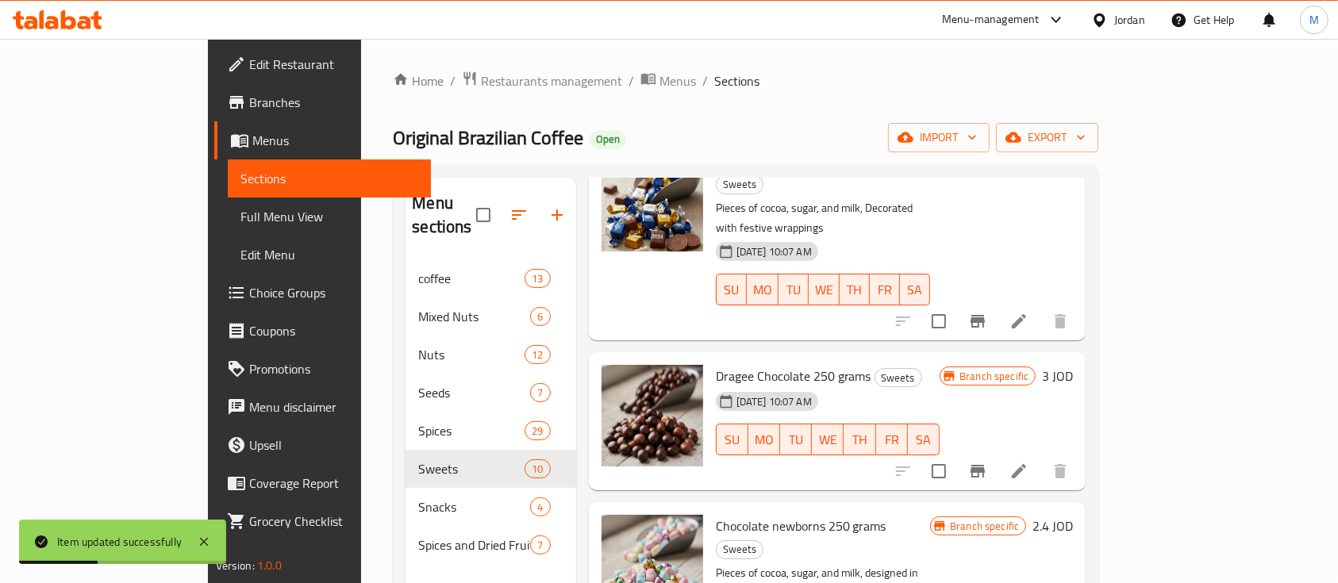
scroll to position [529, 0]
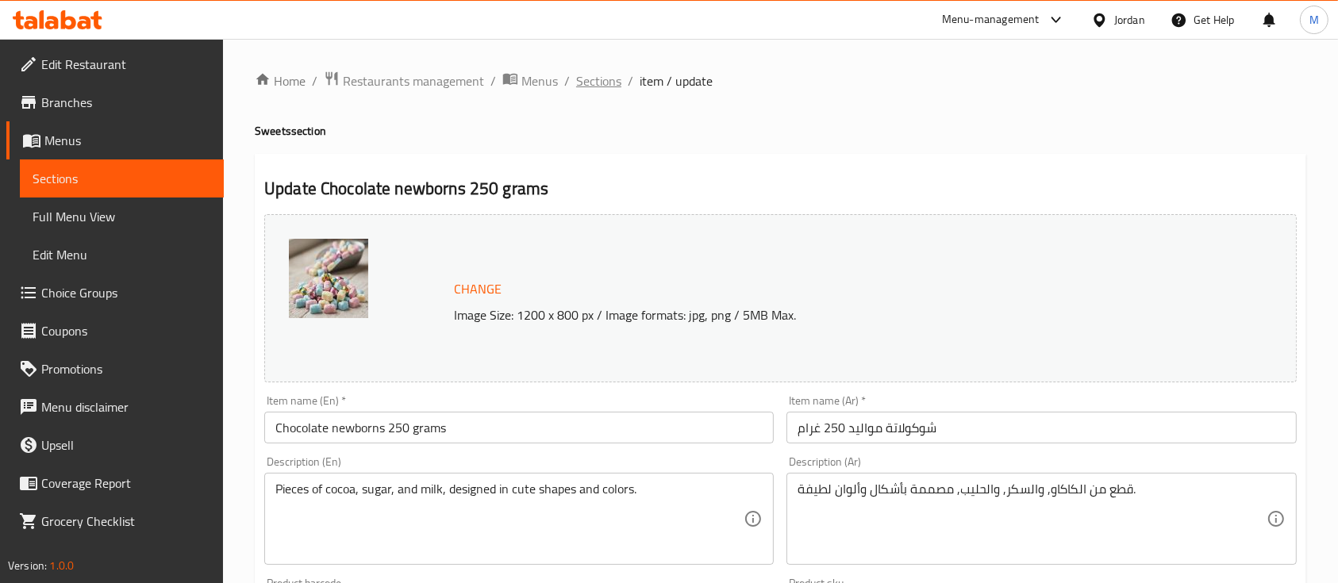
drag, startPoint x: 602, startPoint y: 79, endPoint x: 607, endPoint y: 117, distance: 39.3
click at [601, 79] on span "Sections" at bounding box center [598, 80] width 45 height 19
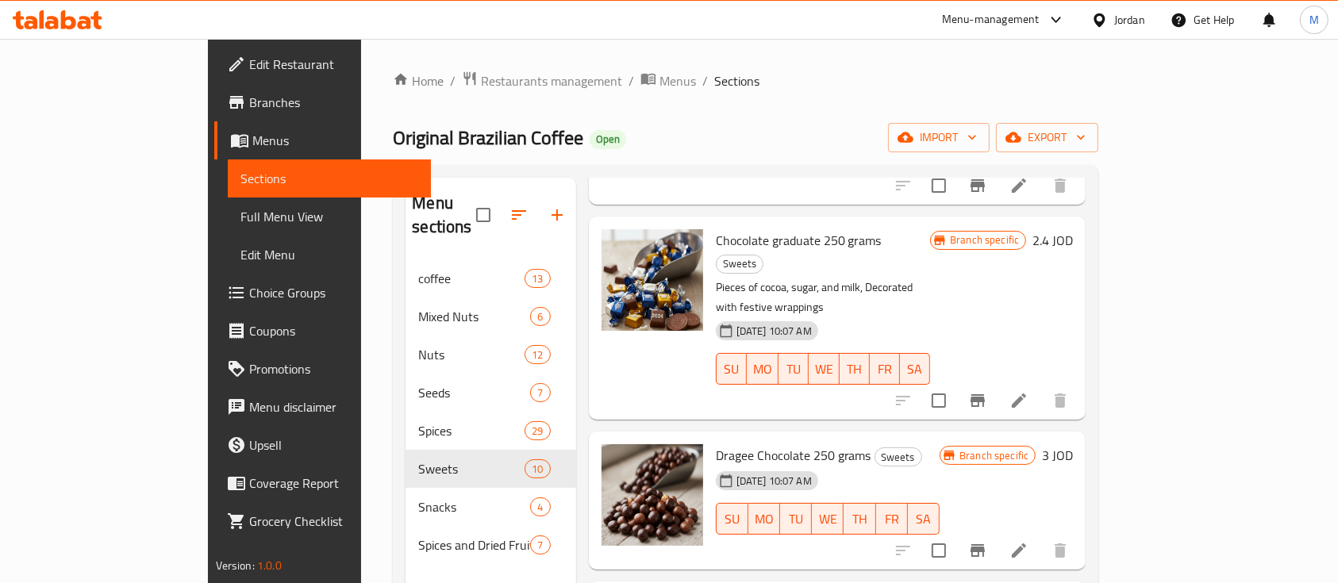
scroll to position [317, 0]
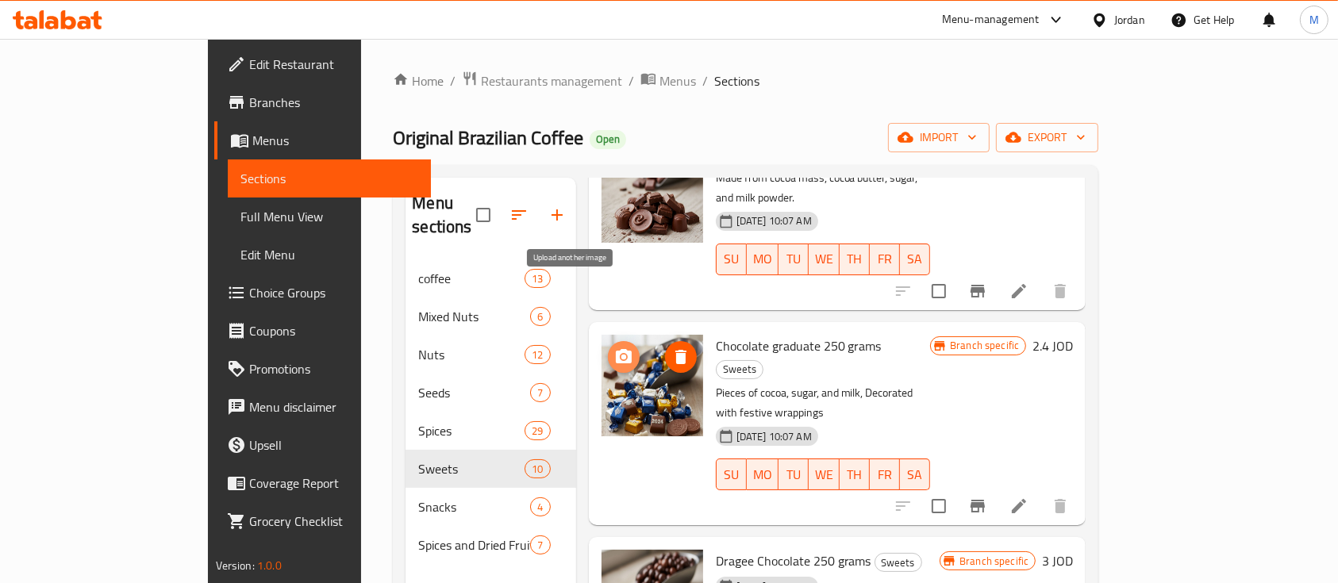
click at [614, 348] on icon "upload picture" at bounding box center [623, 357] width 19 height 19
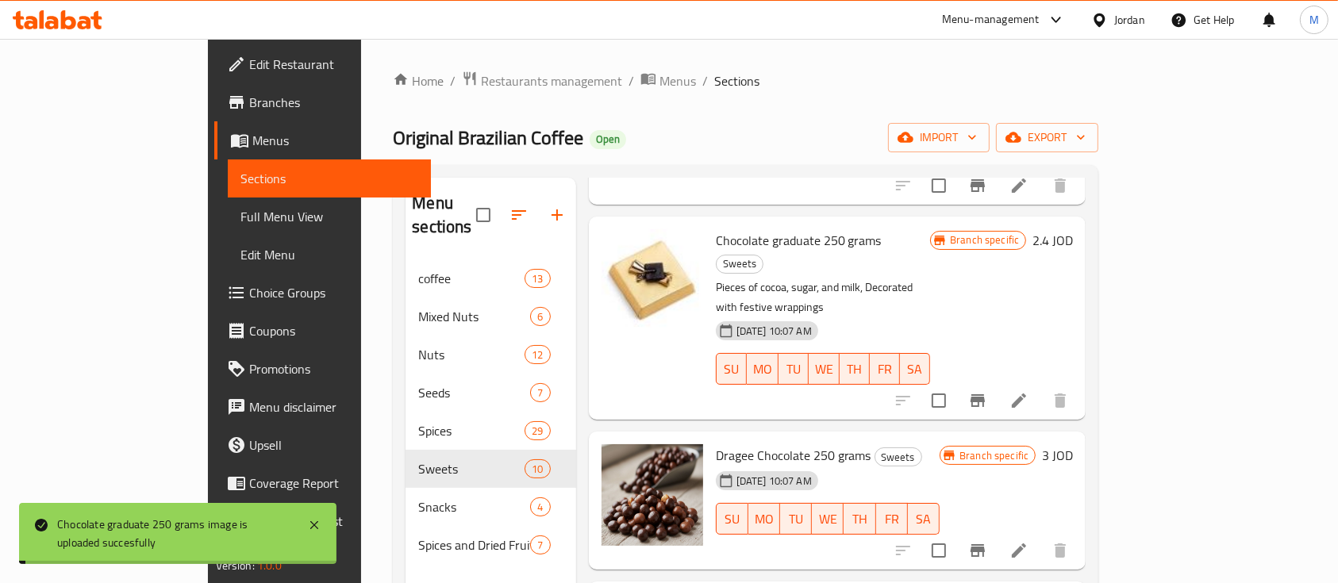
scroll to position [529, 0]
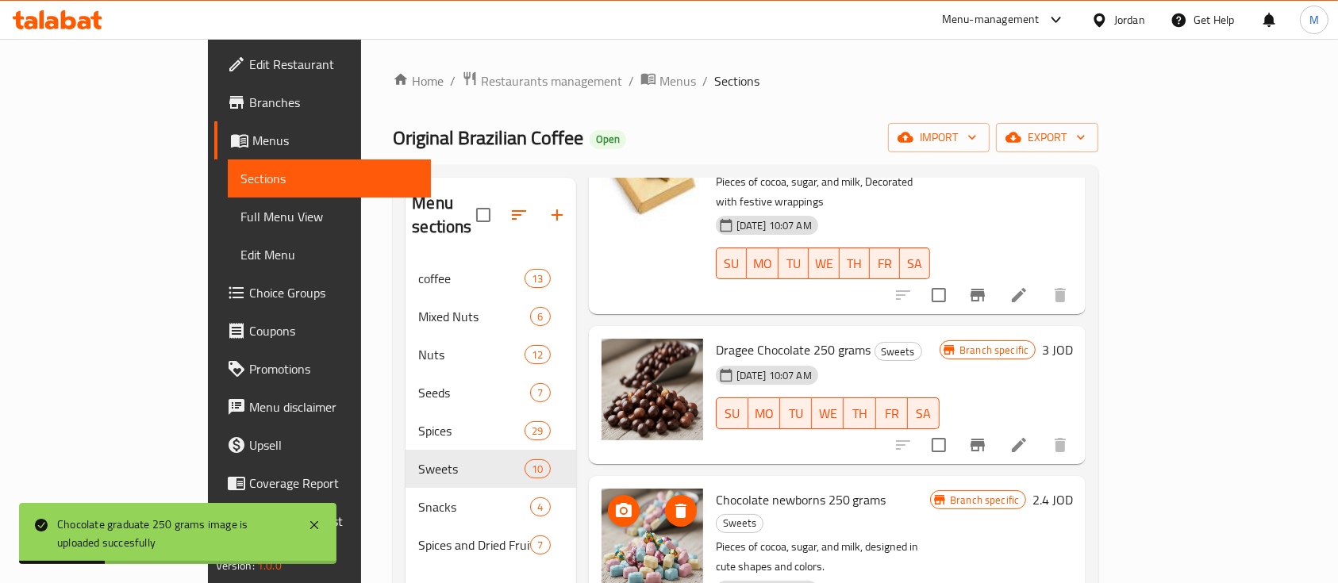
click at [616, 503] on icon "upload picture" at bounding box center [624, 510] width 16 height 14
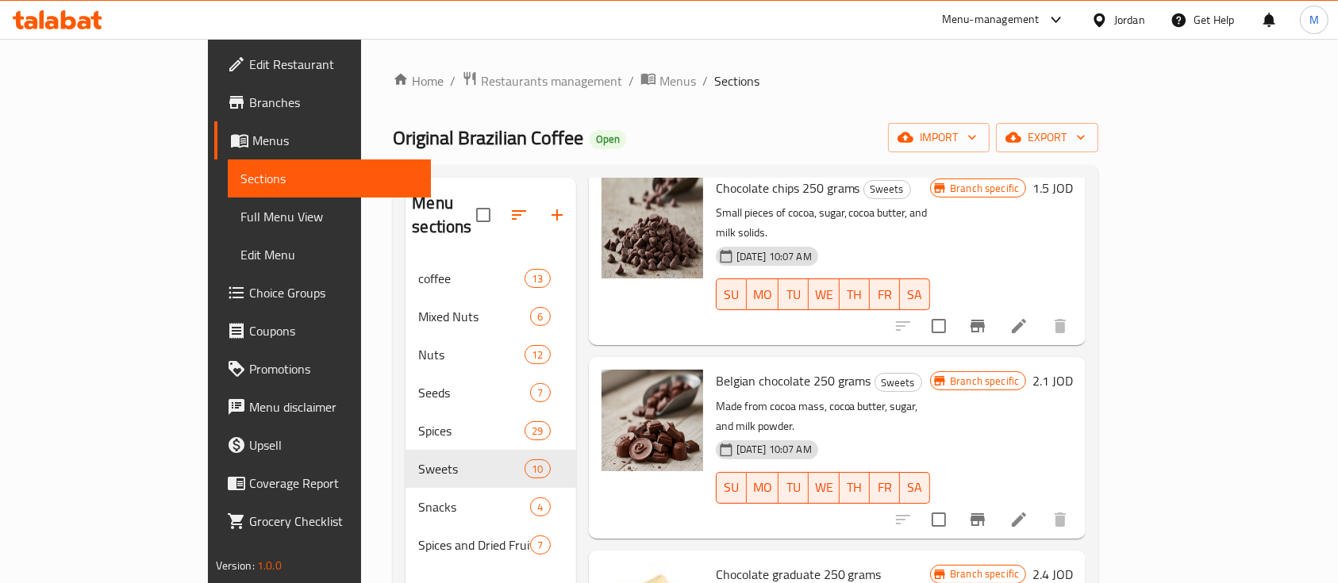
scroll to position [0, 0]
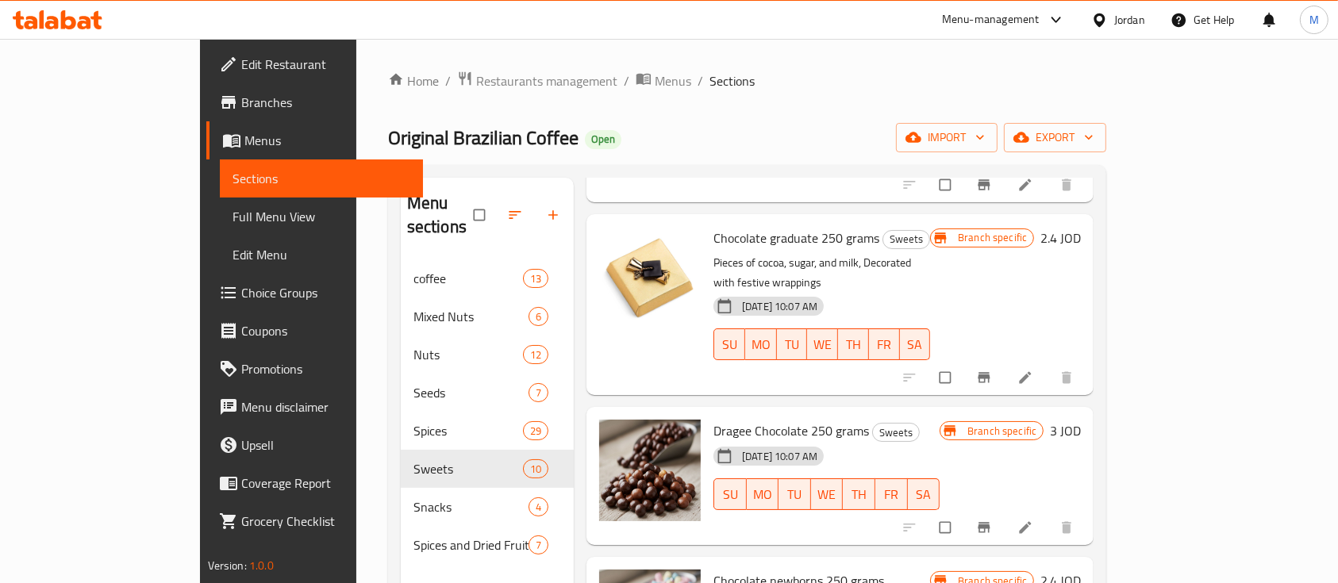
scroll to position [531, 0]
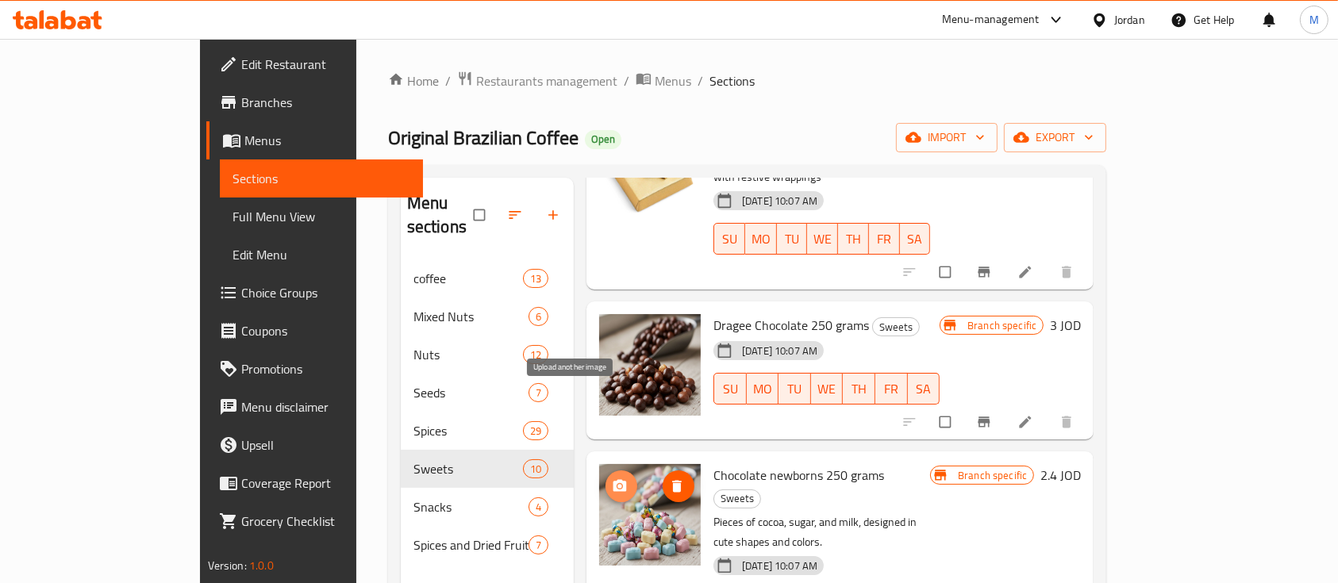
click at [614, 479] on icon "upload picture" at bounding box center [620, 485] width 13 height 12
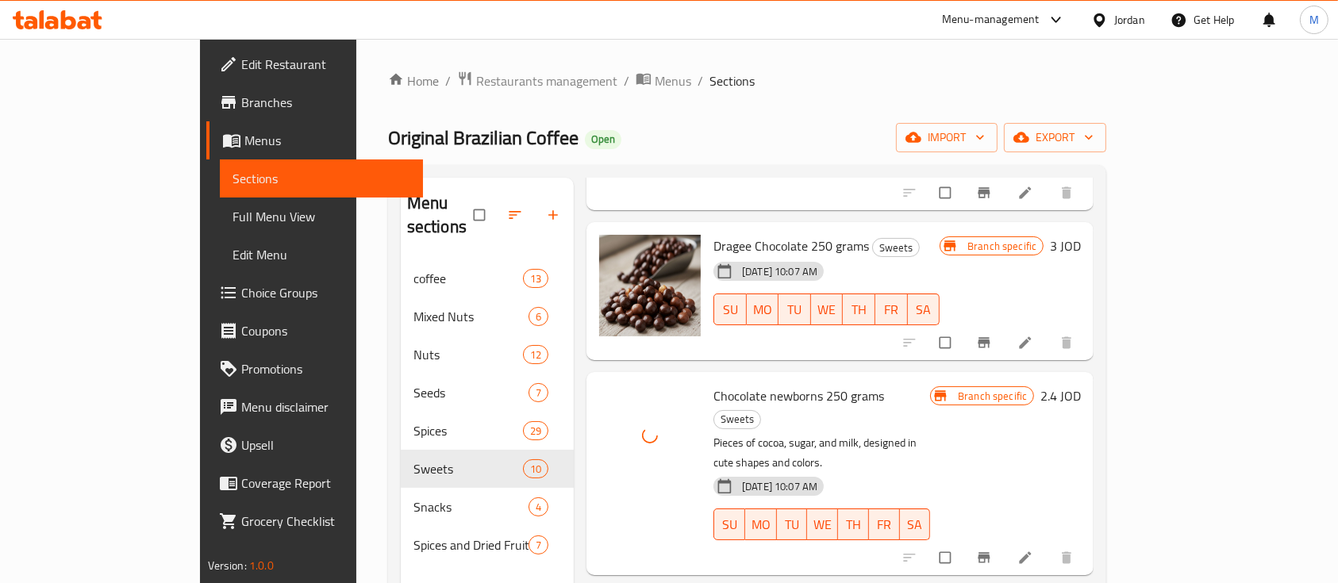
scroll to position [637, 0]
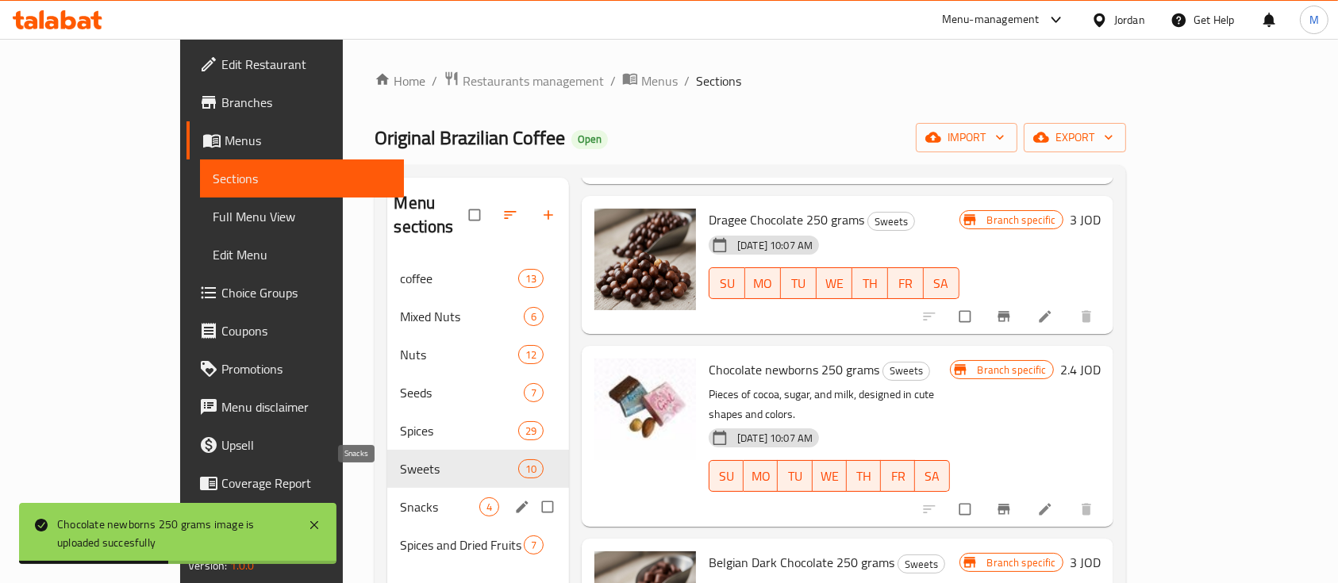
click at [400, 498] on span "Snacks" at bounding box center [439, 507] width 79 height 19
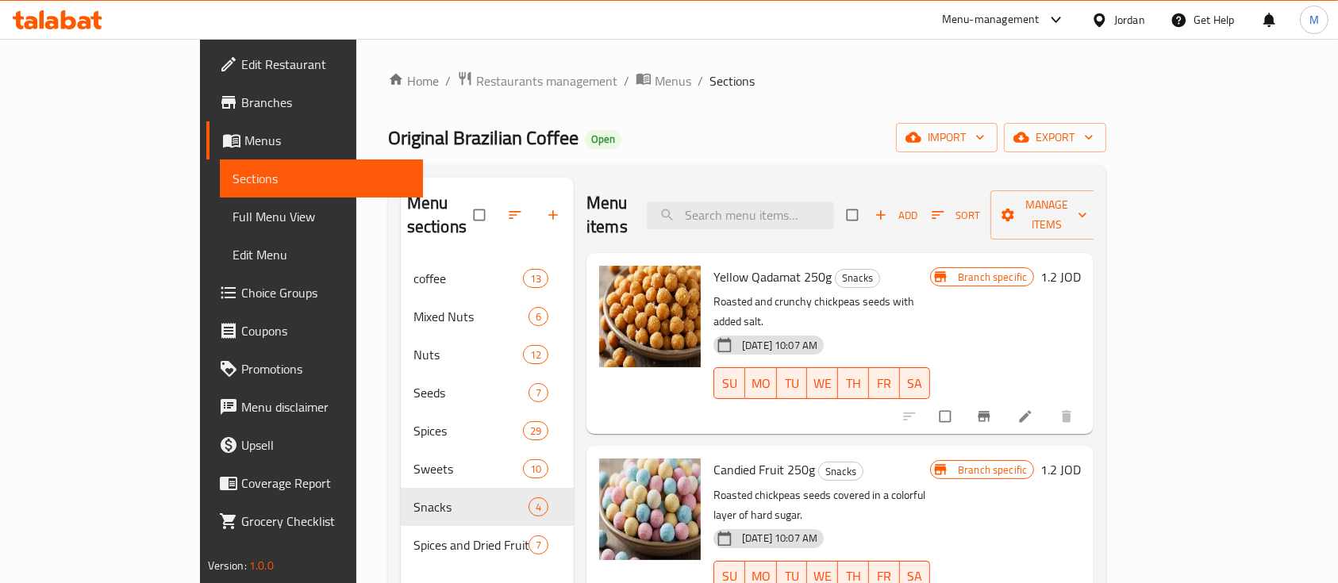
scroll to position [149, 0]
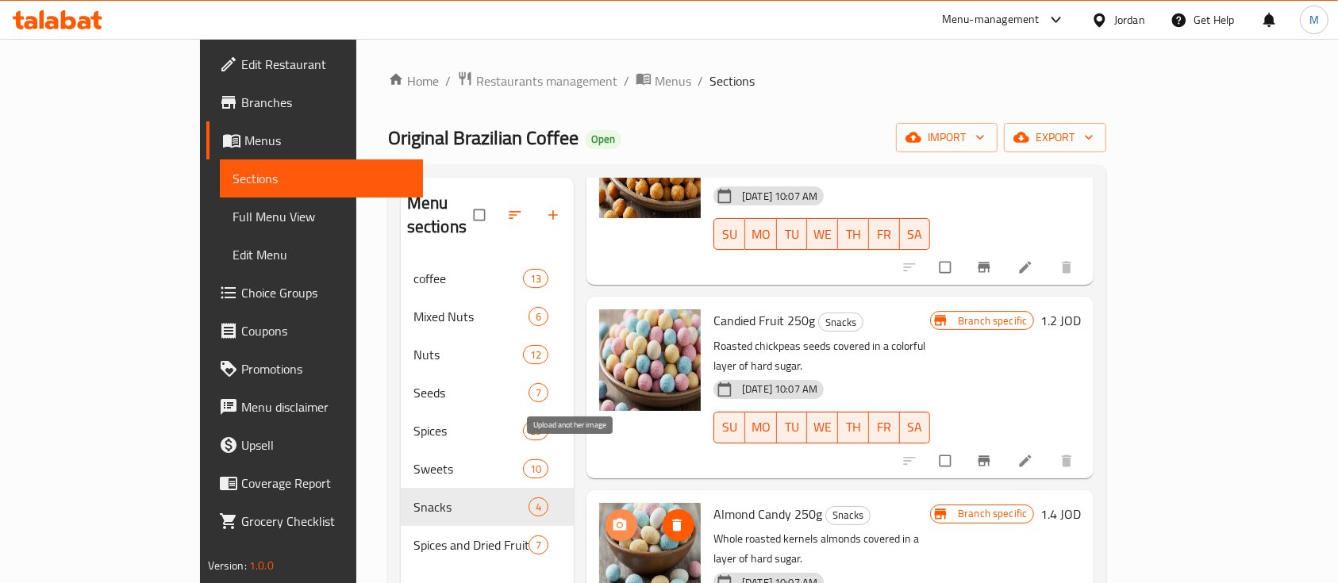
click at [614, 518] on icon "upload picture" at bounding box center [620, 524] width 13 height 12
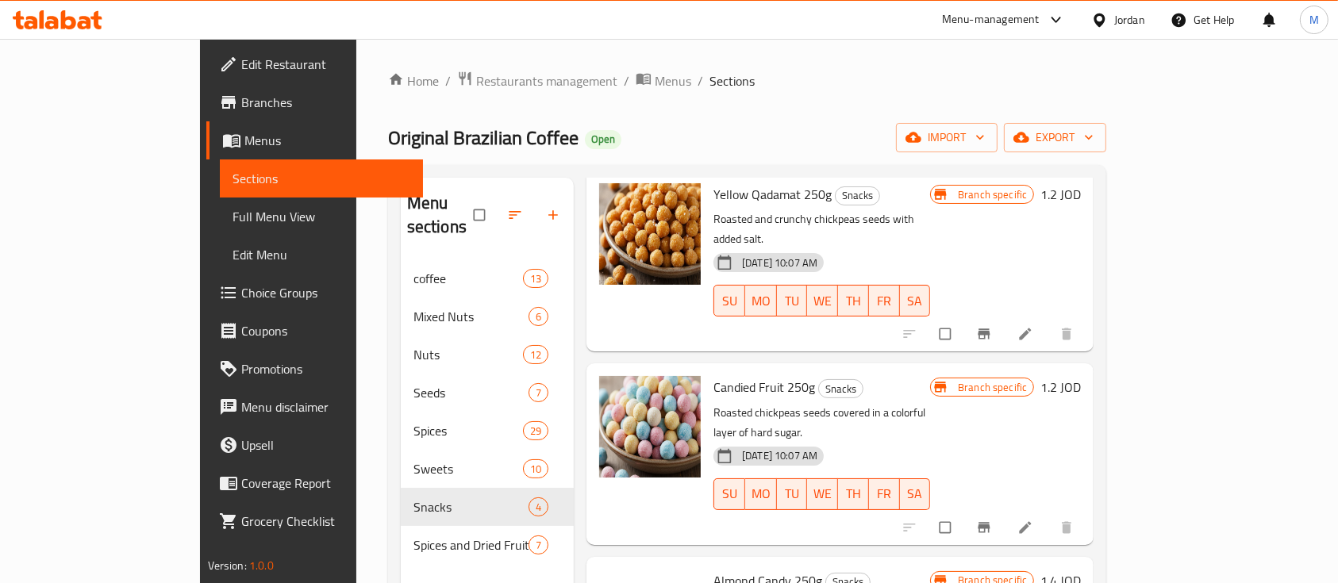
scroll to position [44, 0]
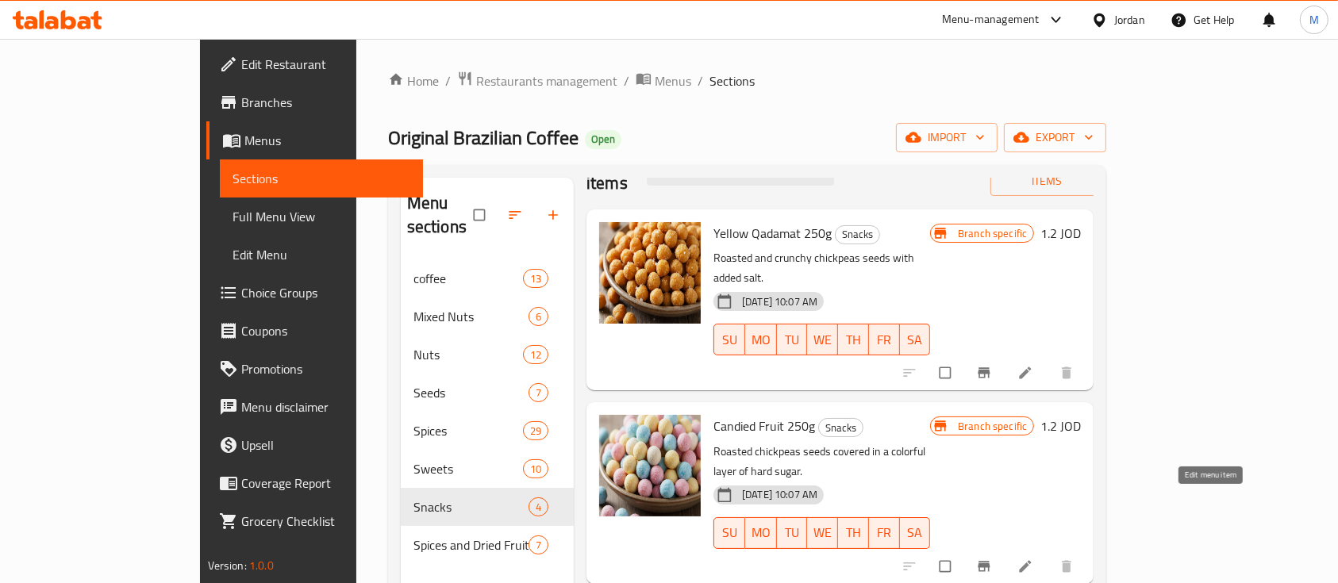
click at [1033, 559] on icon at bounding box center [1026, 567] width 16 height 16
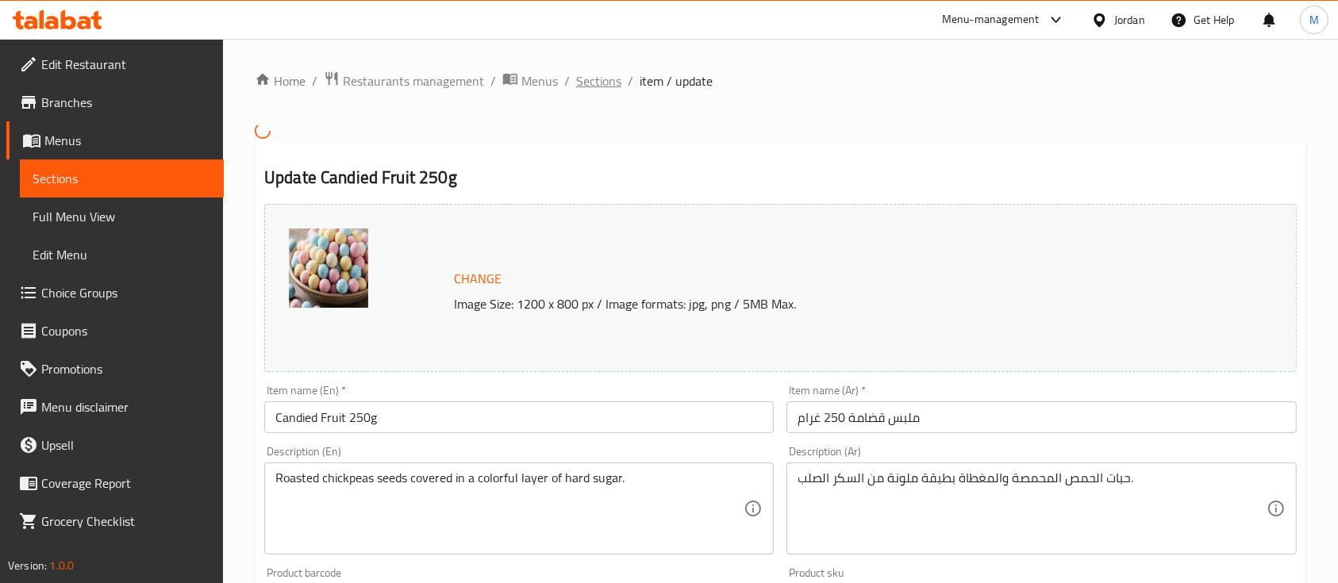
click at [612, 80] on span "Sections" at bounding box center [598, 80] width 45 height 19
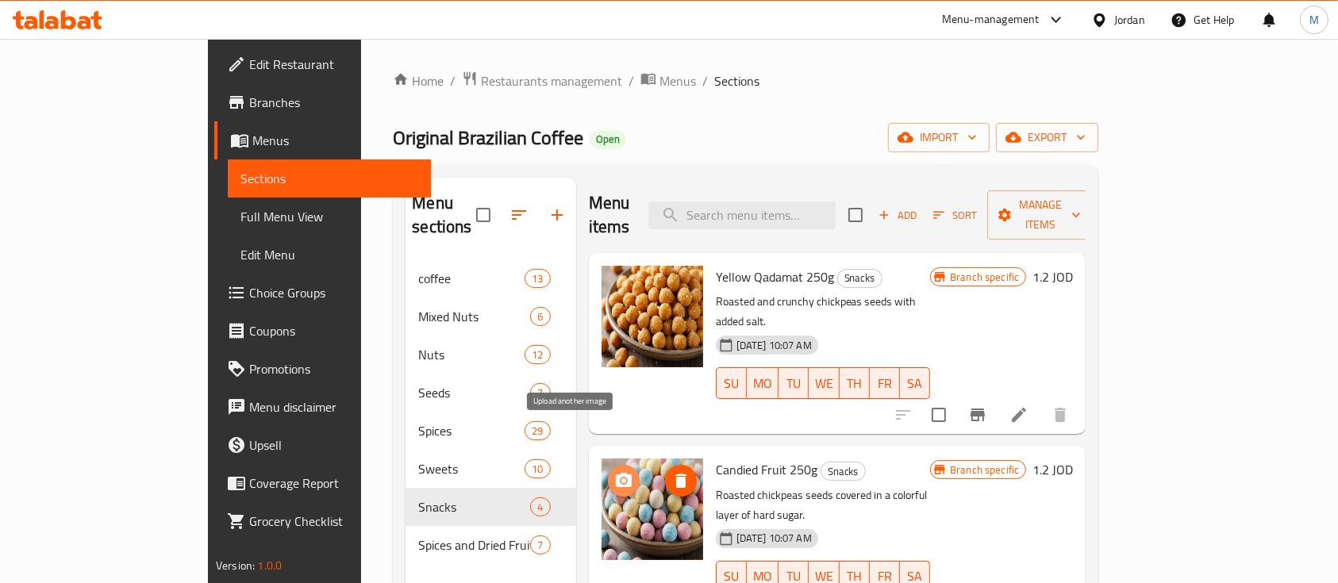
click at [616, 473] on icon "upload picture" at bounding box center [624, 480] width 16 height 14
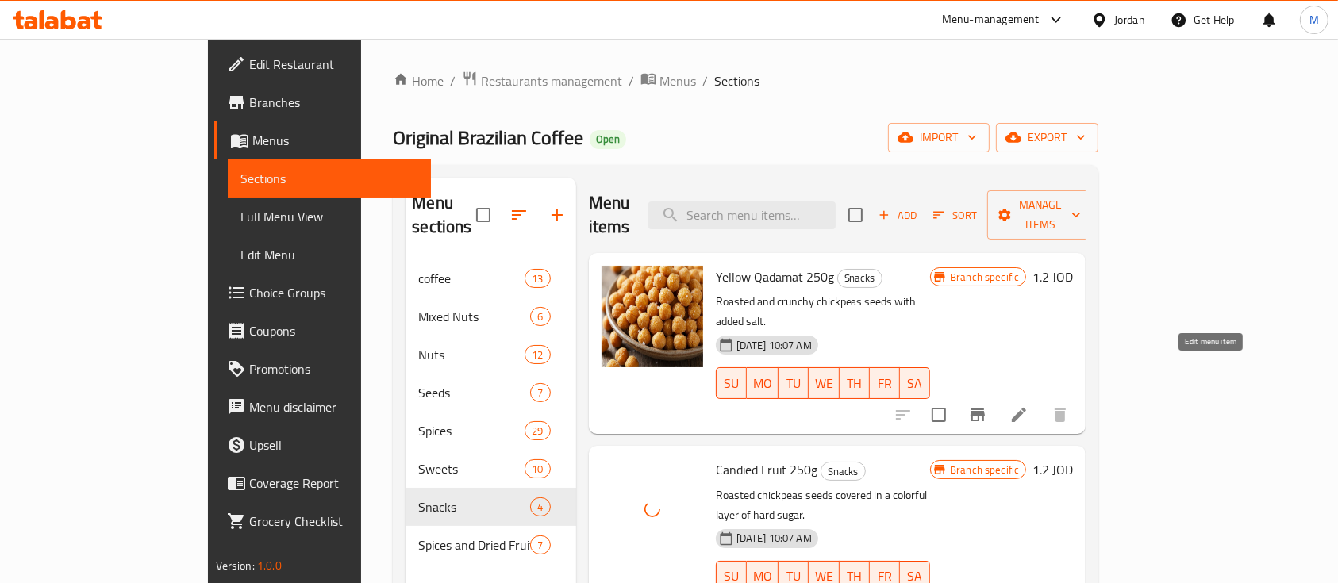
click at [1026, 408] on icon at bounding box center [1019, 415] width 14 height 14
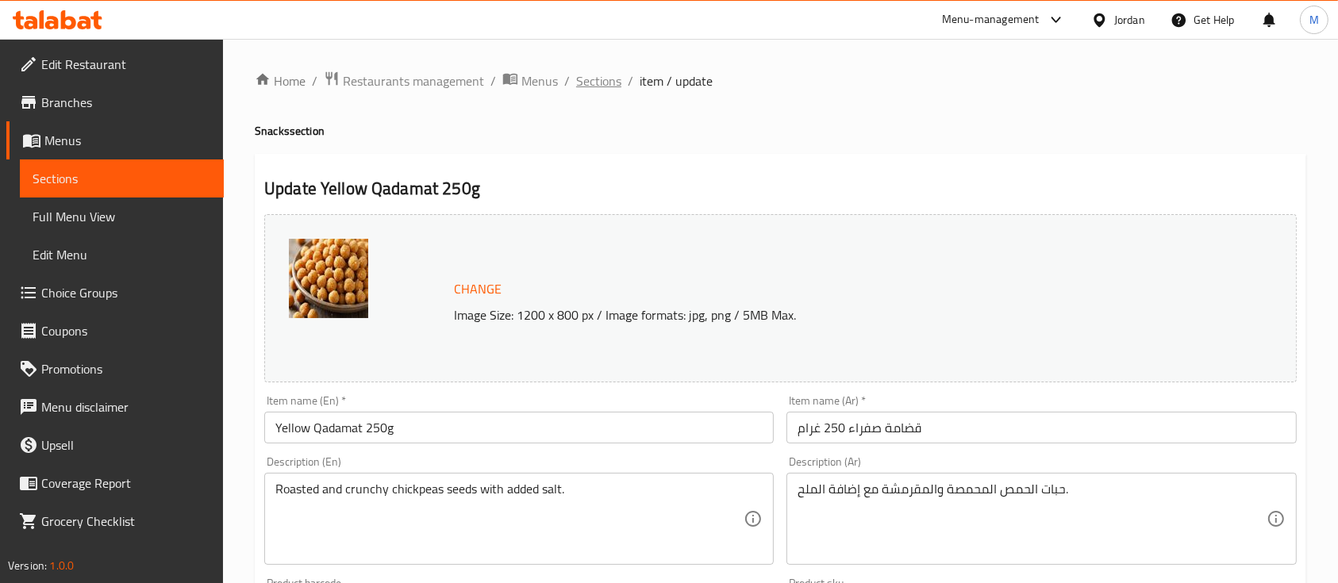
click at [596, 71] on span "Sections" at bounding box center [598, 80] width 45 height 19
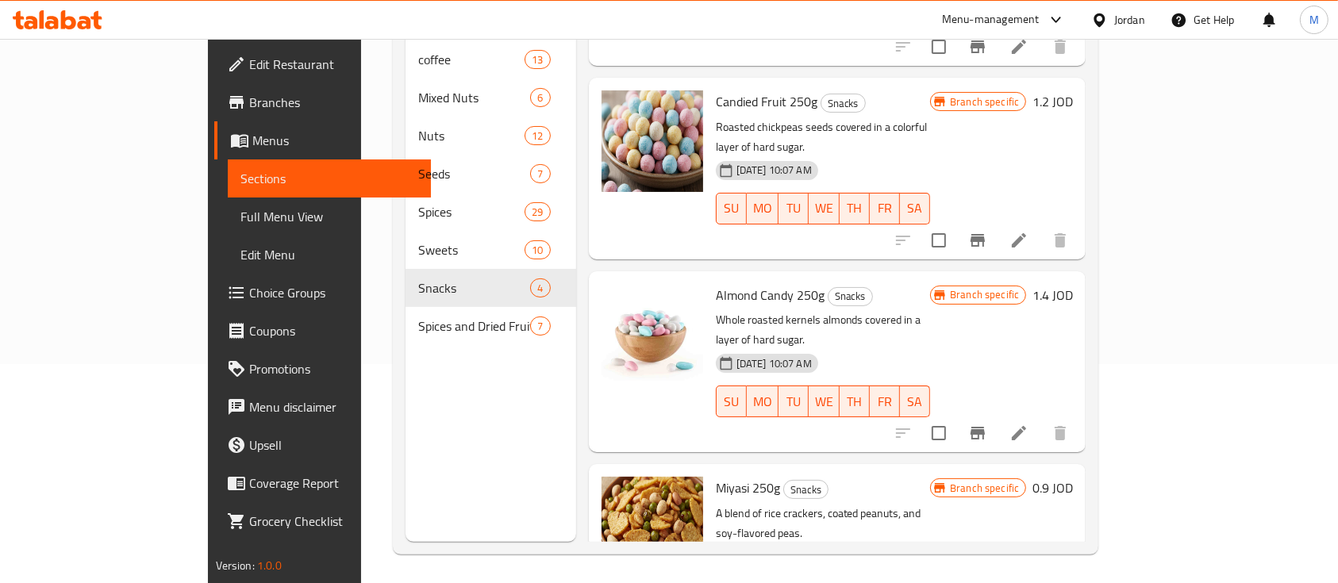
scroll to position [222, 0]
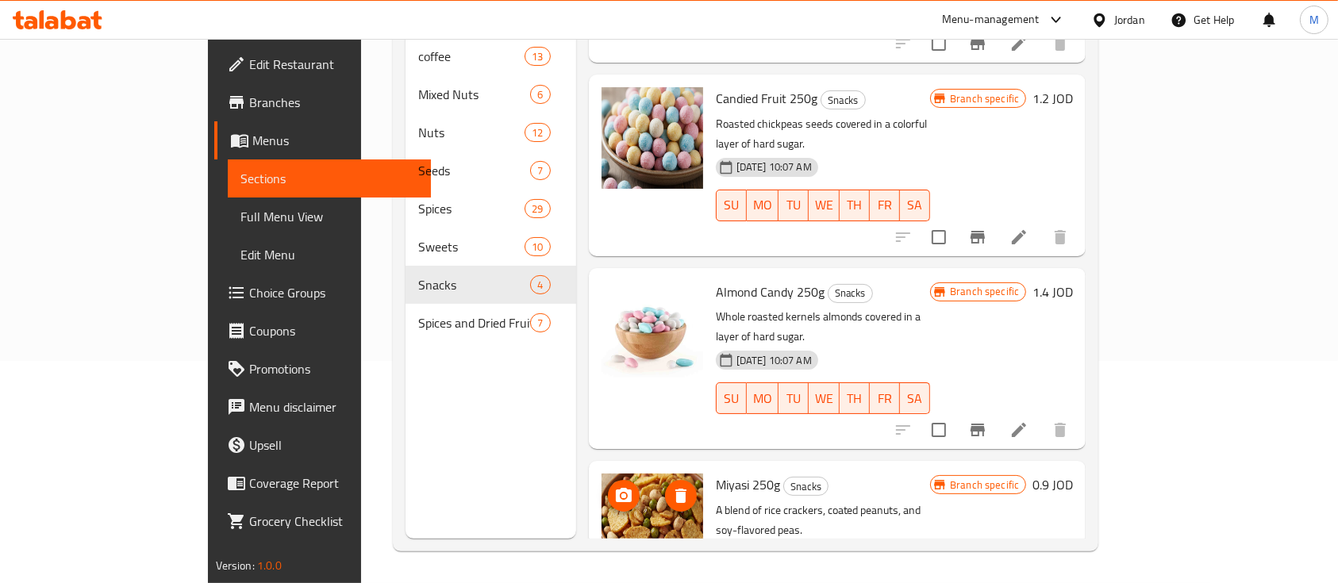
click at [621, 494] on circle "upload picture" at bounding box center [623, 496] width 5 height 5
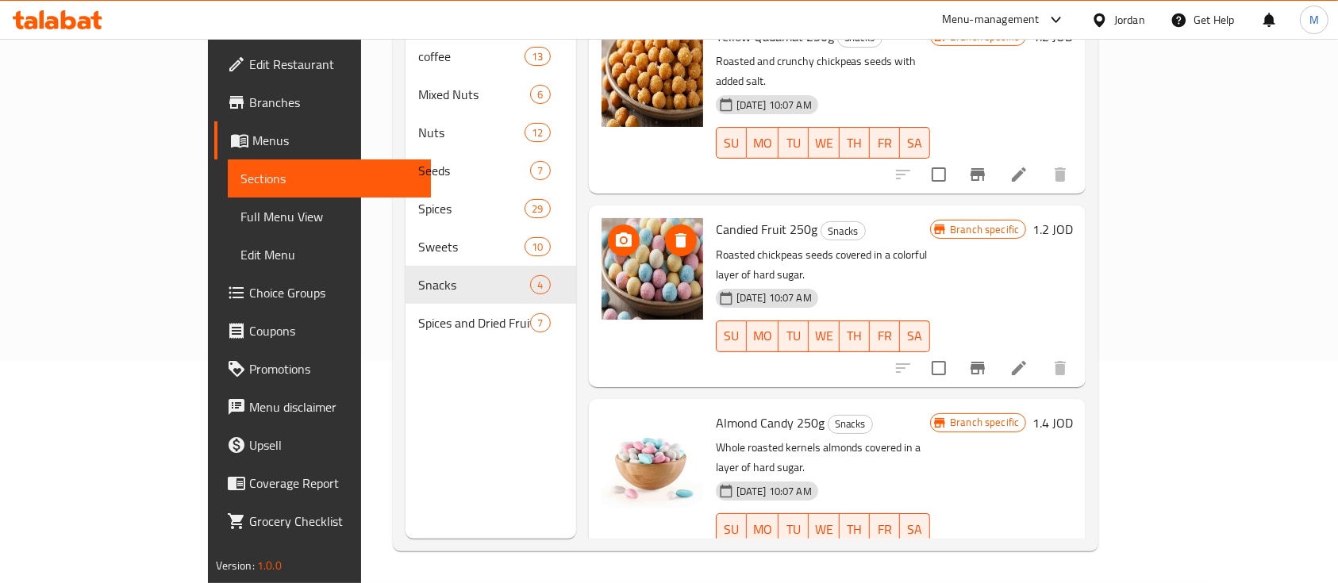
scroll to position [0, 0]
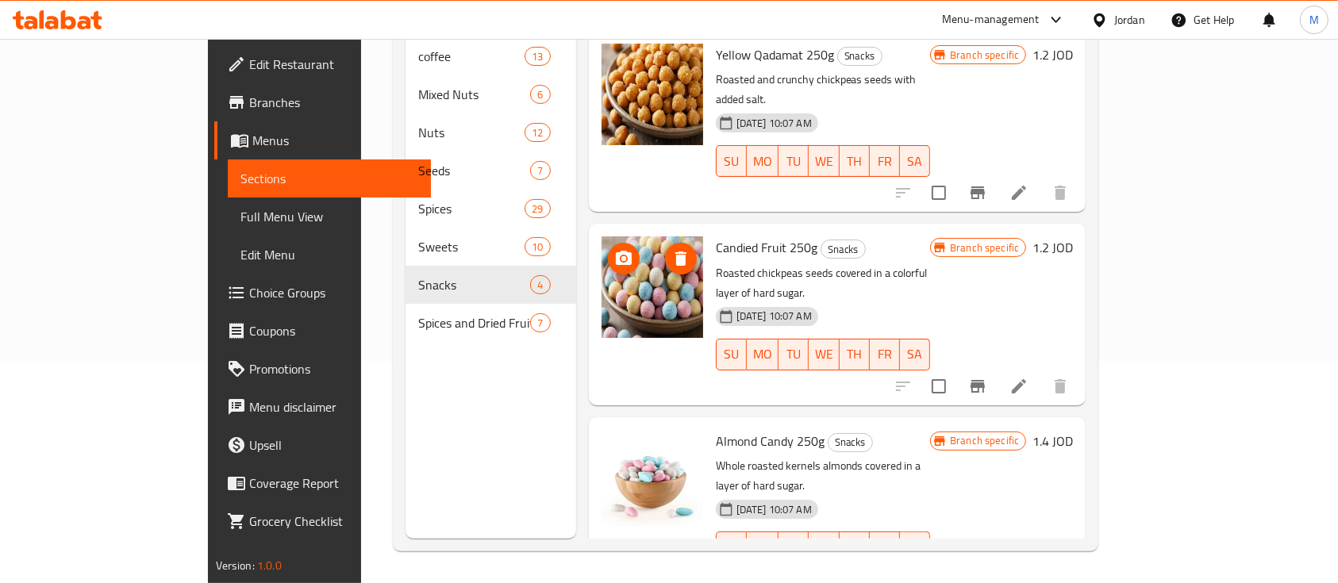
click at [614, 249] on icon "upload picture" at bounding box center [623, 258] width 19 height 19
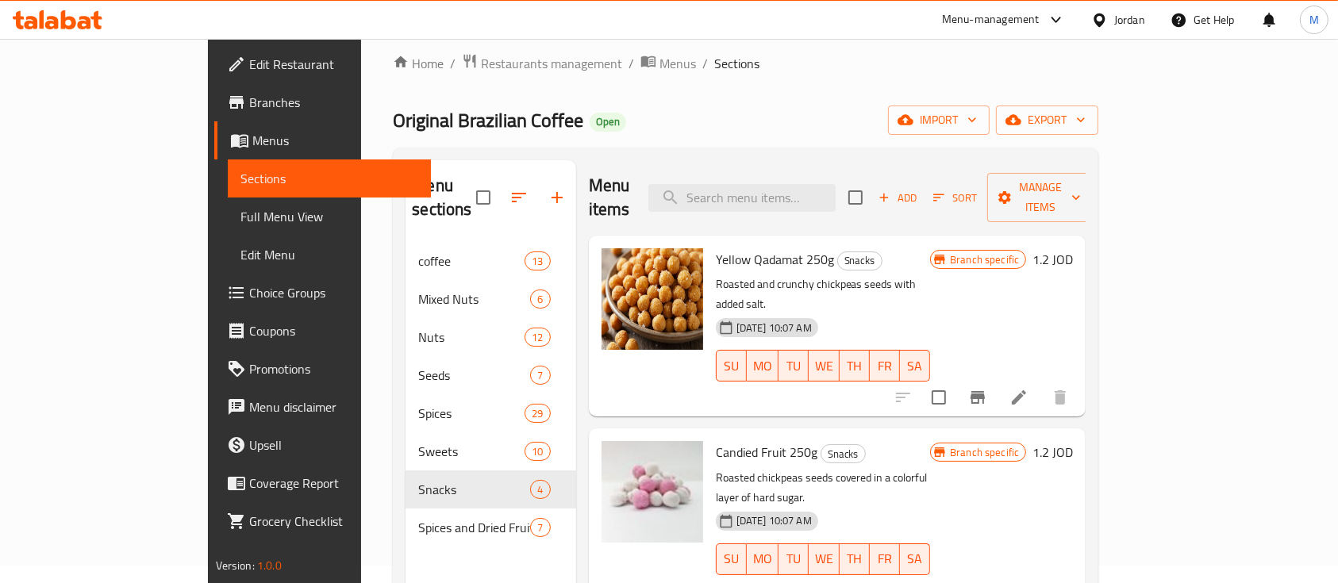
scroll to position [10, 0]
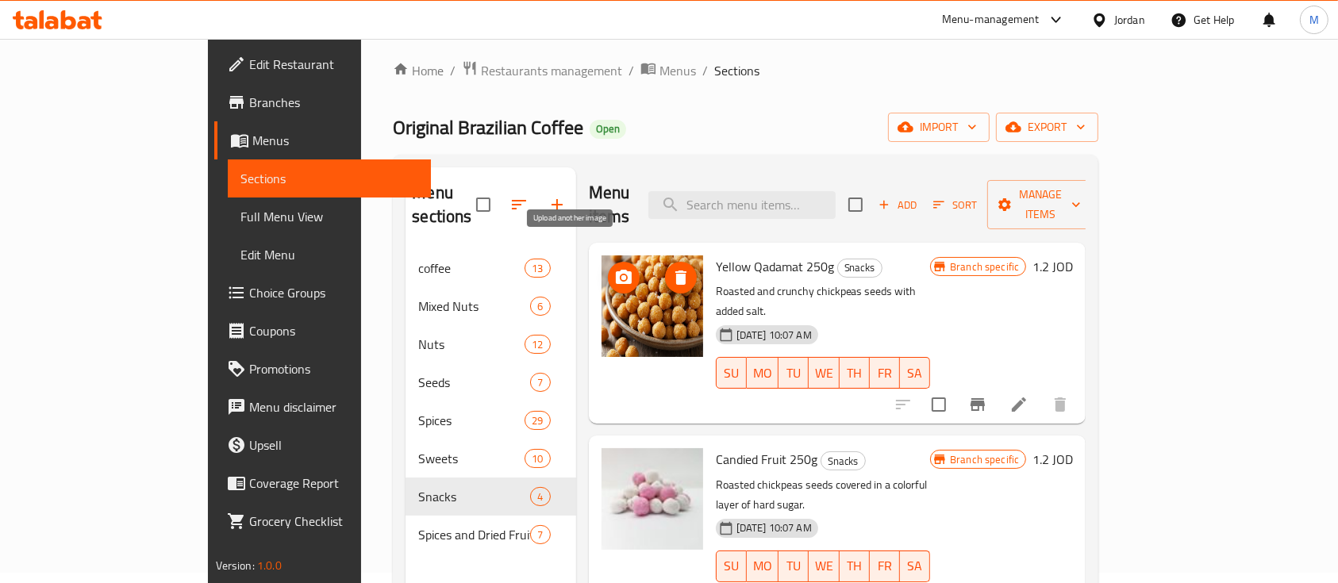
click at [616, 270] on icon "upload picture" at bounding box center [624, 277] width 16 height 14
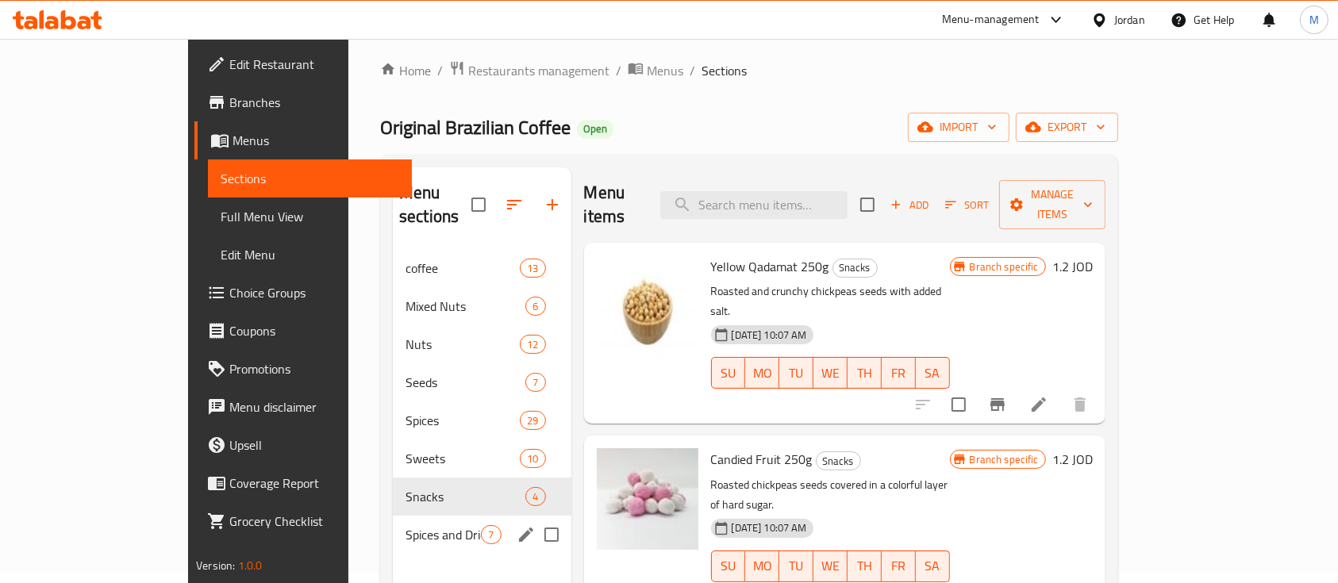
click at [393, 528] on div "Spices and Dried Fruits 7" at bounding box center [482, 535] width 178 height 38
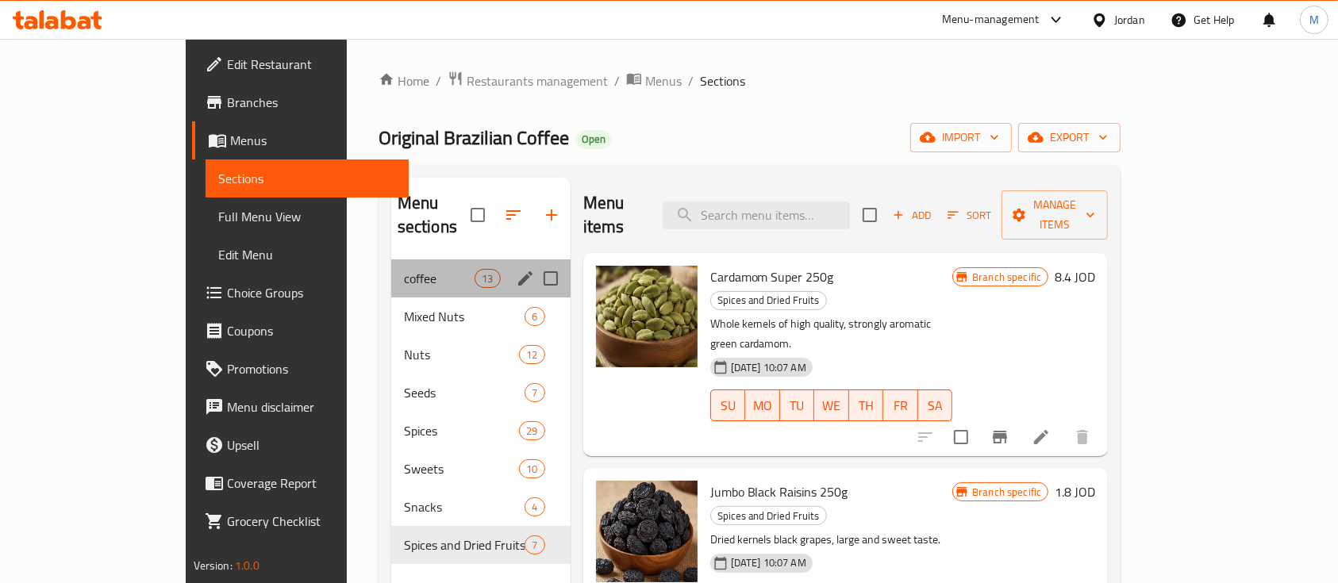
click at [391, 267] on div "coffee 13" at bounding box center [480, 279] width 179 height 38
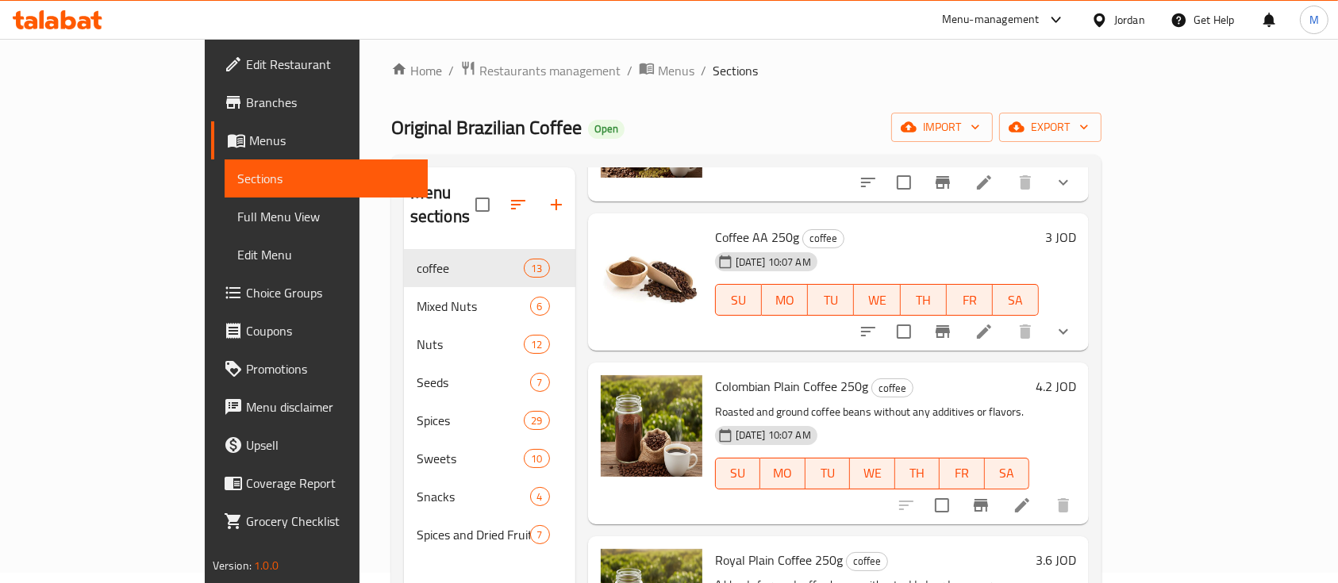
scroll to position [529, 0]
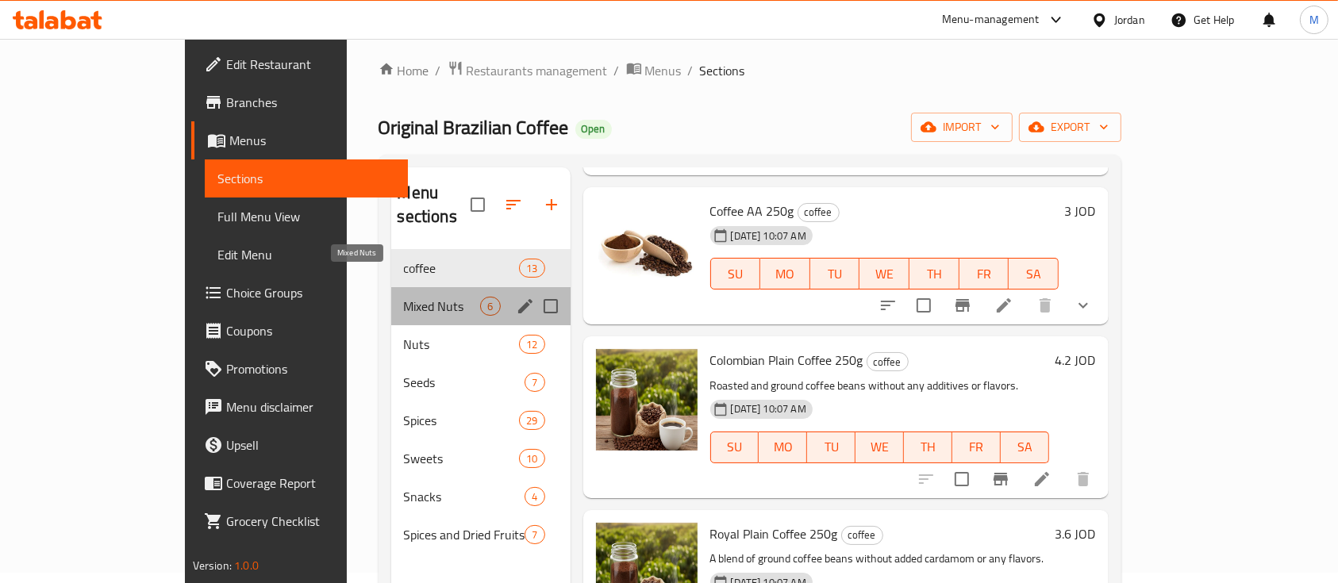
click at [404, 297] on span "Mixed Nuts" at bounding box center [442, 306] width 77 height 19
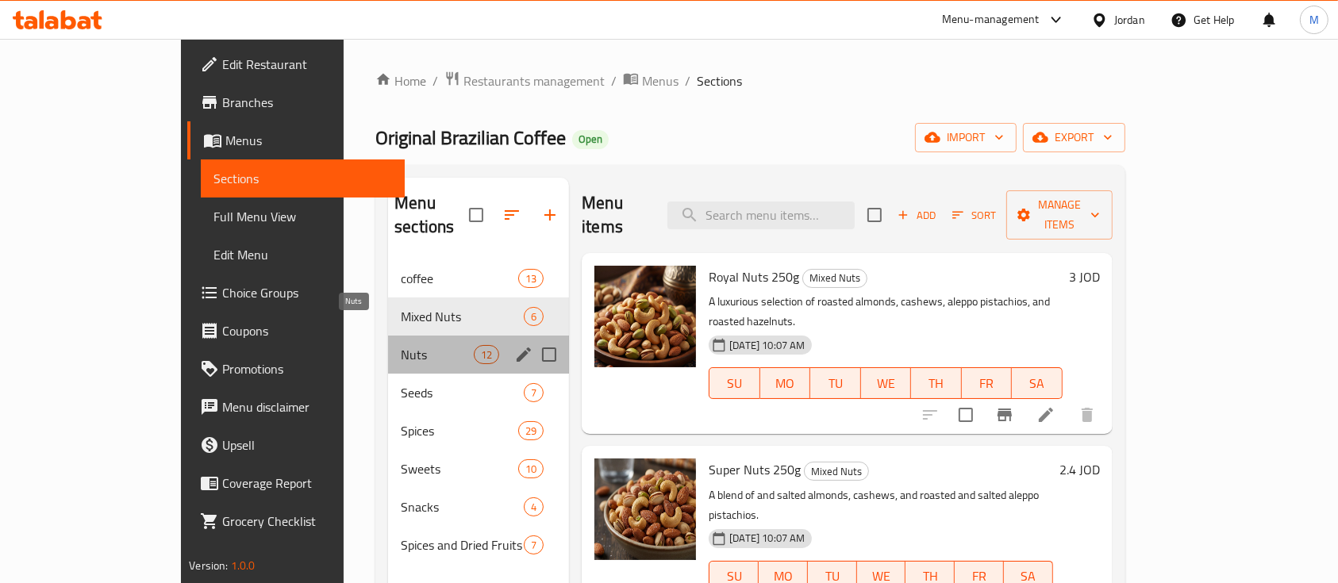
click at [401, 345] on span "Nuts" at bounding box center [437, 354] width 73 height 19
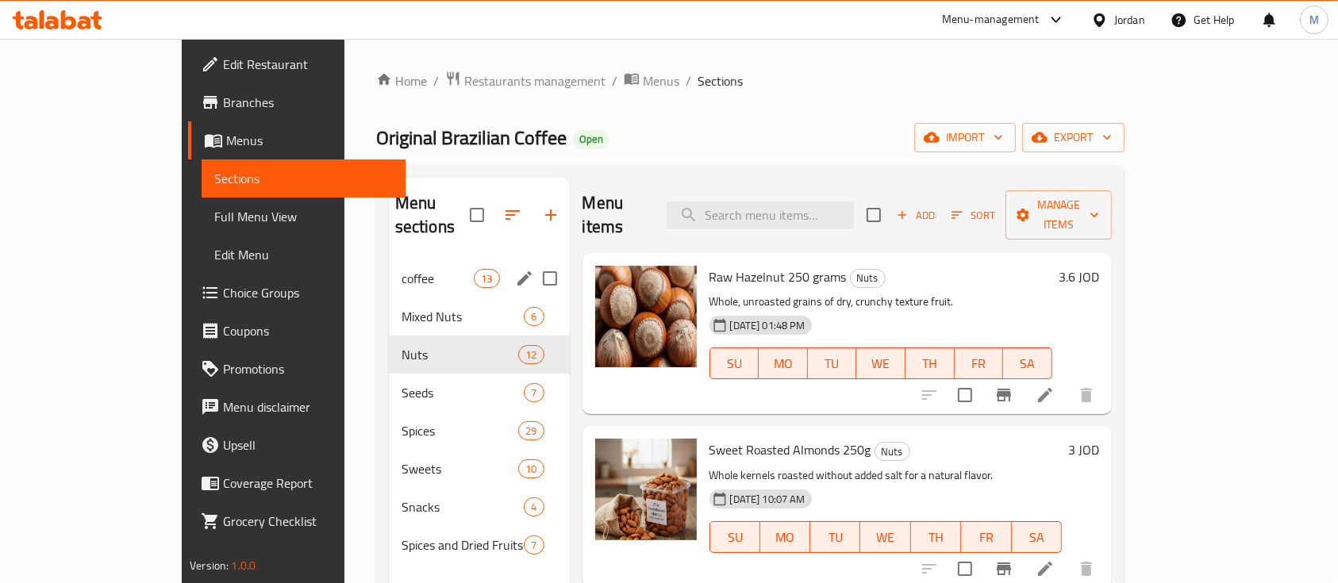
click at [402, 269] on span "coffee" at bounding box center [438, 278] width 72 height 19
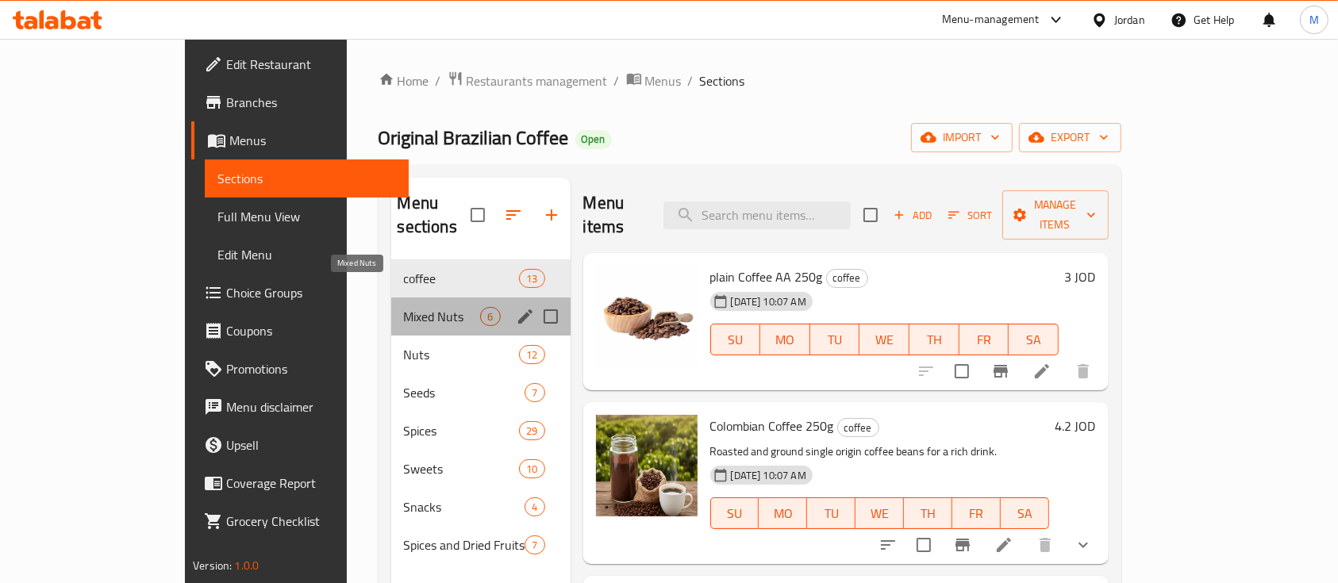
click at [404, 307] on span "Mixed Nuts" at bounding box center [442, 316] width 77 height 19
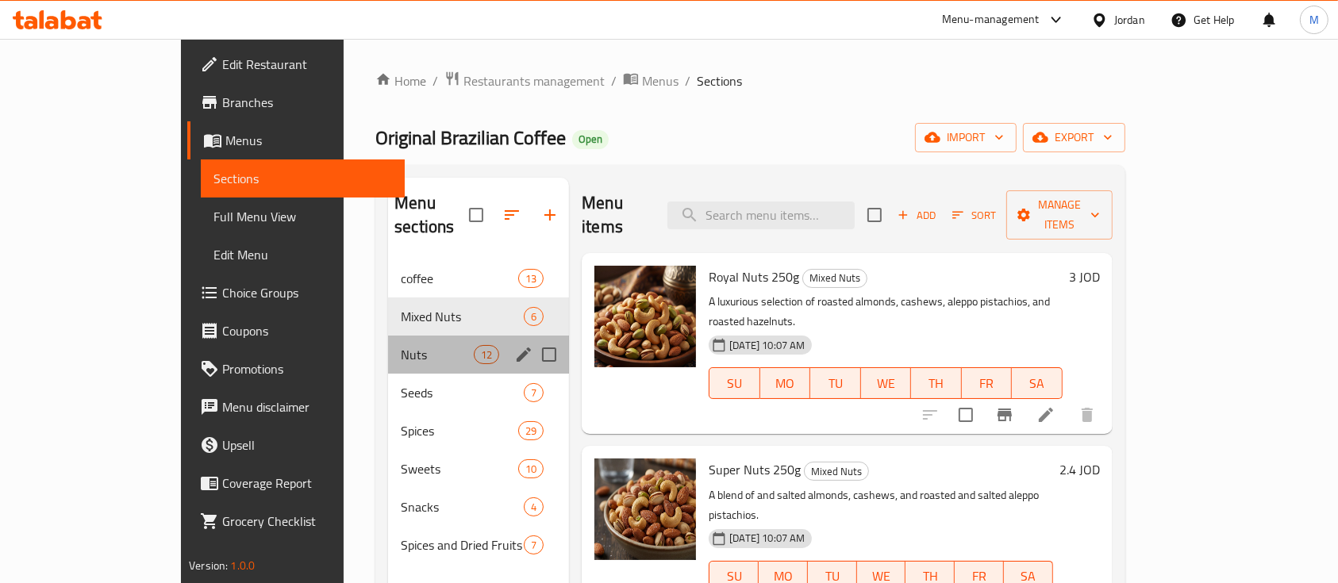
click at [388, 341] on div "Nuts 12" at bounding box center [478, 355] width 181 height 38
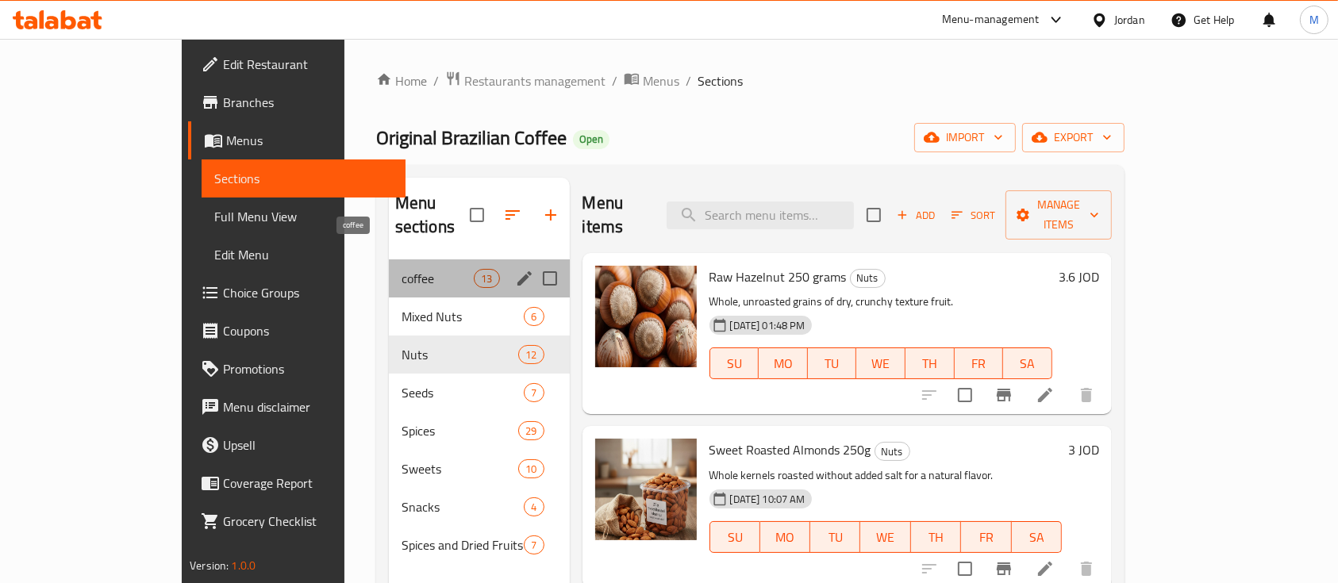
click at [402, 269] on span "coffee" at bounding box center [438, 278] width 72 height 19
